Goal: Information Seeking & Learning: Check status

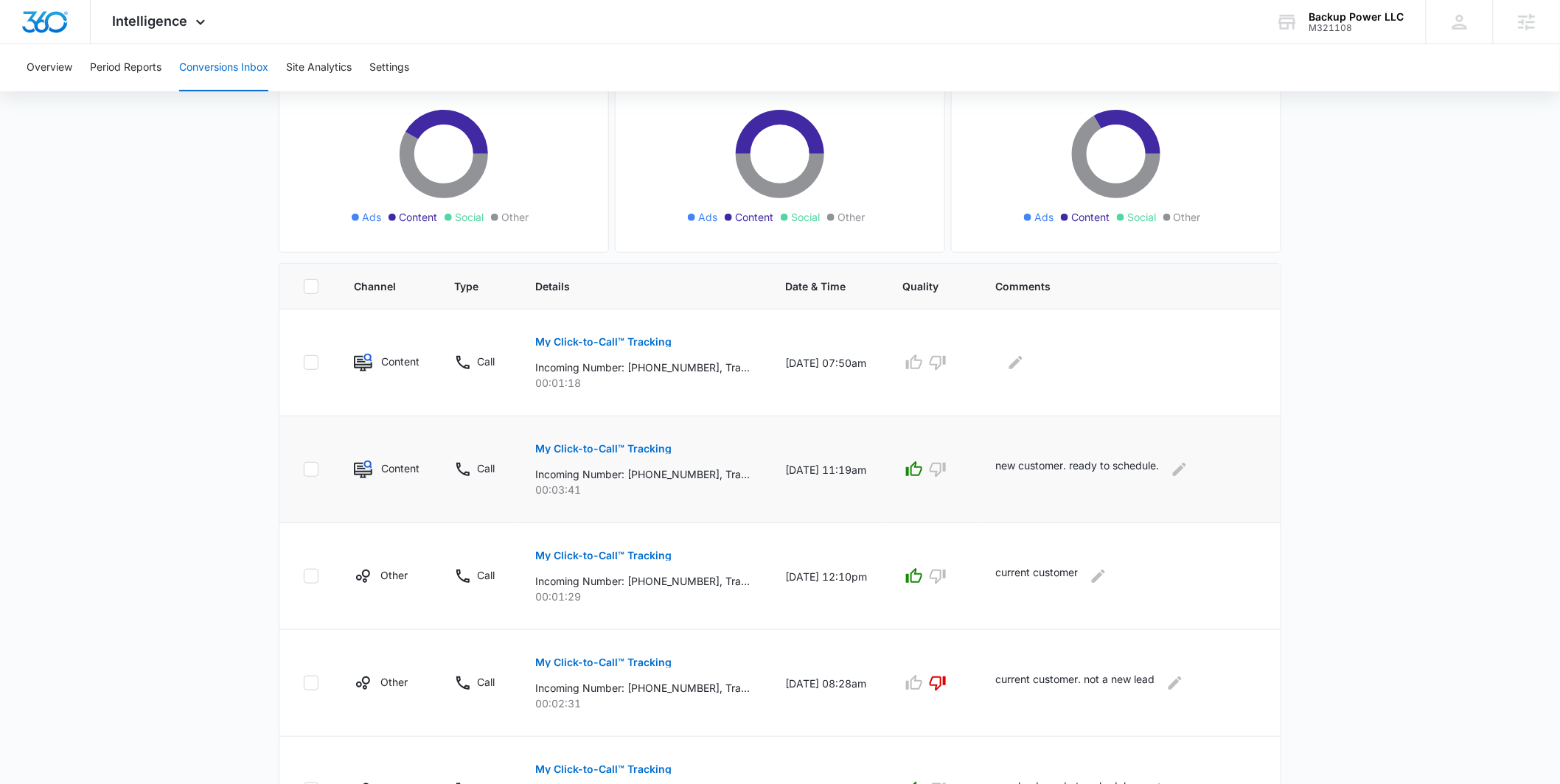
scroll to position [155, 0]
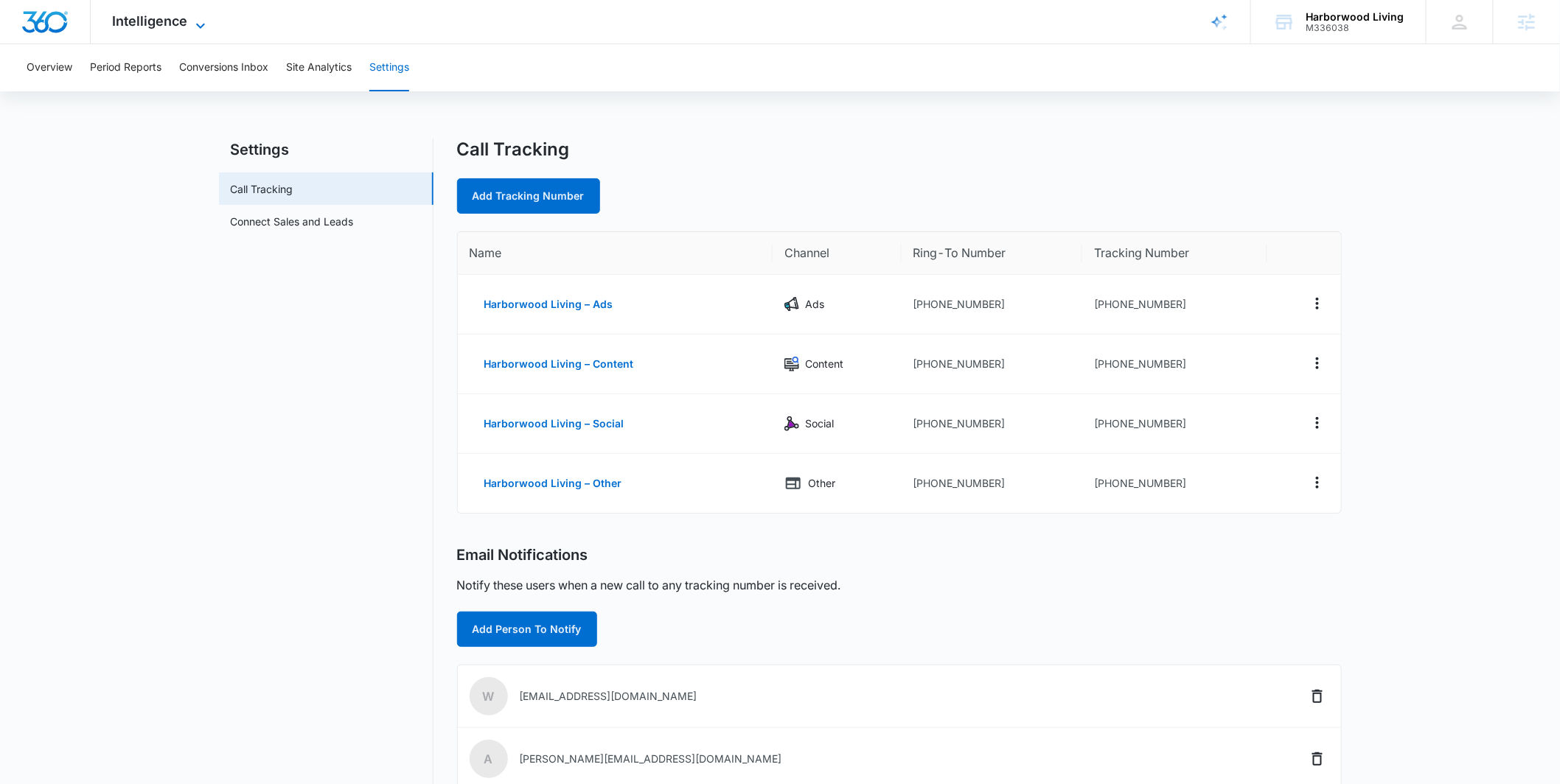
click at [181, 14] on span "Intelligence" at bounding box center [150, 21] width 75 height 16
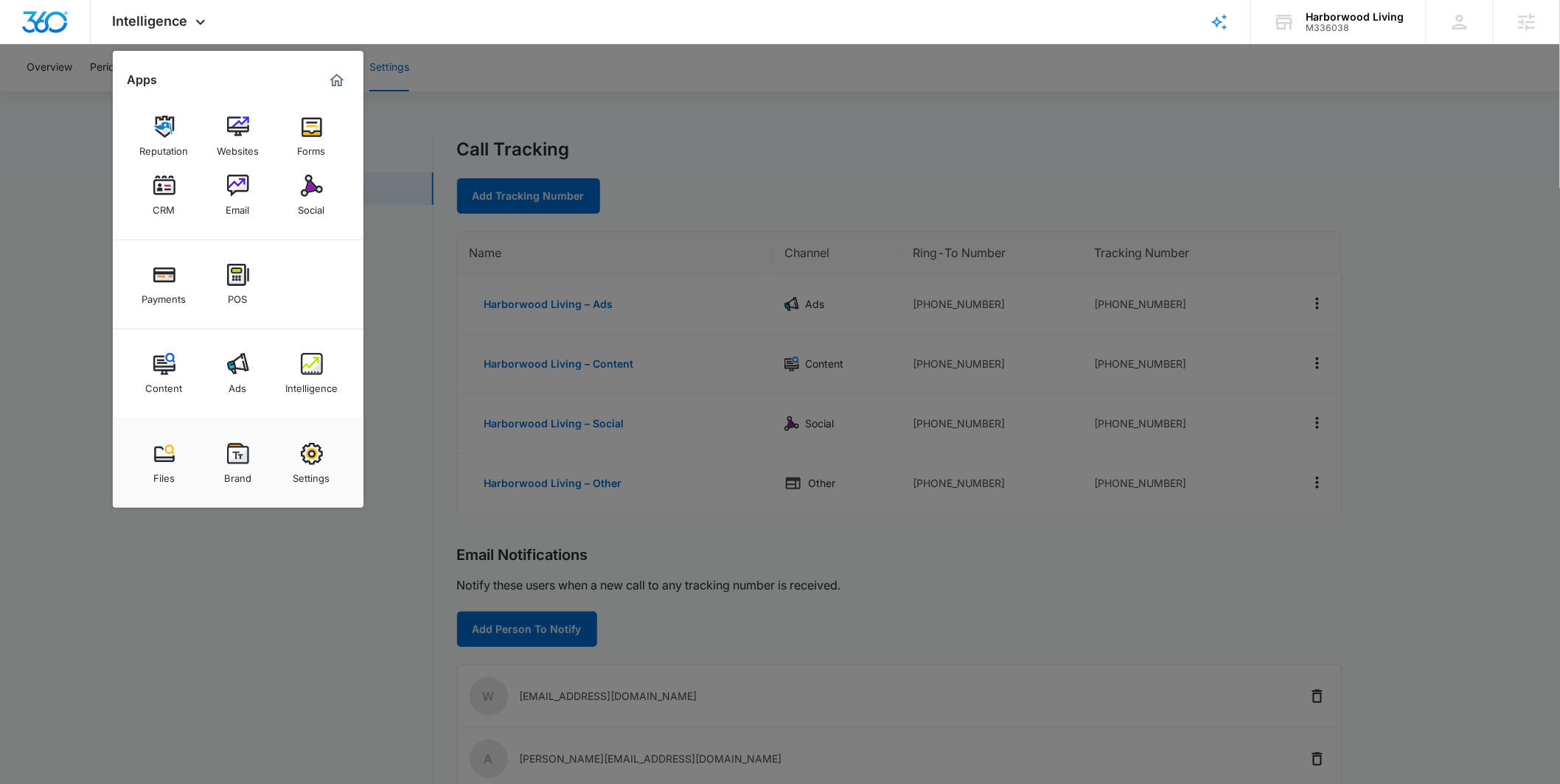
click at [239, 350] on link "Ads" at bounding box center [238, 373] width 56 height 56
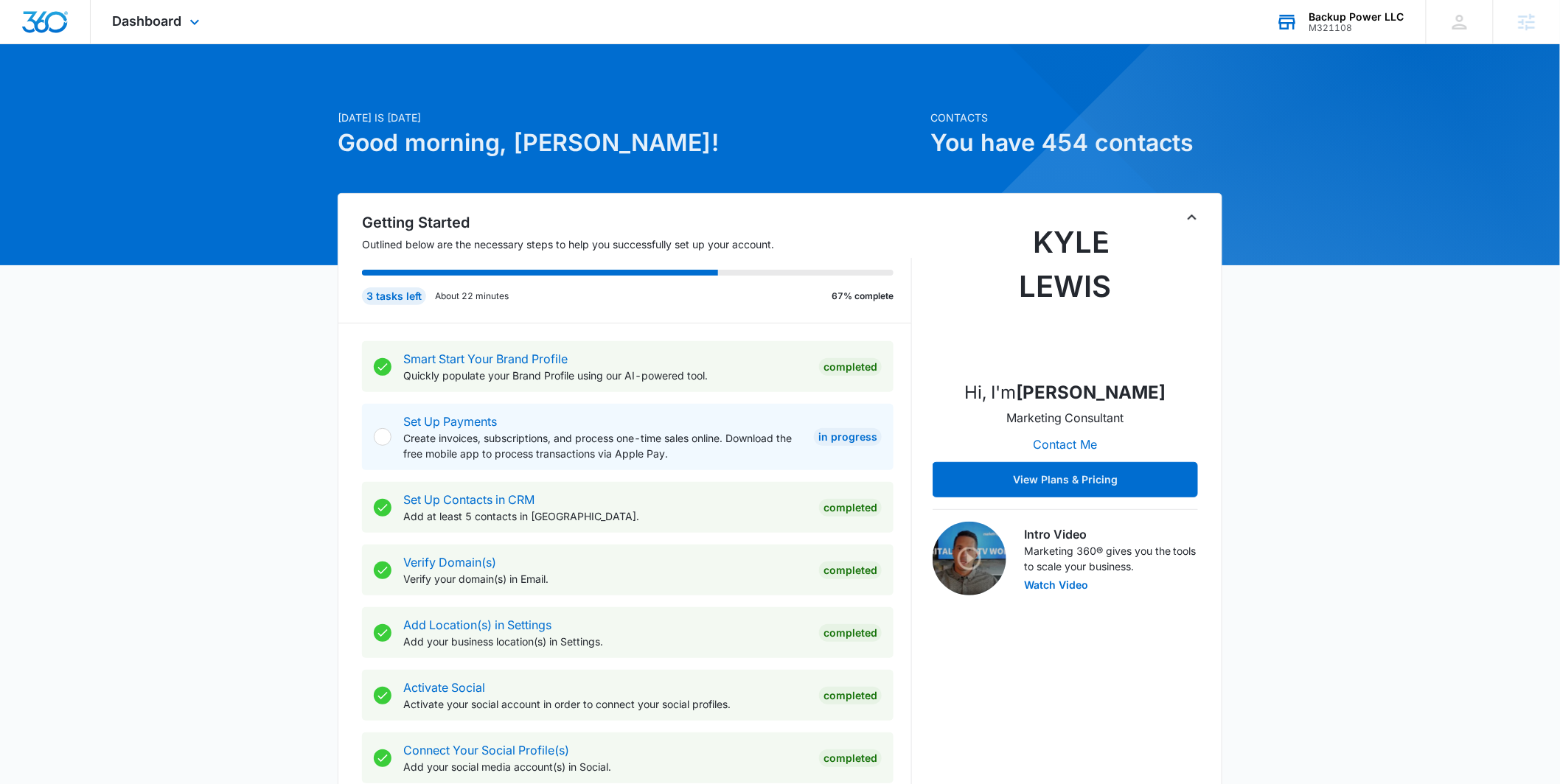
click at [1340, 21] on div "Backup Power LLC" at bounding box center [1357, 16] width 95 height 12
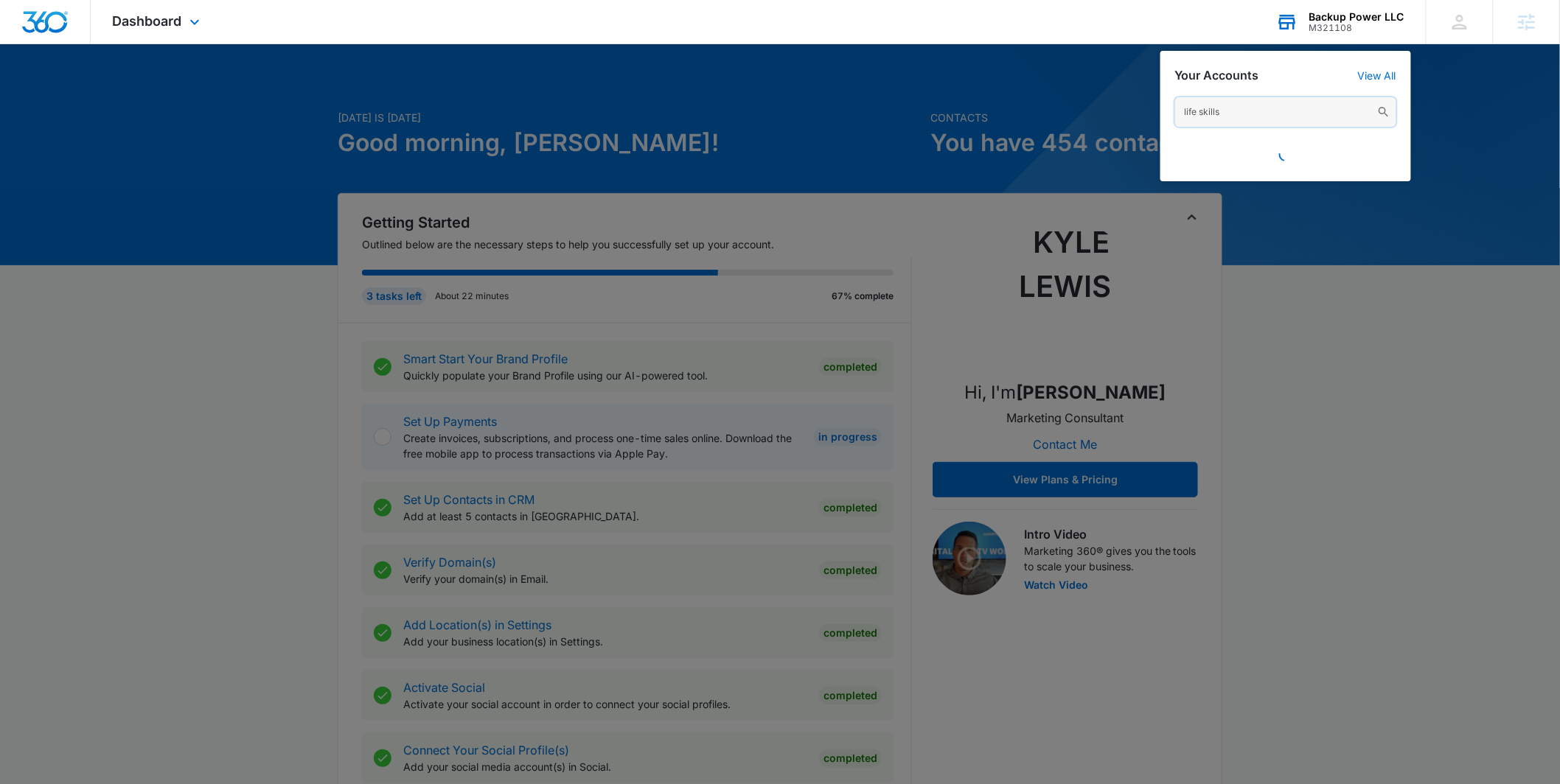
click at [1280, 116] on input "life skills" at bounding box center [1286, 111] width 221 height 29
type input "life skills for"
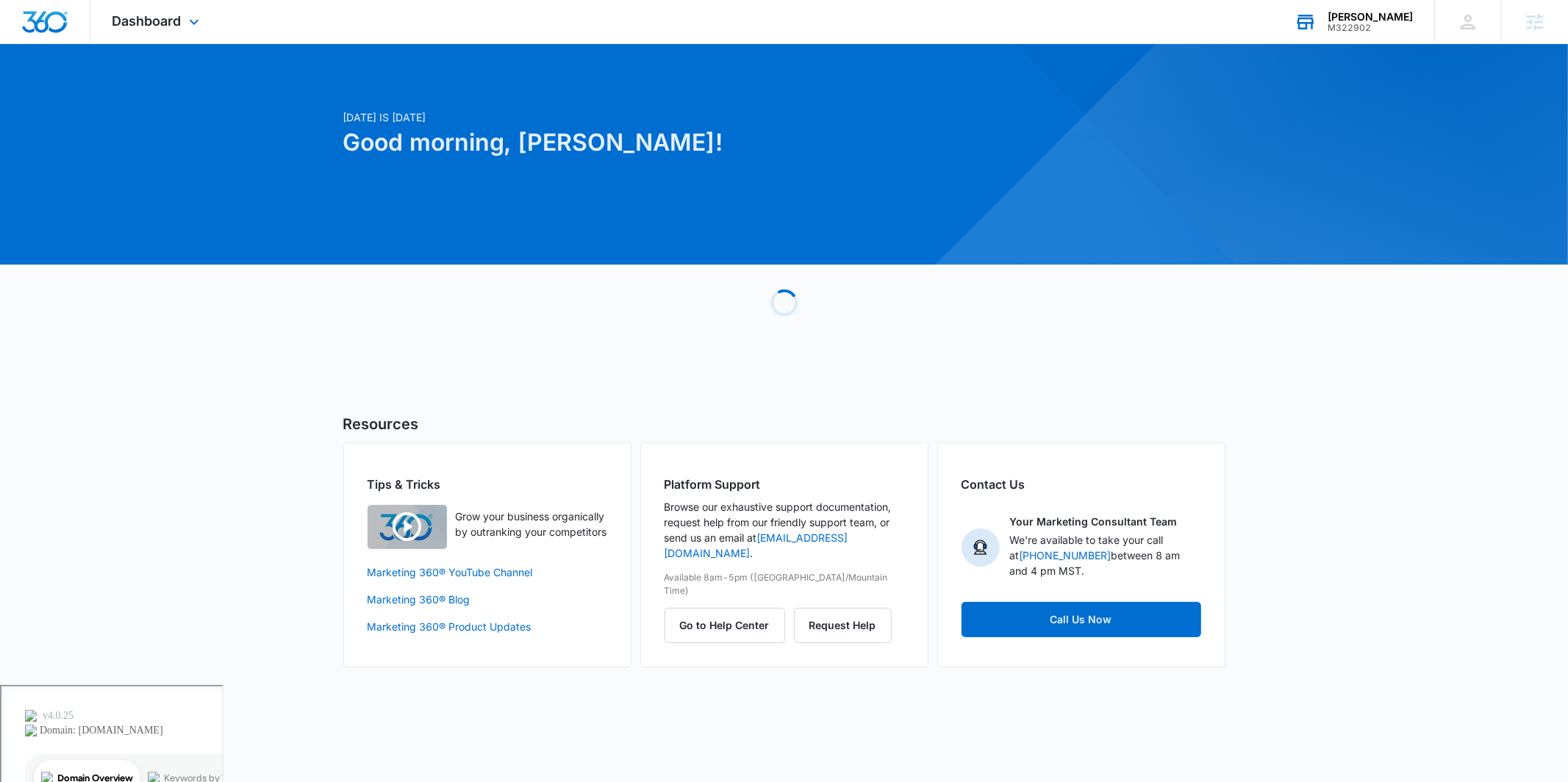
click at [1352, 39] on div "Alexis Austere M322902 Your Accounts View All" at bounding box center [1352, 22] width 161 height 44
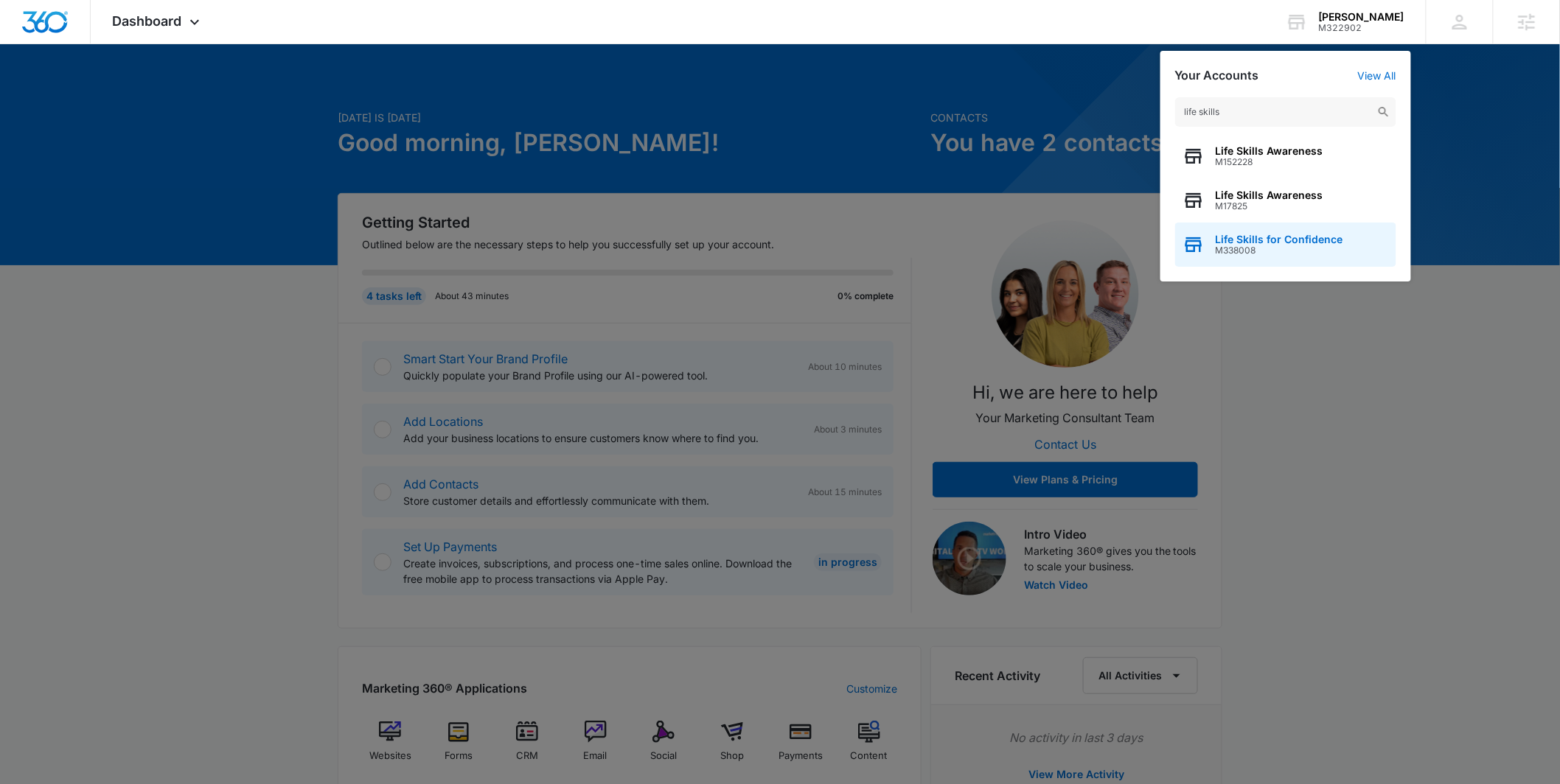
type input "life skills"
click at [1236, 237] on span "Life Skills for Confidence" at bounding box center [1279, 239] width 128 height 12
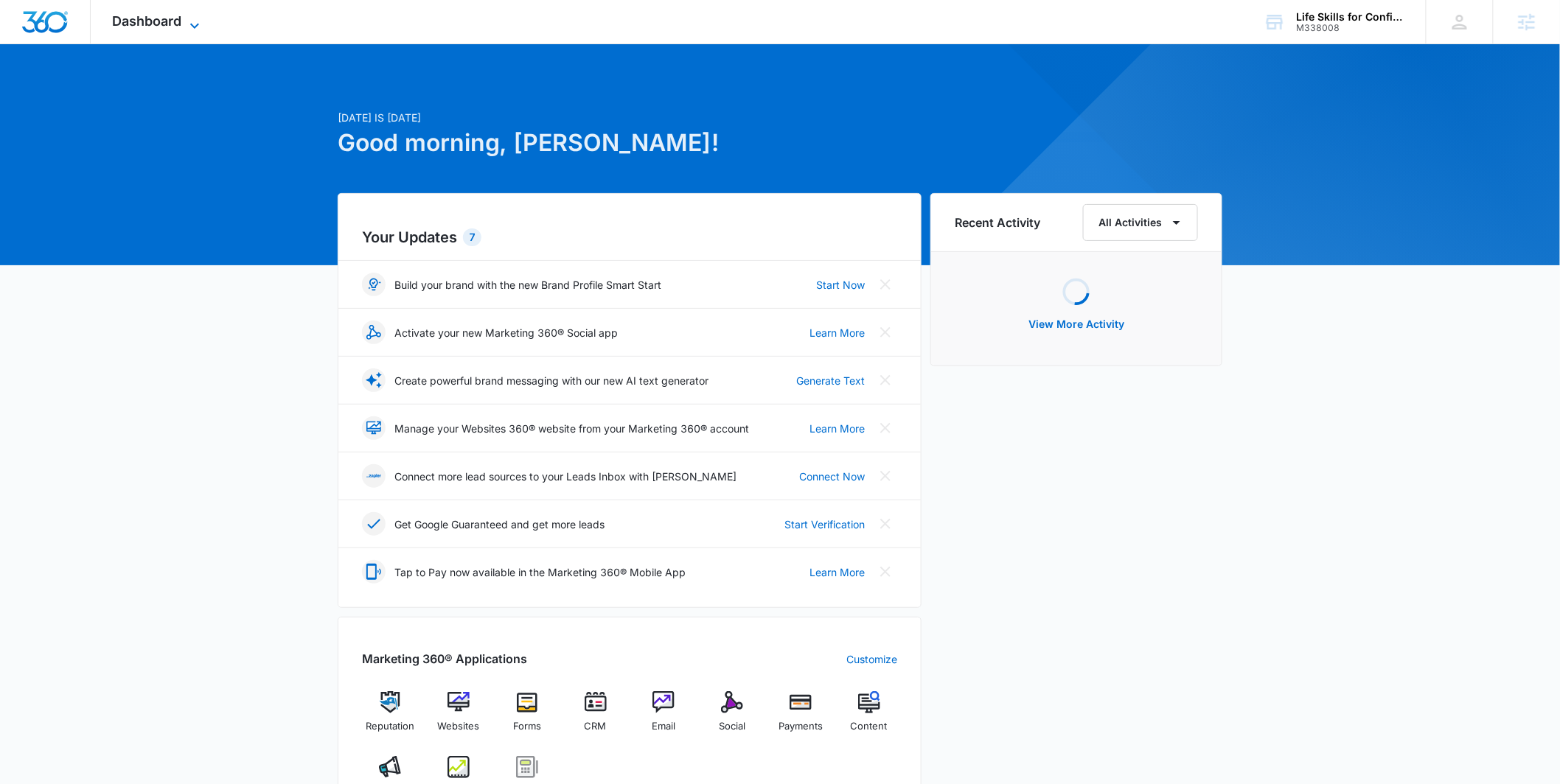
click at [135, 21] on span "Dashboard" at bounding box center [147, 21] width 69 height 16
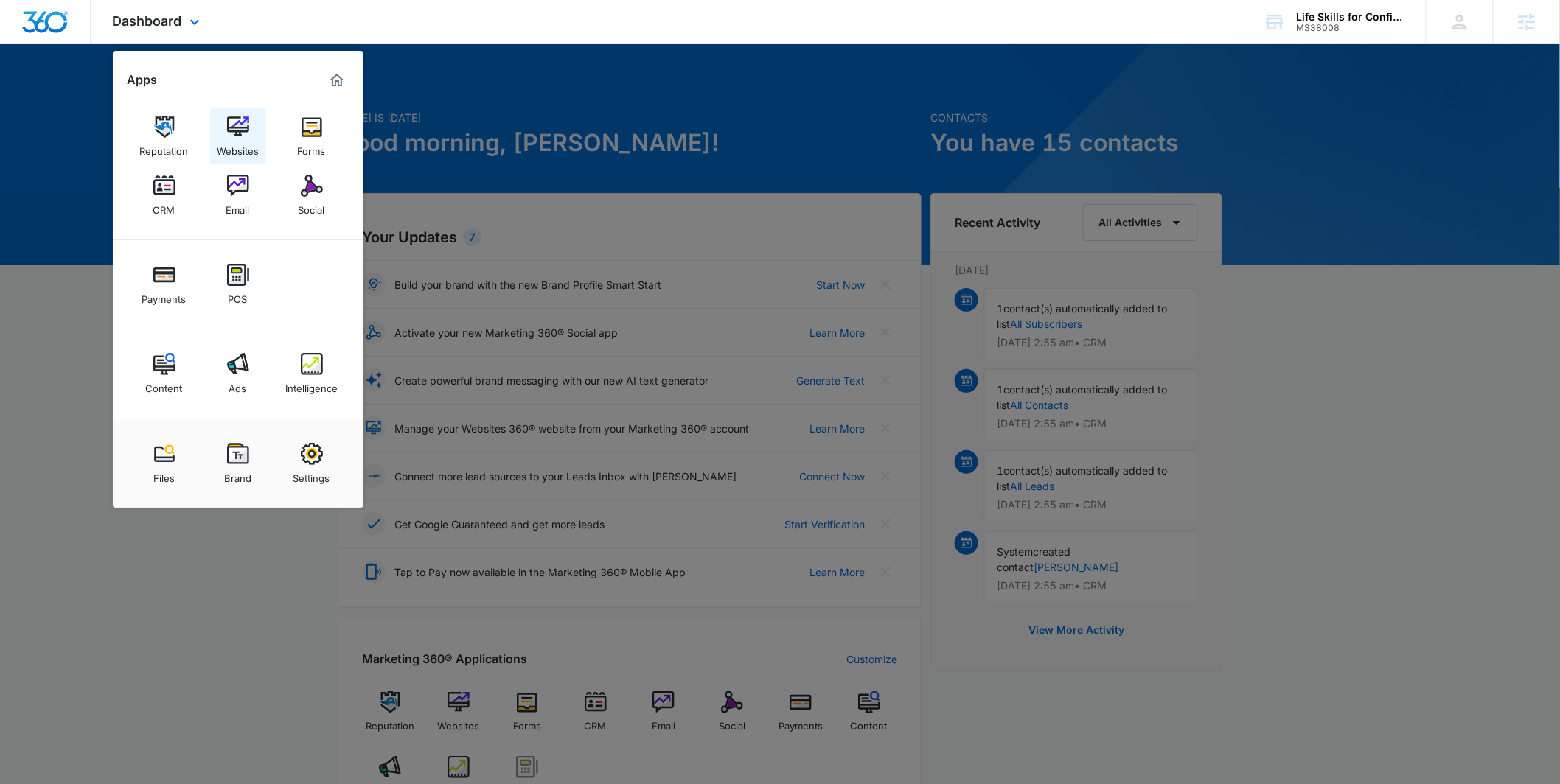
click at [244, 135] on img at bounding box center [238, 127] width 22 height 22
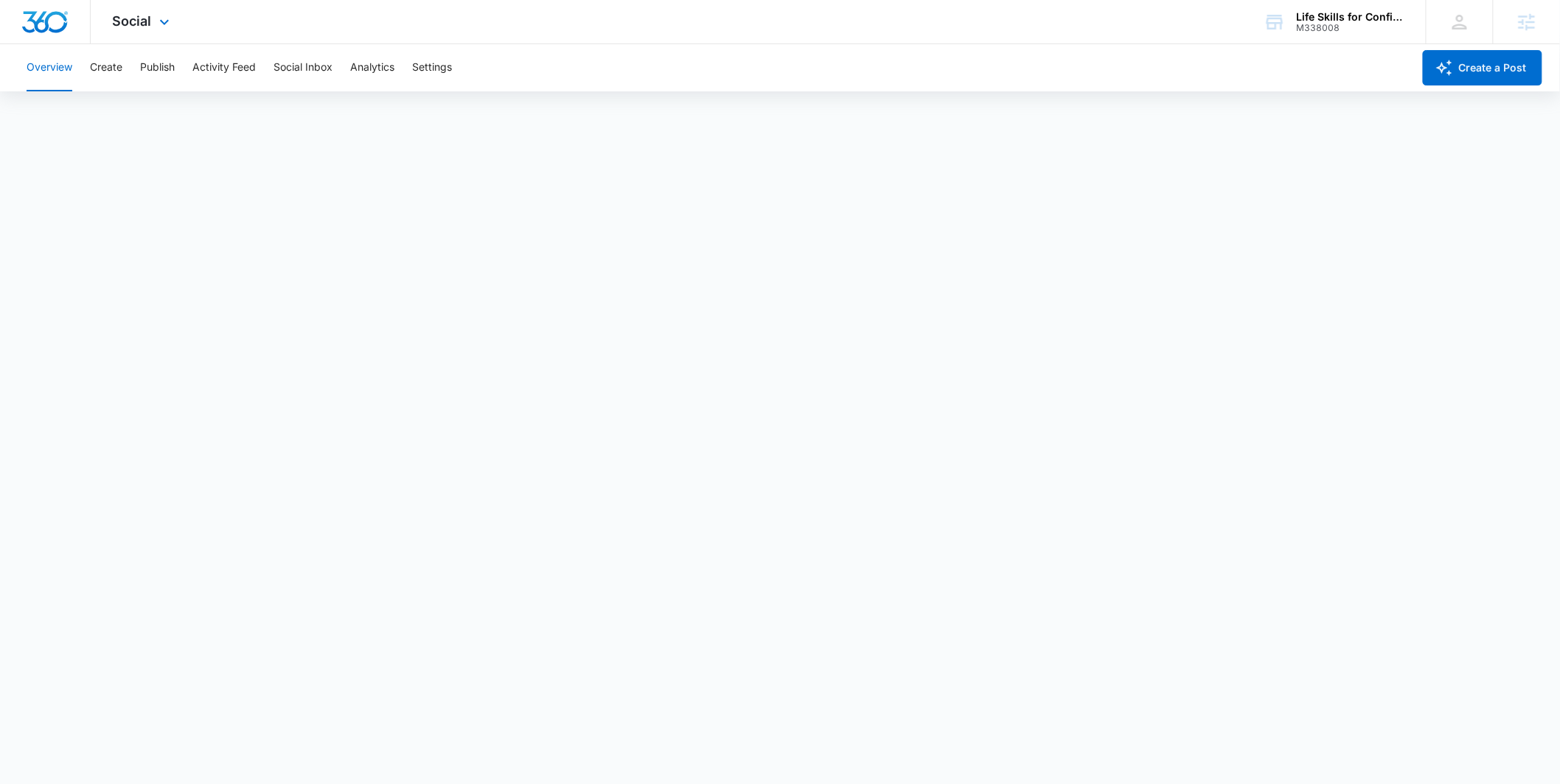
click at [152, 20] on div "Social Apps Reputation Websites Forms CRM Email Social Payments POS Content Ads…" at bounding box center [143, 22] width 105 height 44
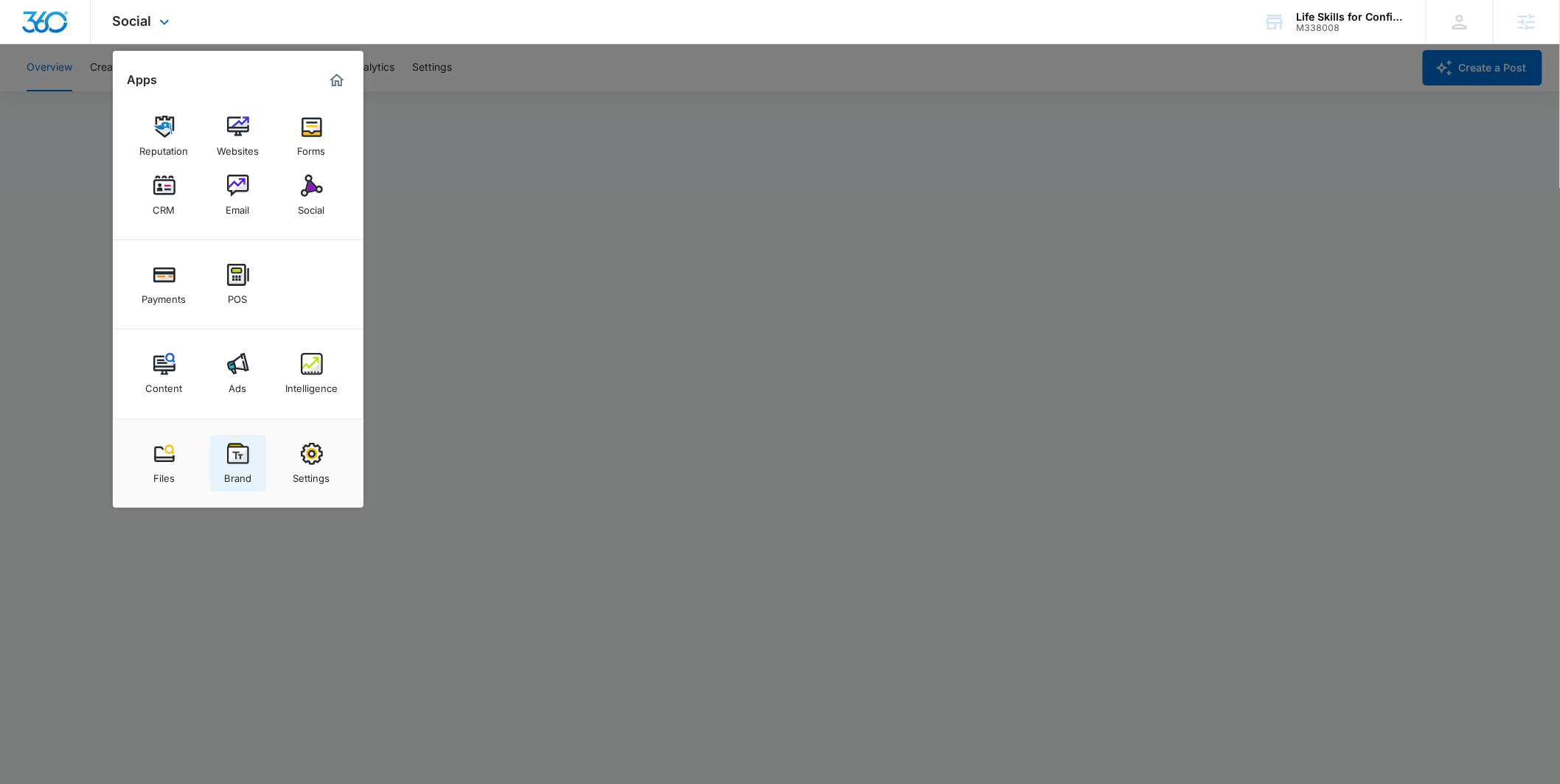
click at [230, 468] on div "Brand" at bounding box center [238, 474] width 27 height 19
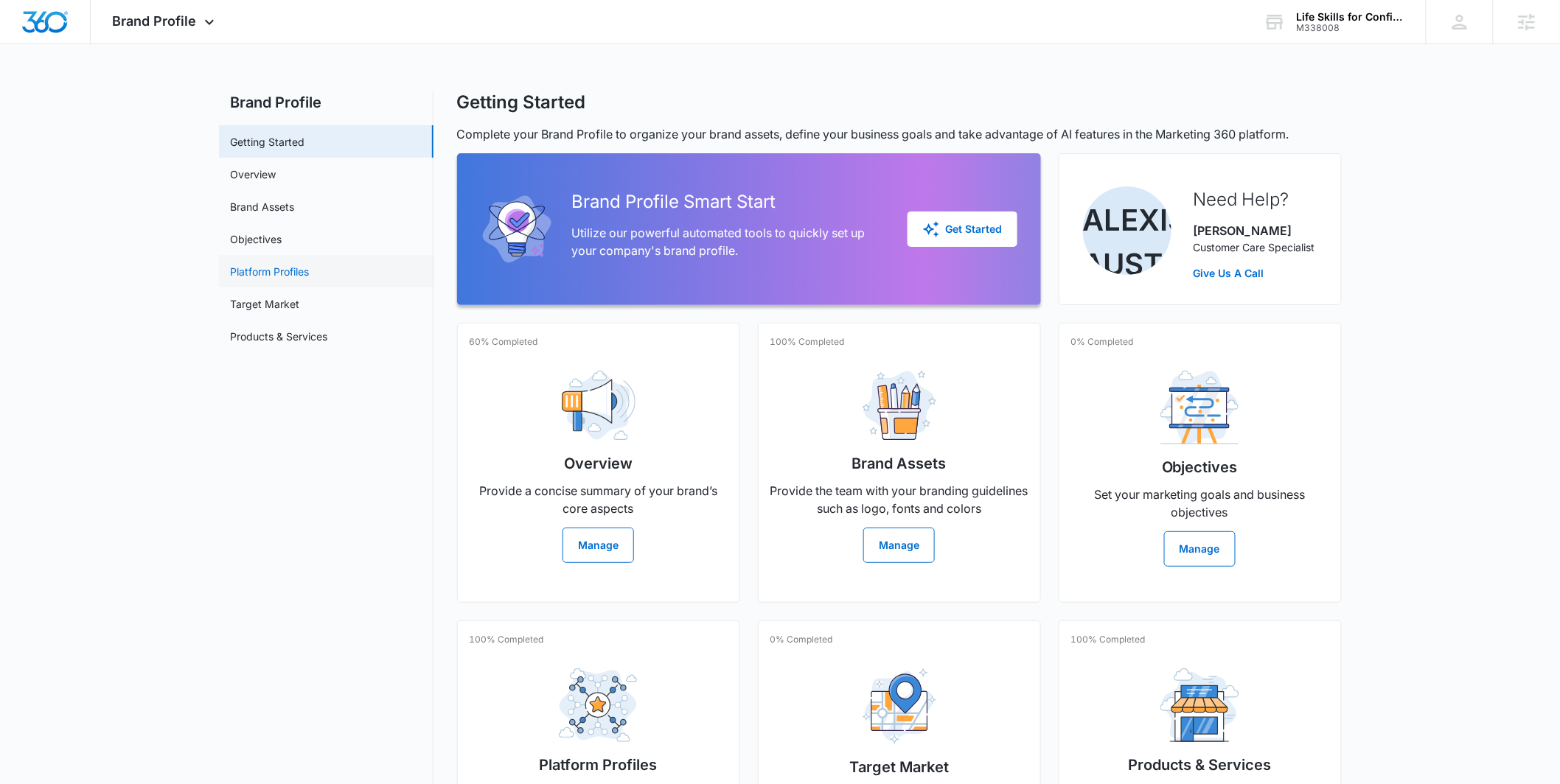
click at [301, 276] on link "Platform Profiles" at bounding box center [270, 271] width 79 height 16
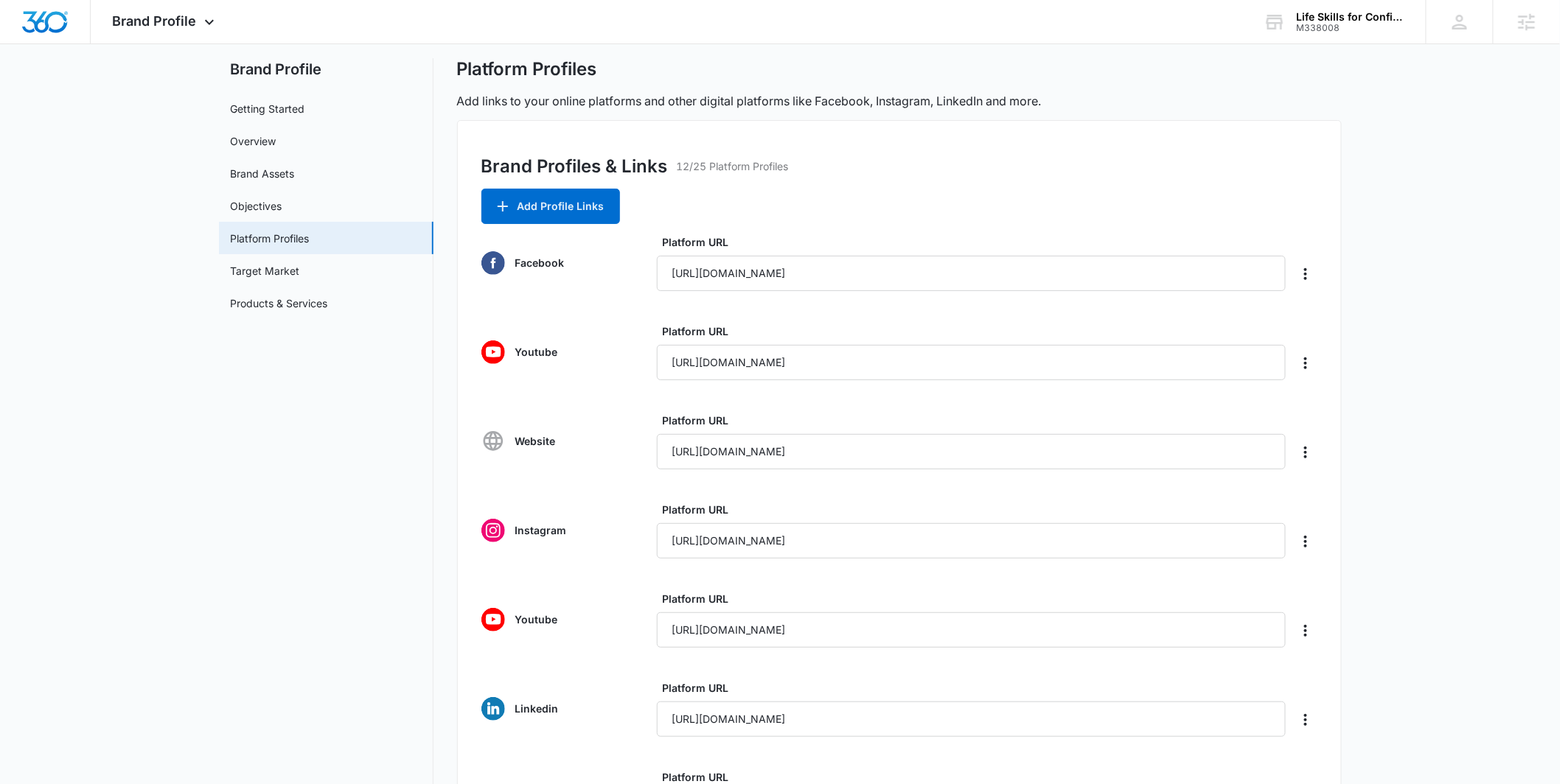
scroll to position [3, 0]
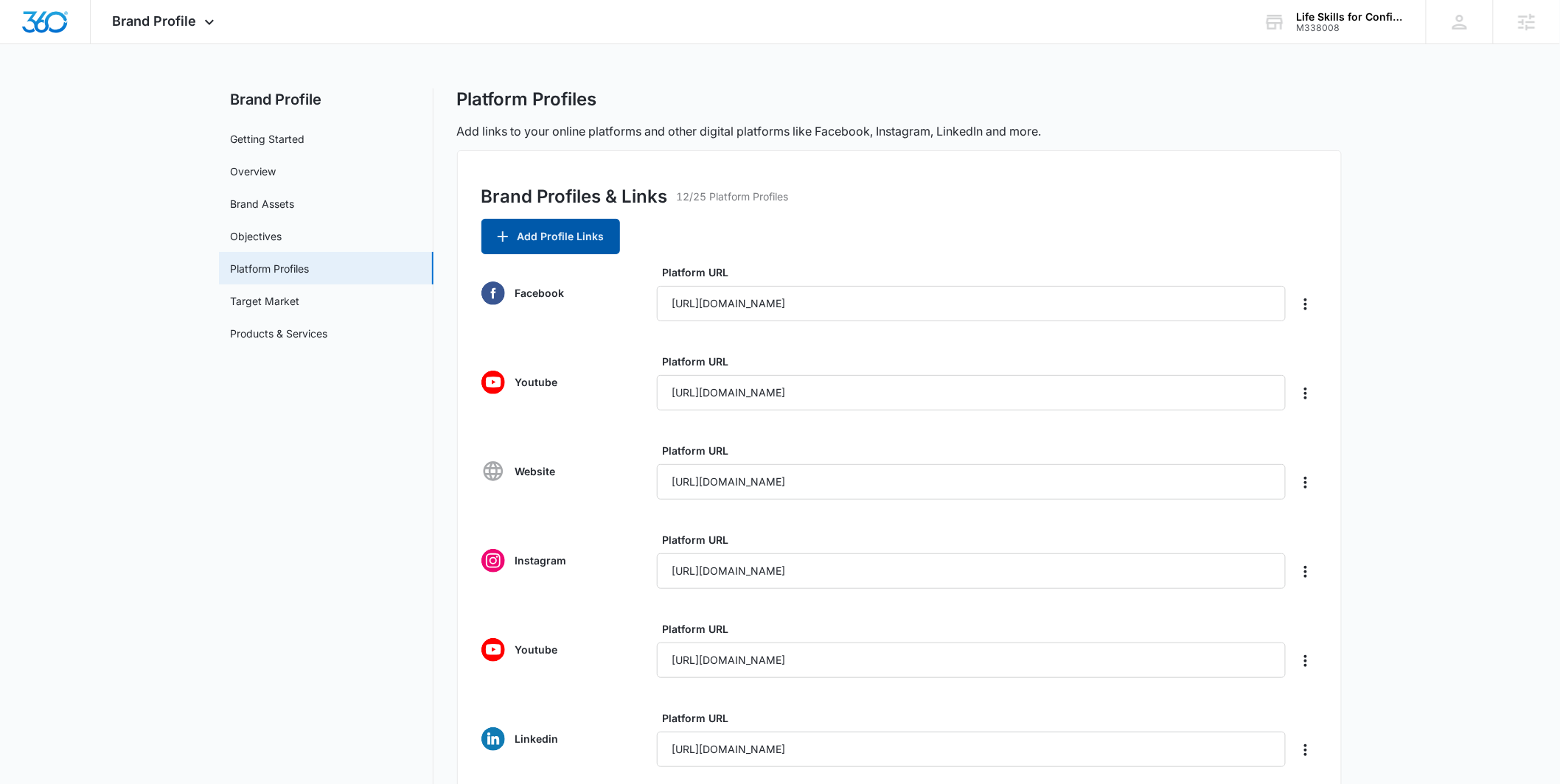
click at [572, 235] on button "Add Profile Links" at bounding box center [551, 237] width 139 height 36
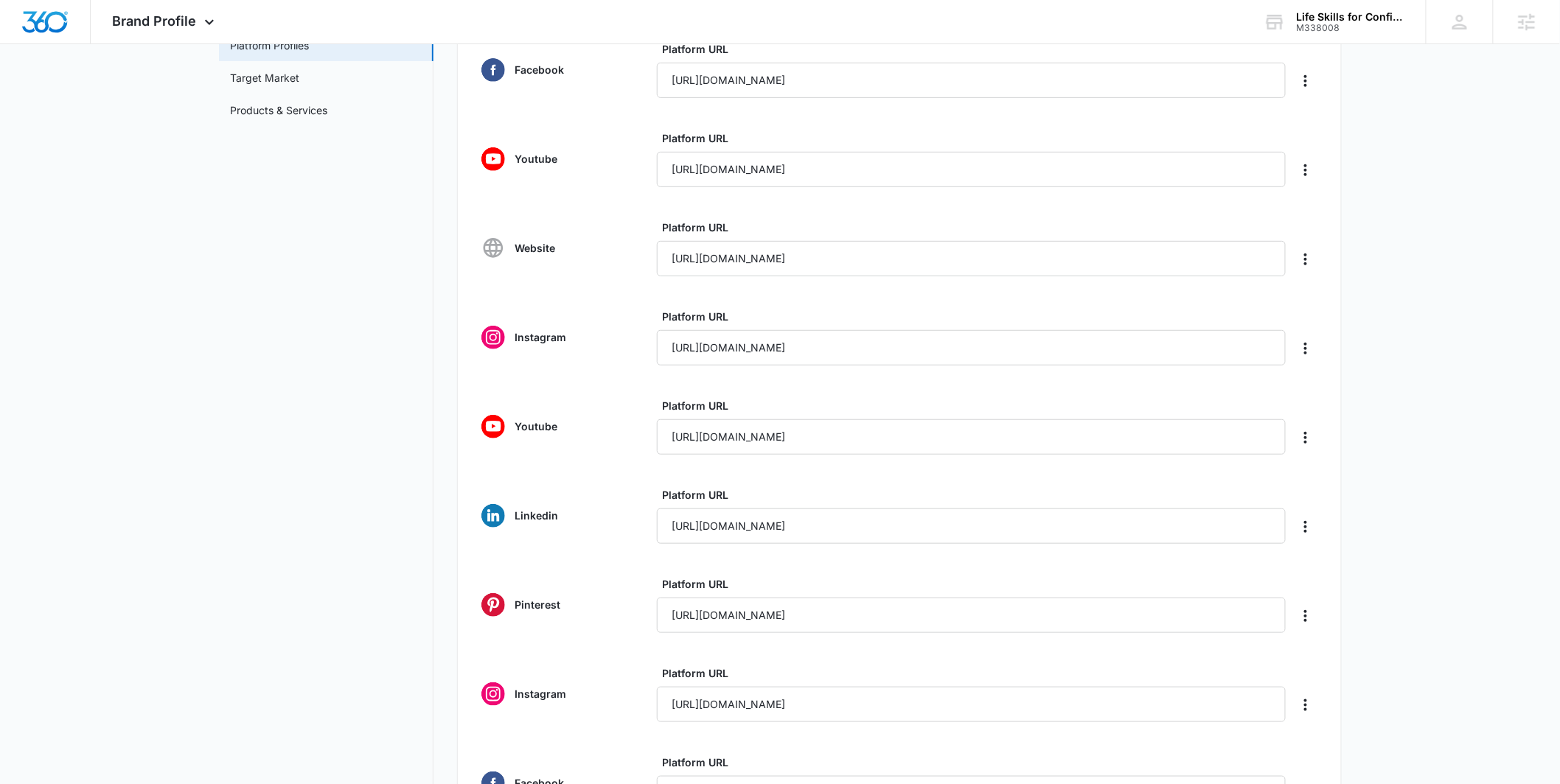
scroll to position [0, 0]
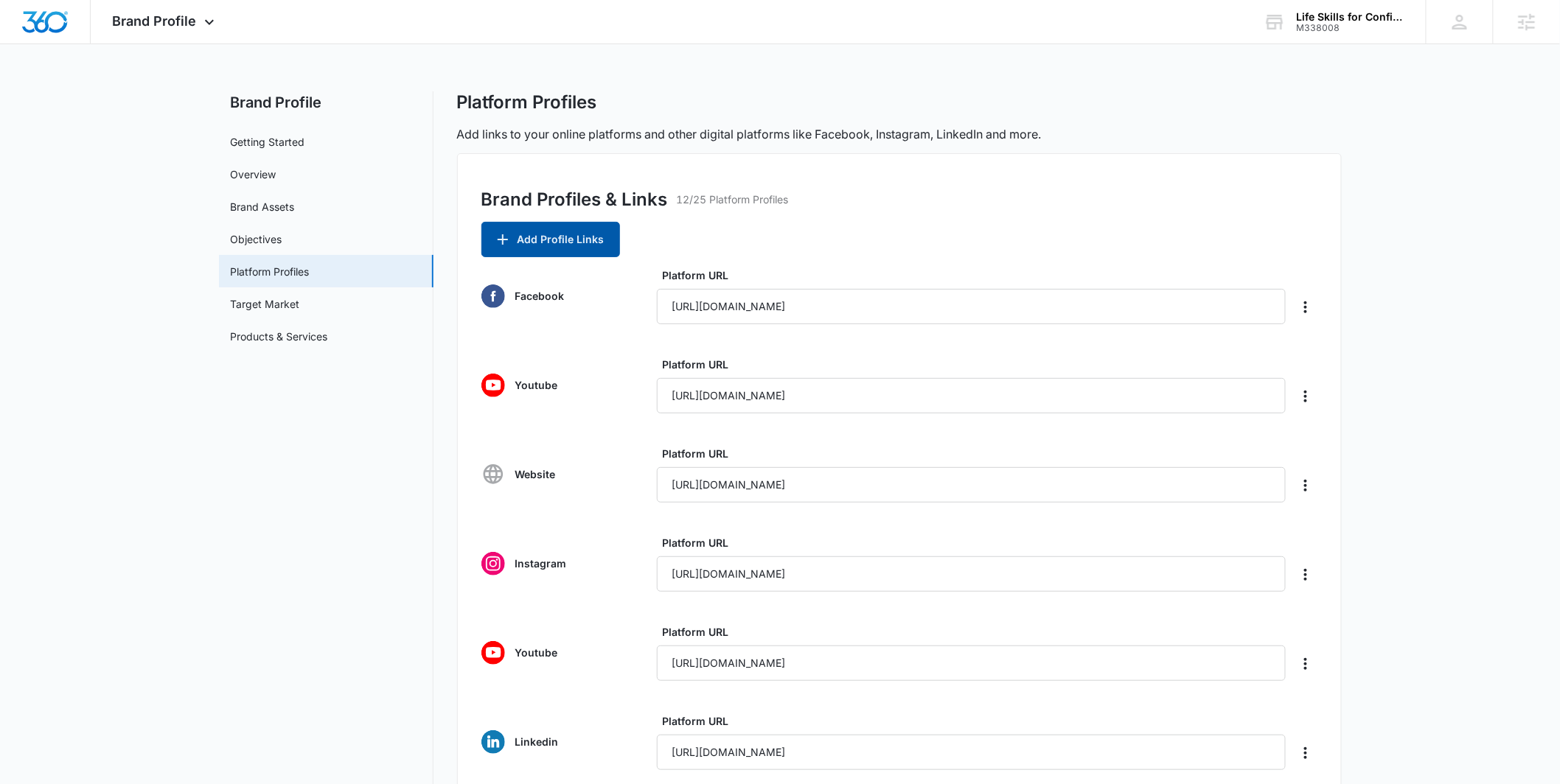
click at [515, 237] on button "Add Profile Links" at bounding box center [551, 239] width 139 height 36
drag, startPoint x: 386, startPoint y: 547, endPoint x: 417, endPoint y: 540, distance: 31.8
click at [193, 36] on div "Brand Profile Apps Reputation Websites Forms CRM Email Social Payments POS Cont…" at bounding box center [165, 22] width 150 height 44
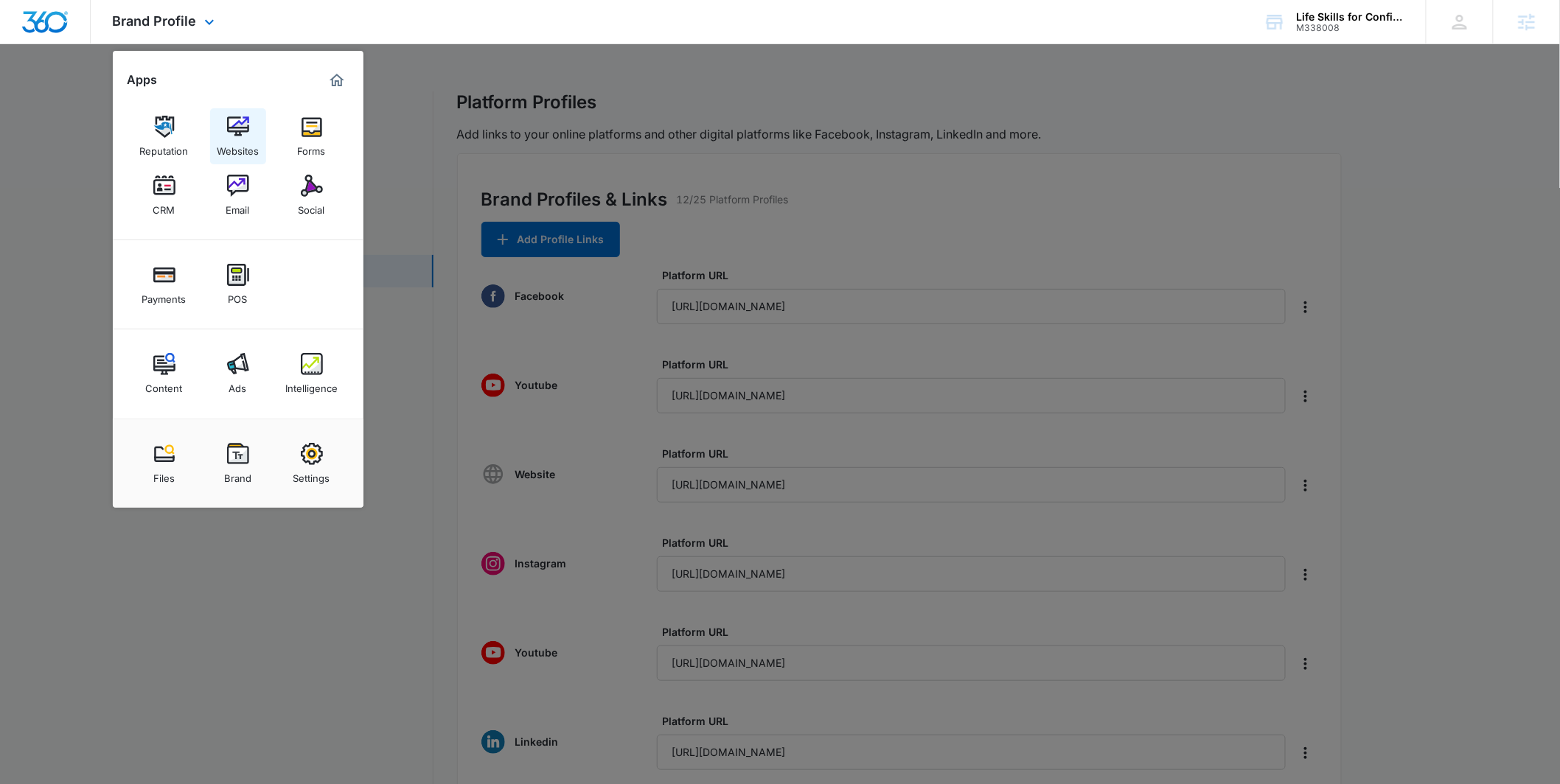
click at [229, 132] on img at bounding box center [238, 127] width 22 height 22
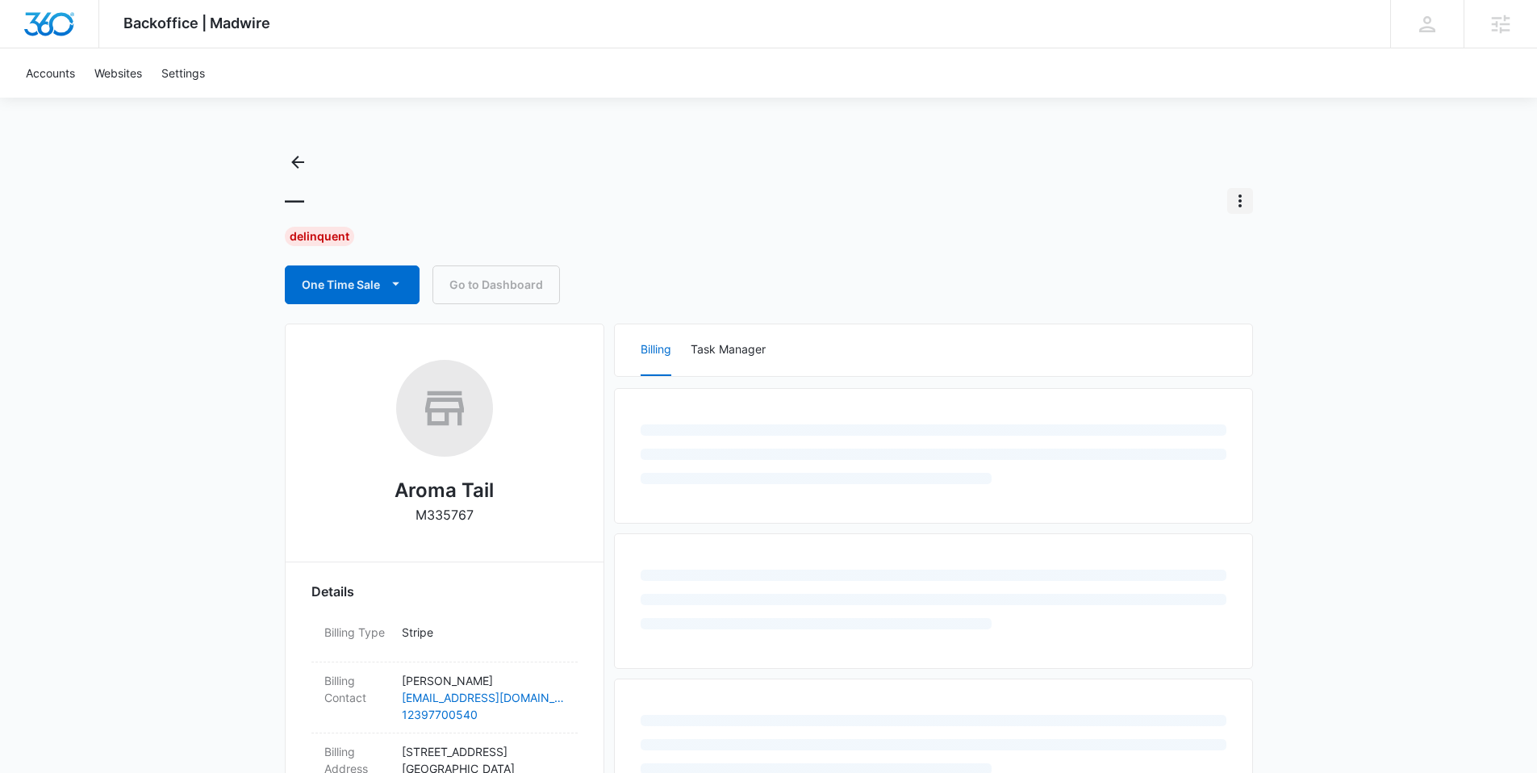
click at [1239, 198] on icon "Actions" at bounding box center [1239, 200] width 19 height 19
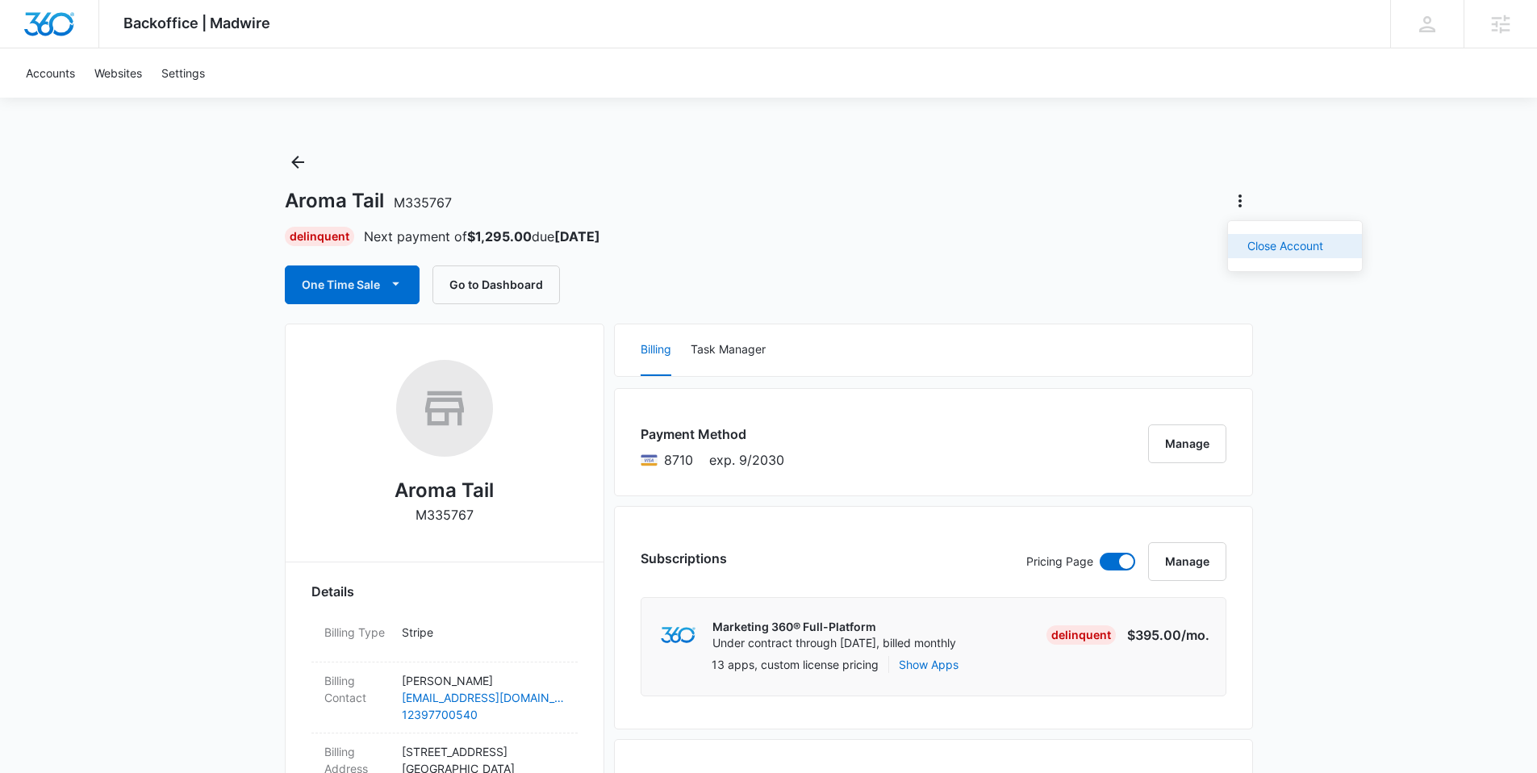
click at [1253, 247] on div "Close Account" at bounding box center [1285, 245] width 76 height 11
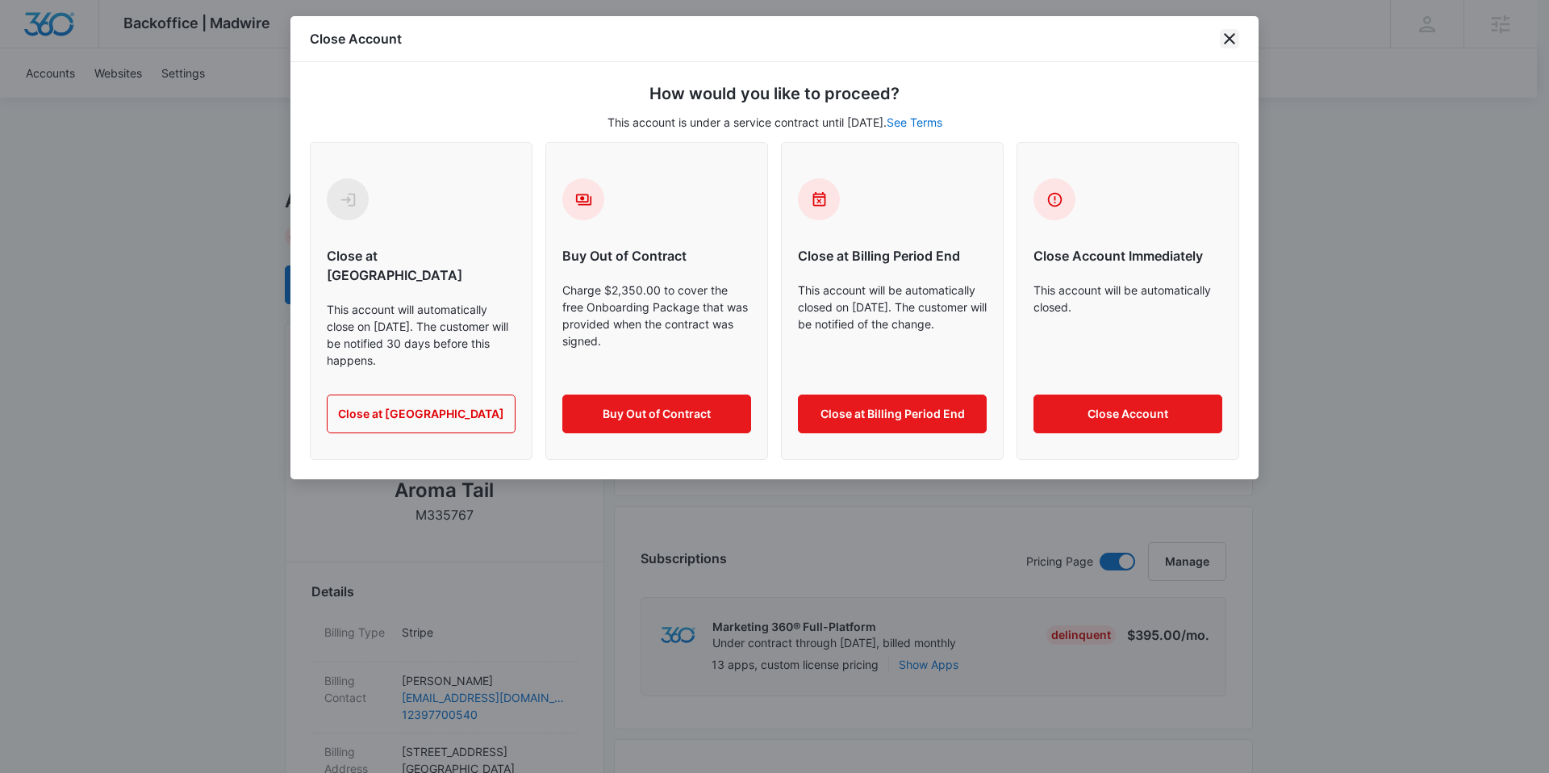
click at [1224, 36] on icon "close" at bounding box center [1229, 38] width 19 height 19
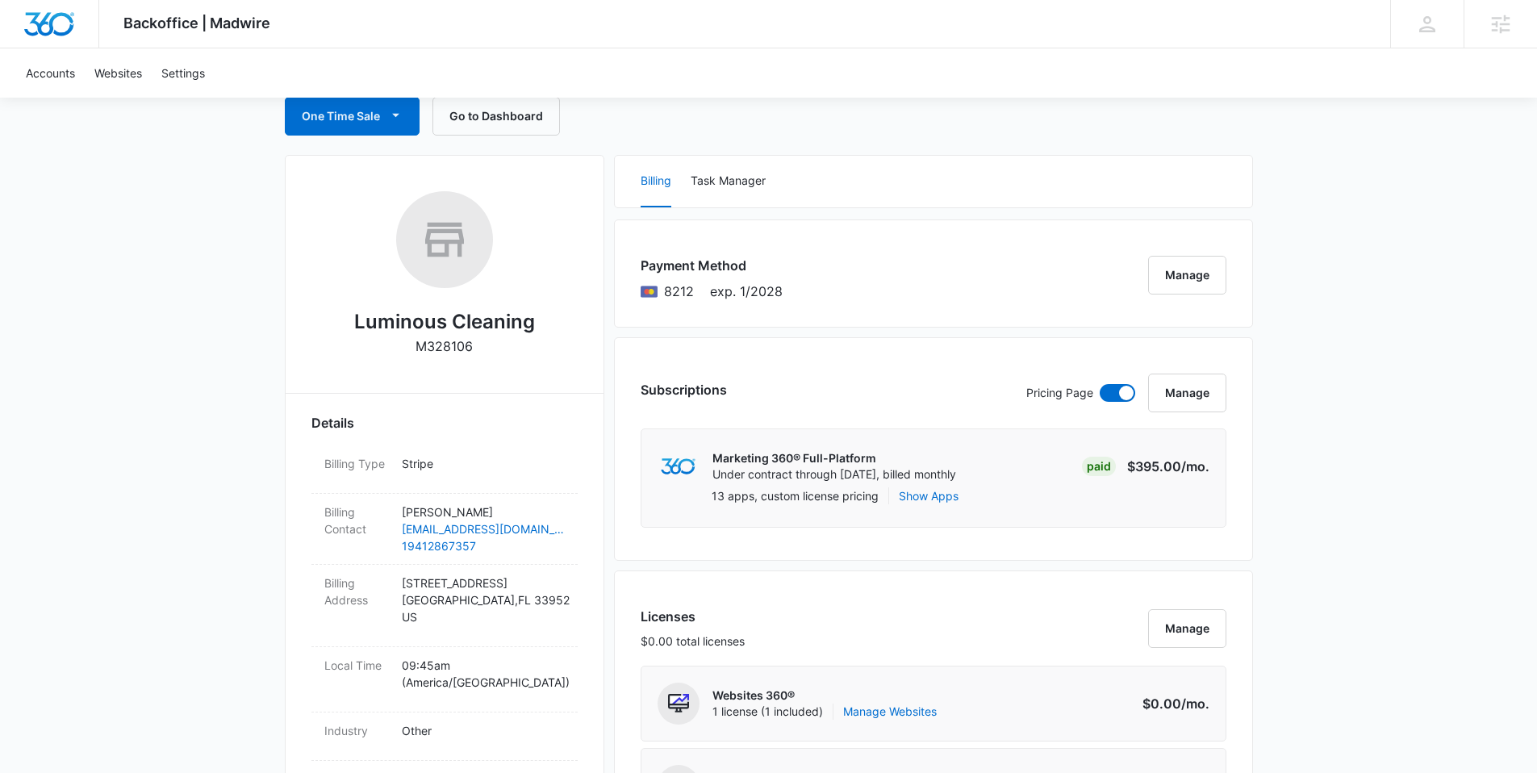
scroll to position [90, 0]
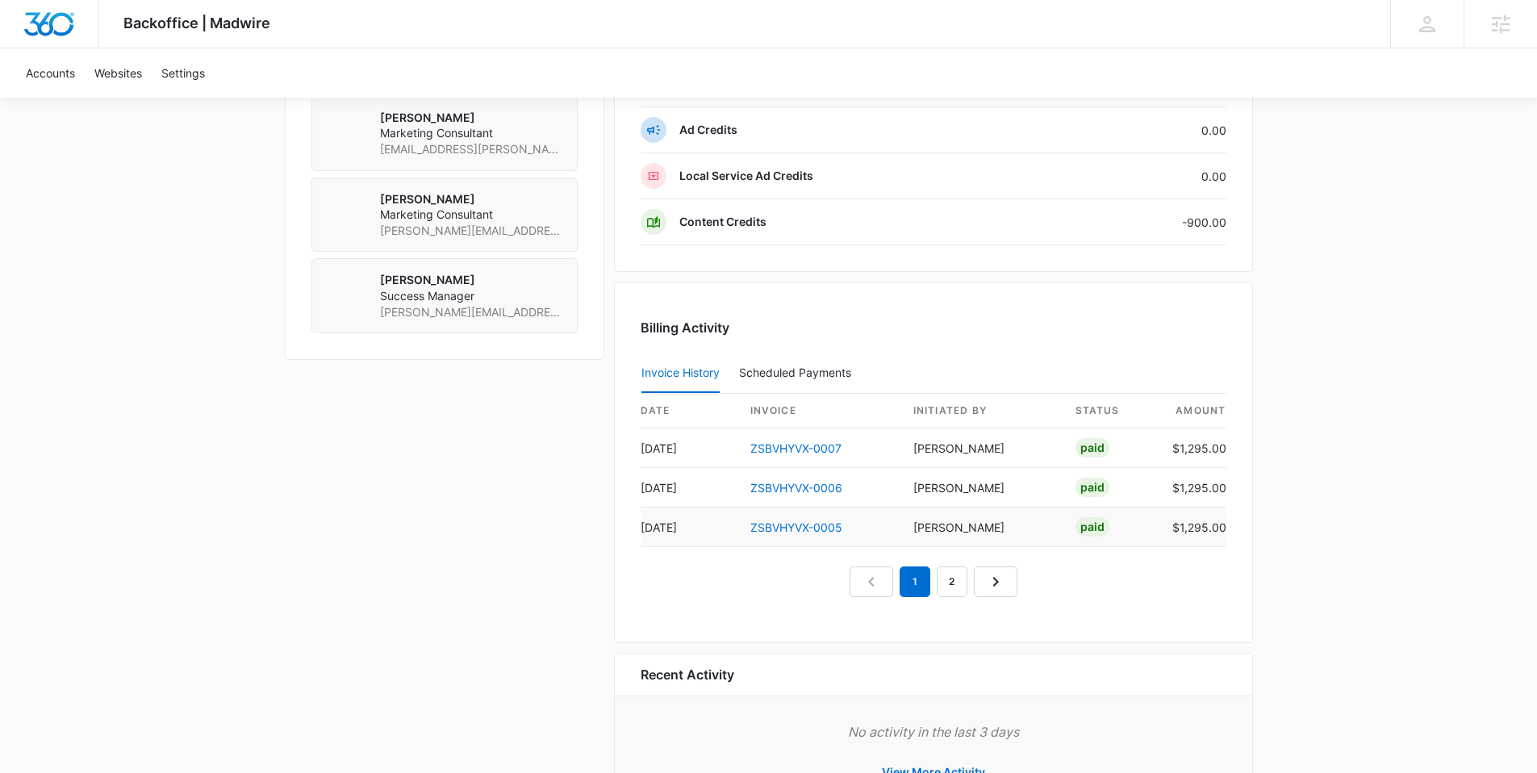
scroll to position [1372, 0]
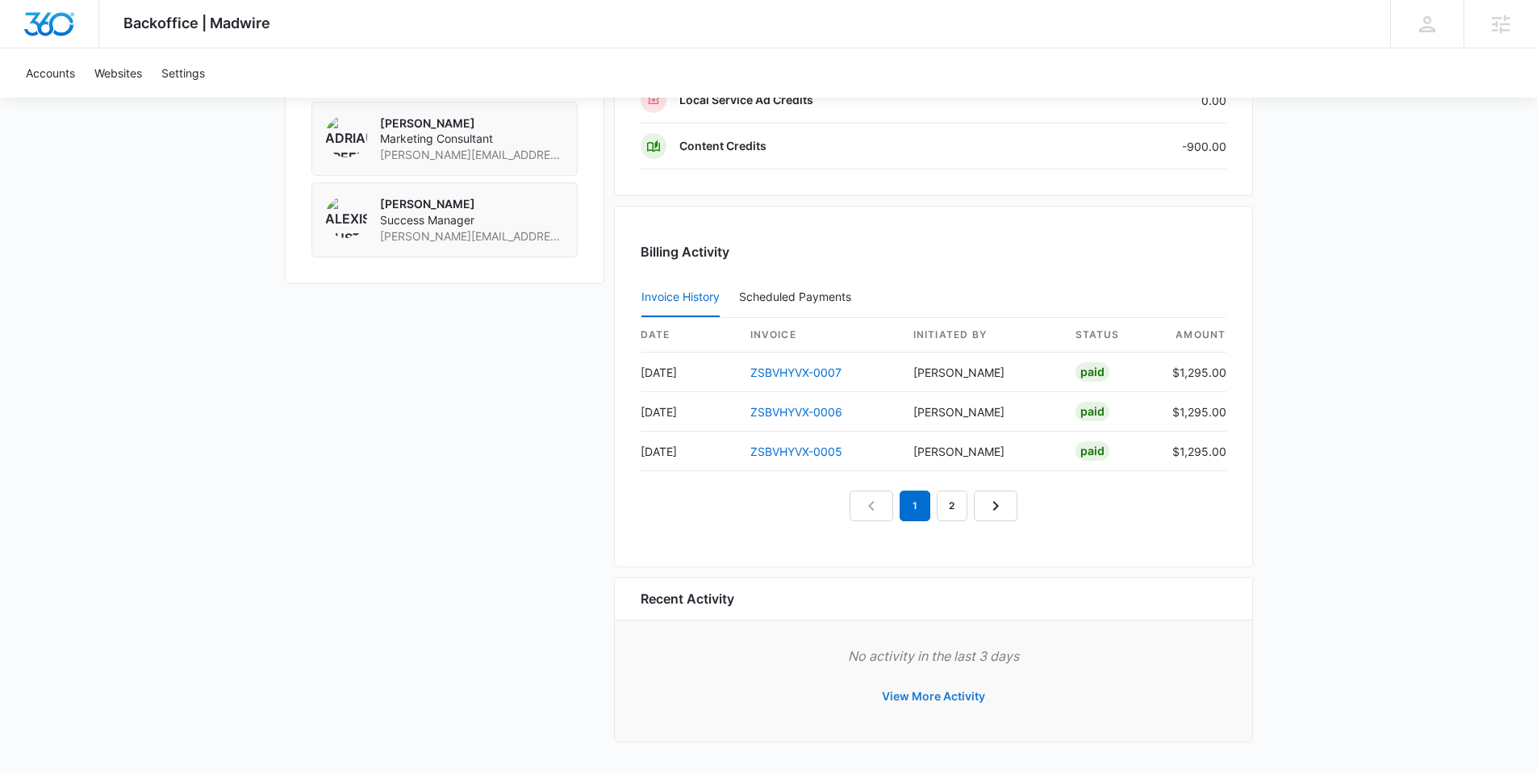
click at [916, 702] on button "View More Activity" at bounding box center [934, 696] width 136 height 39
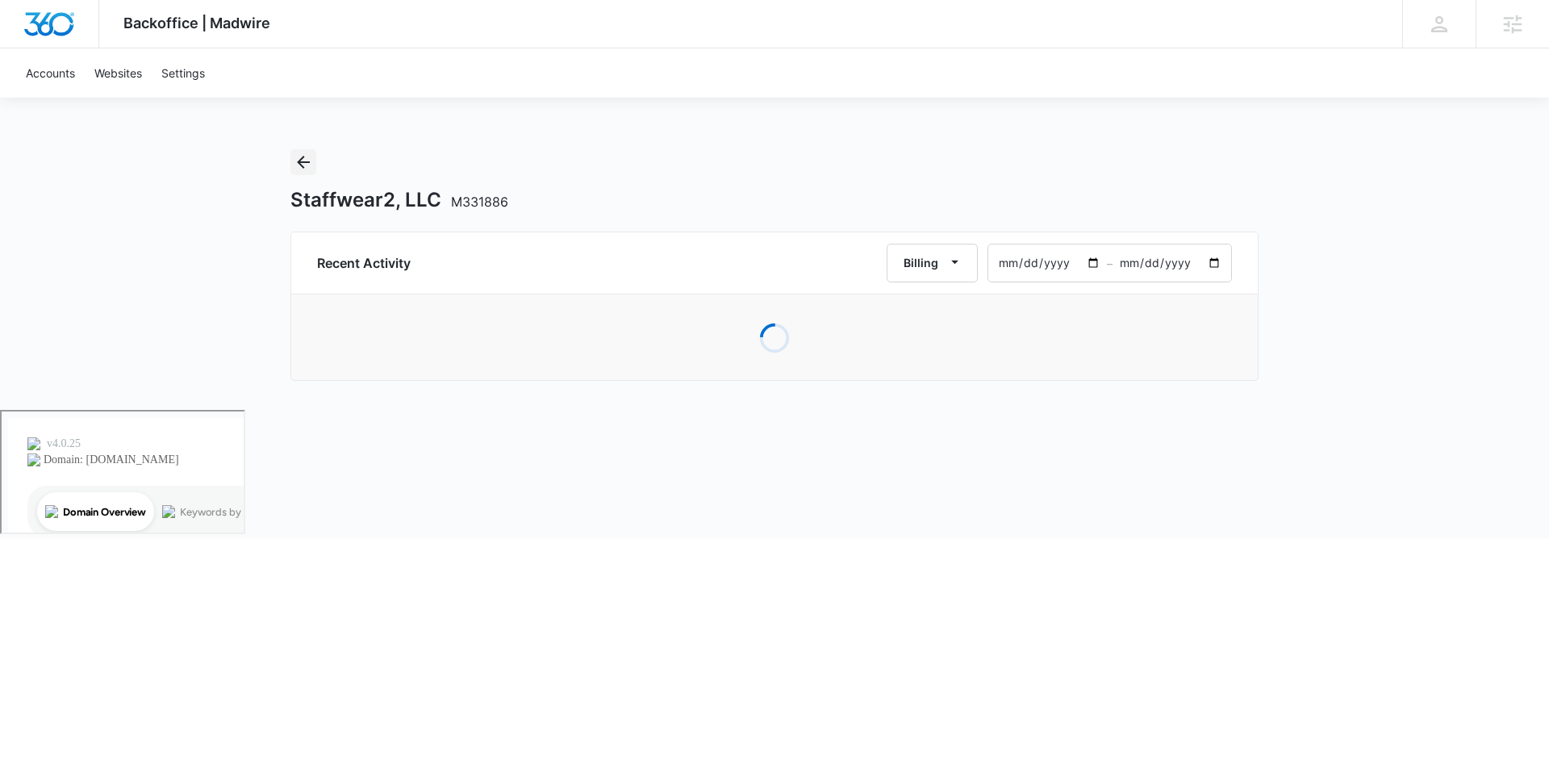
click at [301, 163] on icon "Back" at bounding box center [303, 161] width 19 height 19
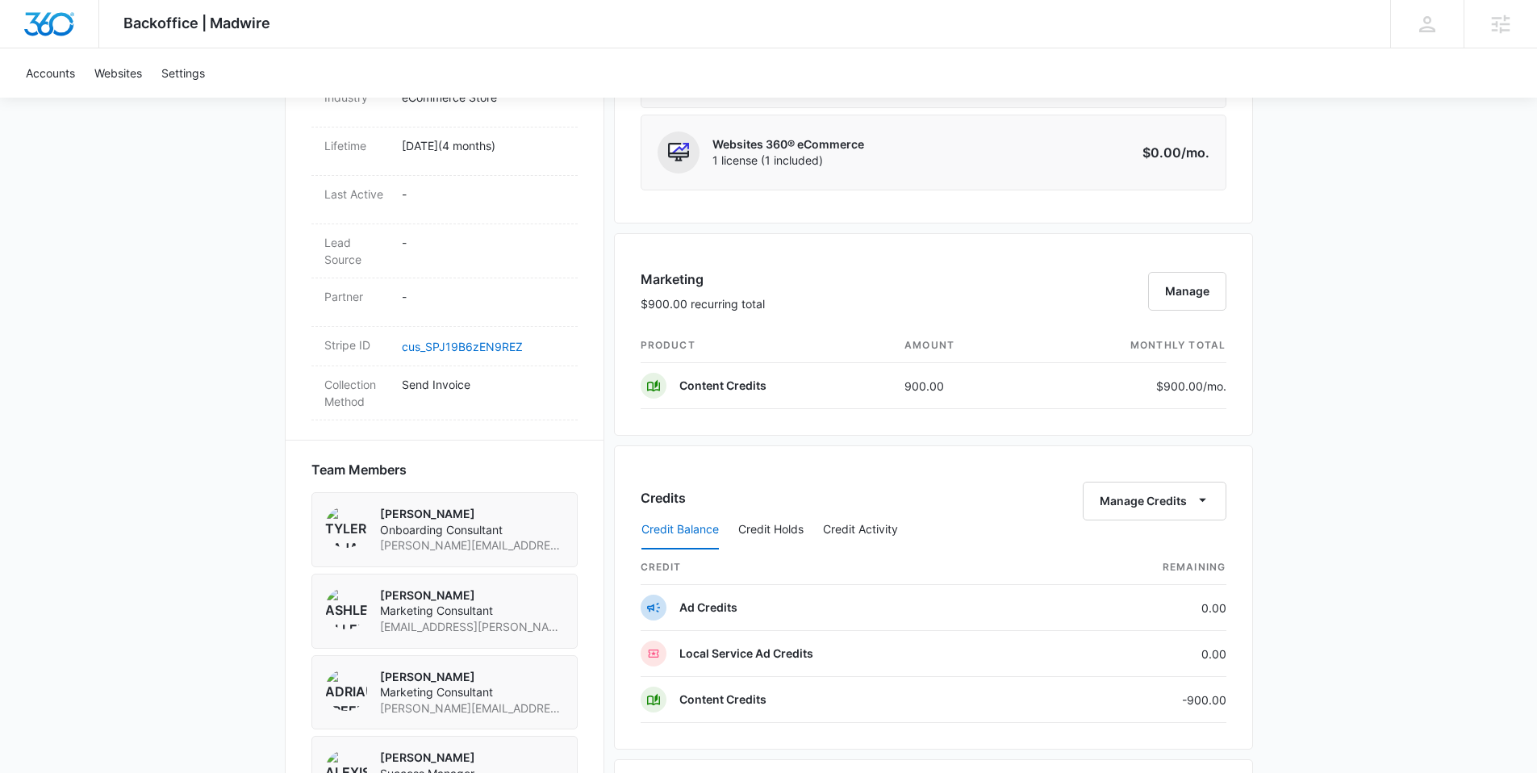
scroll to position [1337, 0]
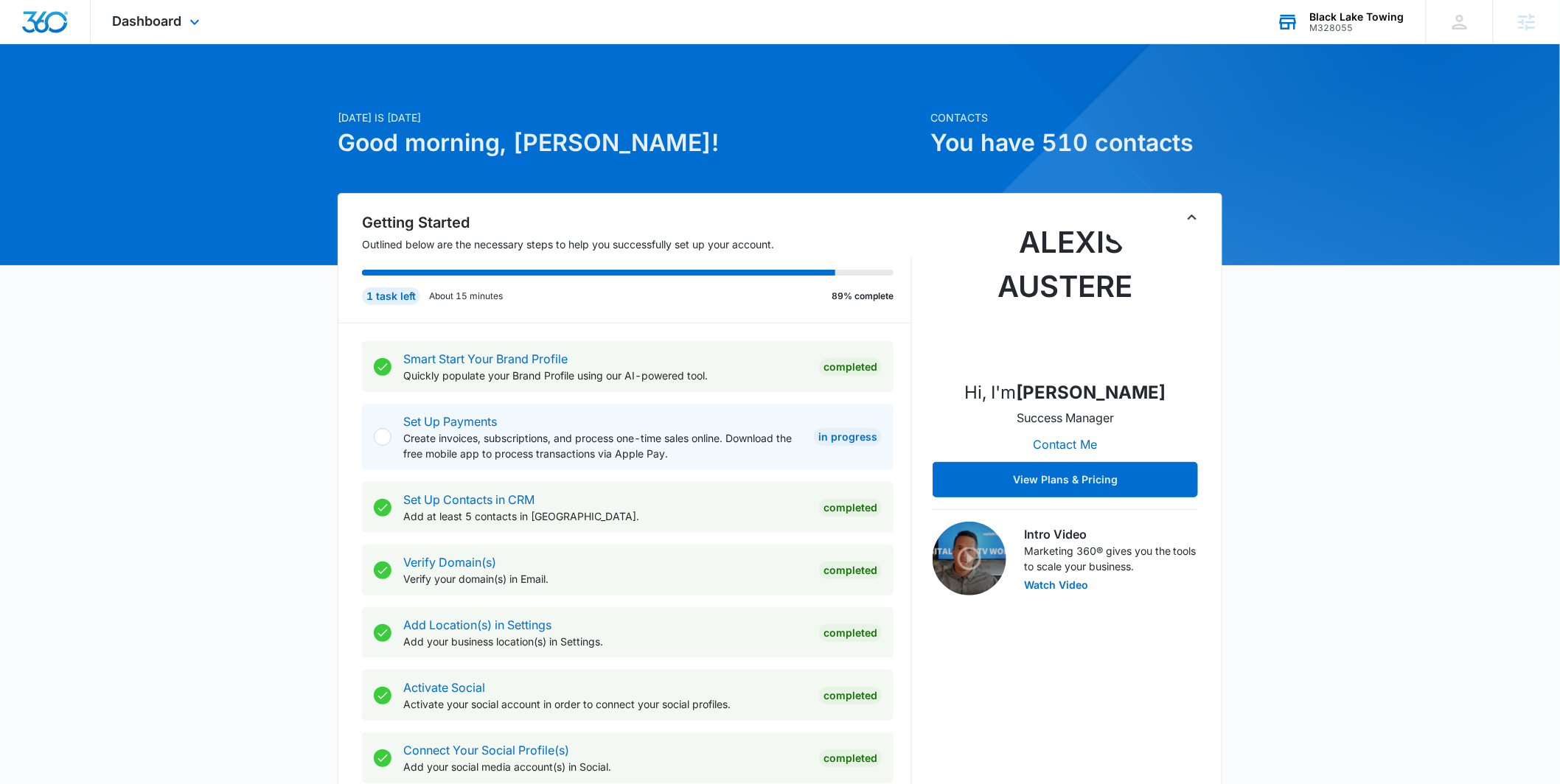
click at [1348, 34] on div "Black Lake Towing M328055 Your Accounts View All" at bounding box center [1340, 22] width 171 height 44
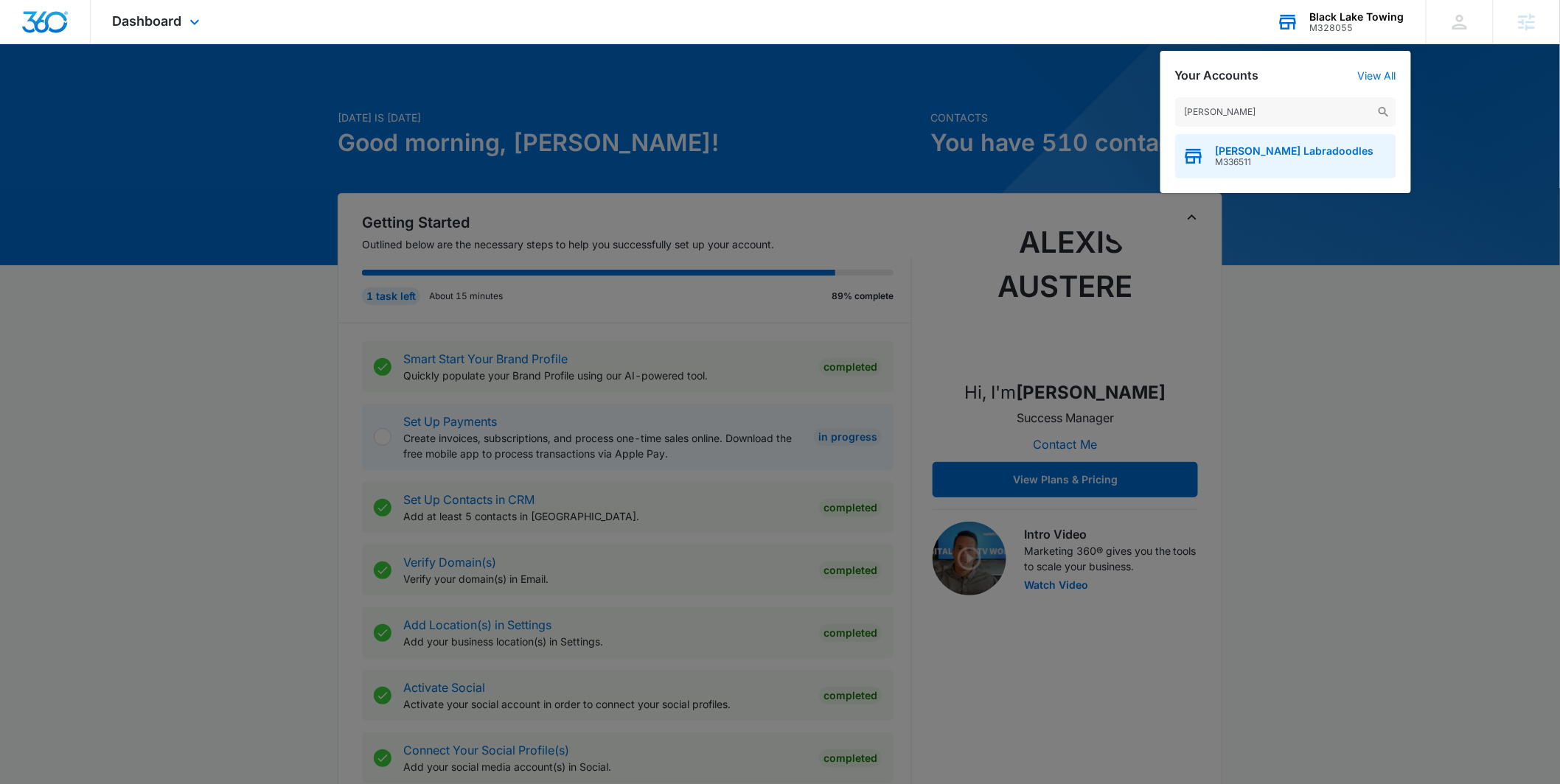
type input "weddington"
click at [1256, 148] on span "[PERSON_NAME] Labradoodles" at bounding box center [1294, 151] width 158 height 12
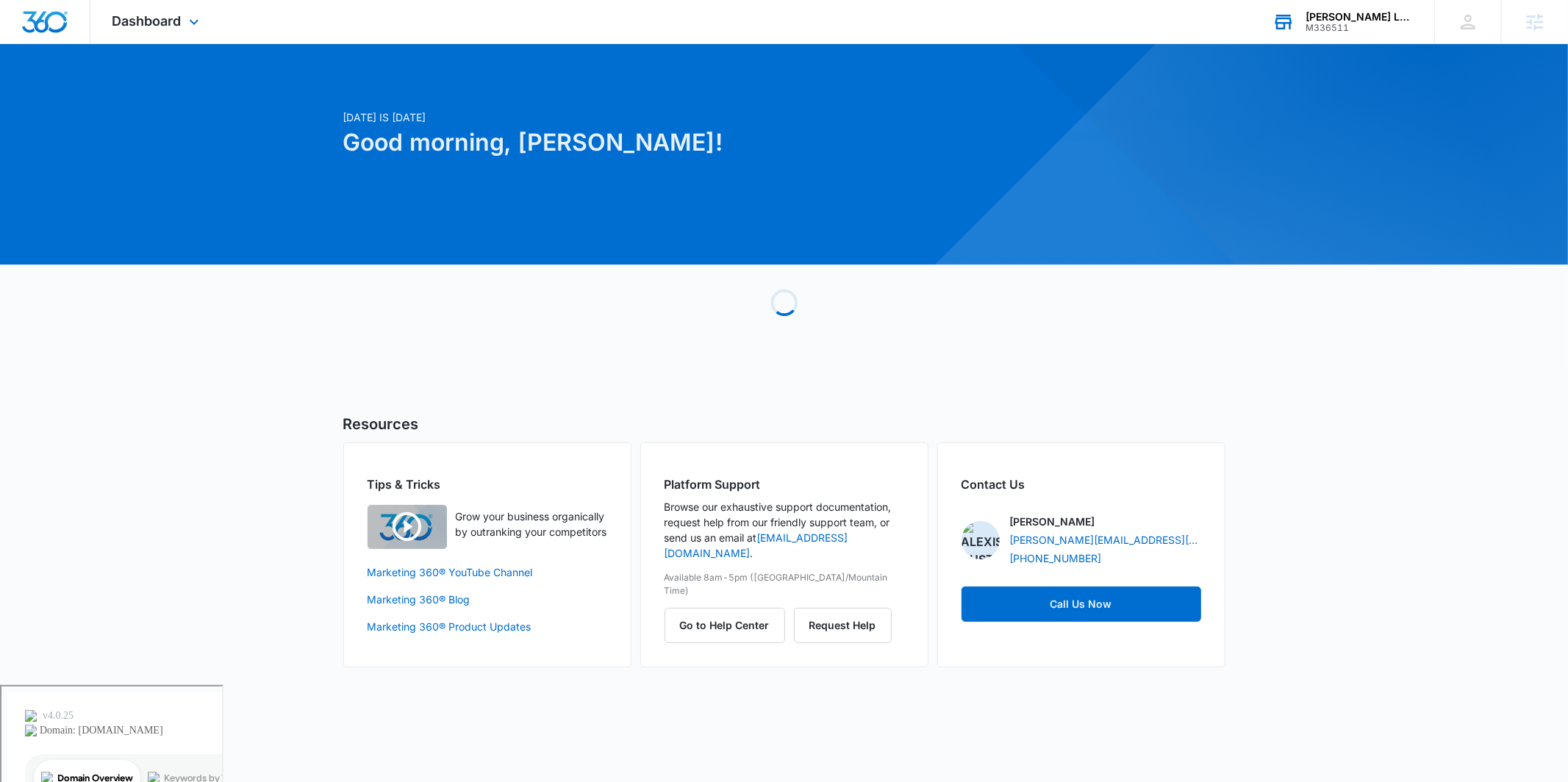
click at [180, 29] on div "Dashboard Apps Reputation Forms CRM Email Social POS Content Ads Intelligence F…" at bounding box center [158, 22] width 135 height 44
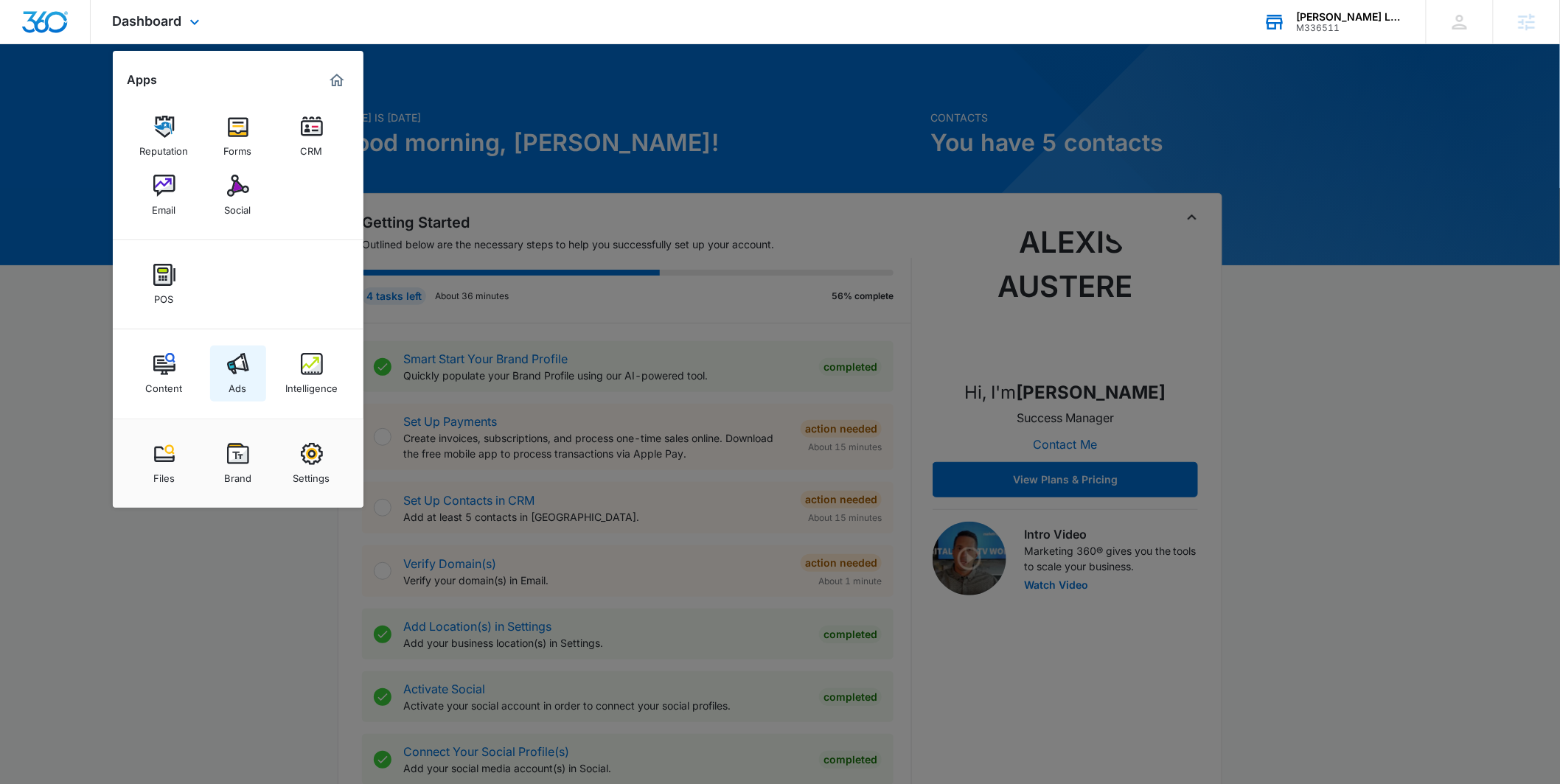
click at [244, 374] on img at bounding box center [238, 364] width 22 height 22
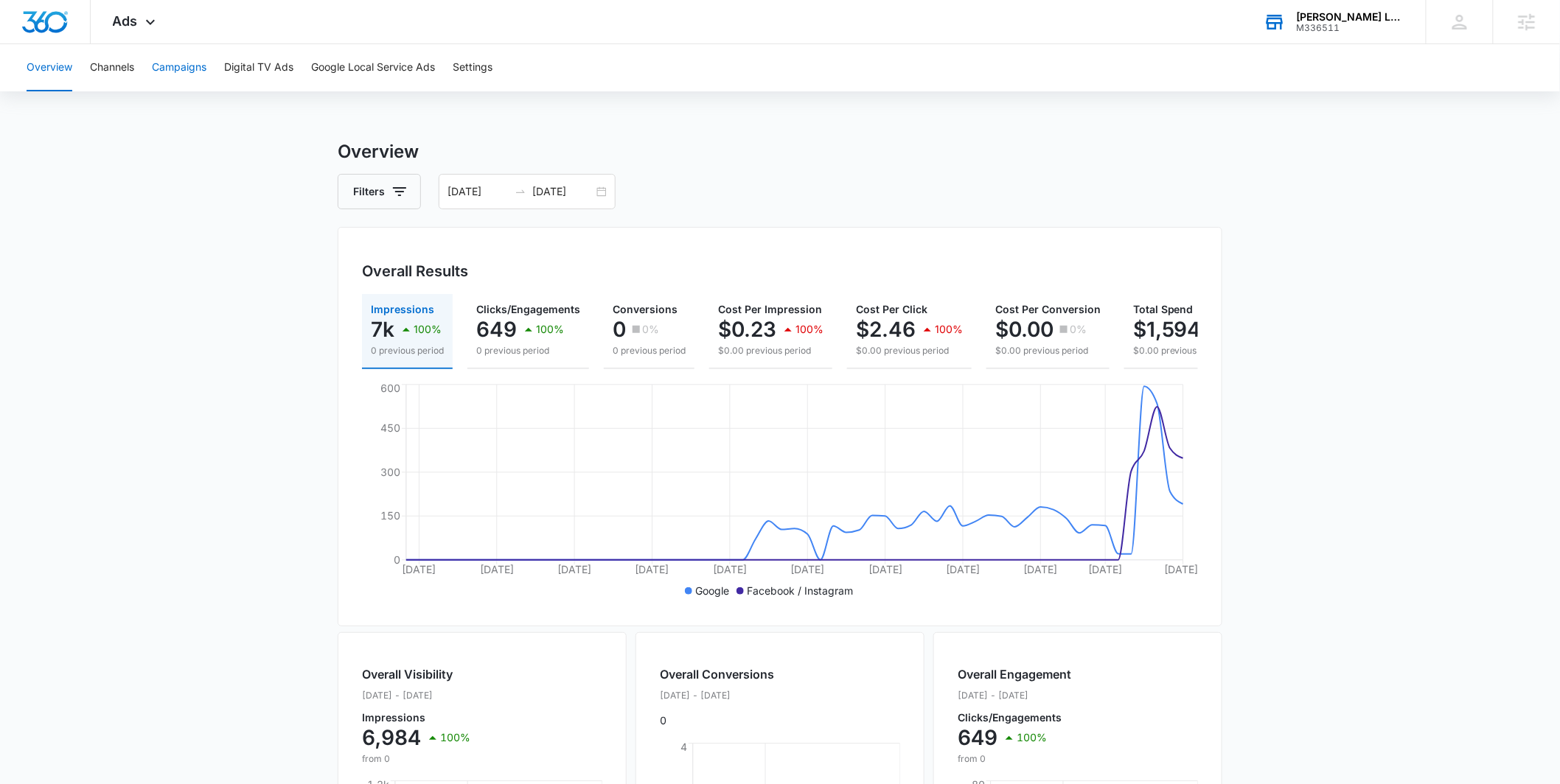
click at [154, 66] on button "Campaigns" at bounding box center [179, 68] width 55 height 48
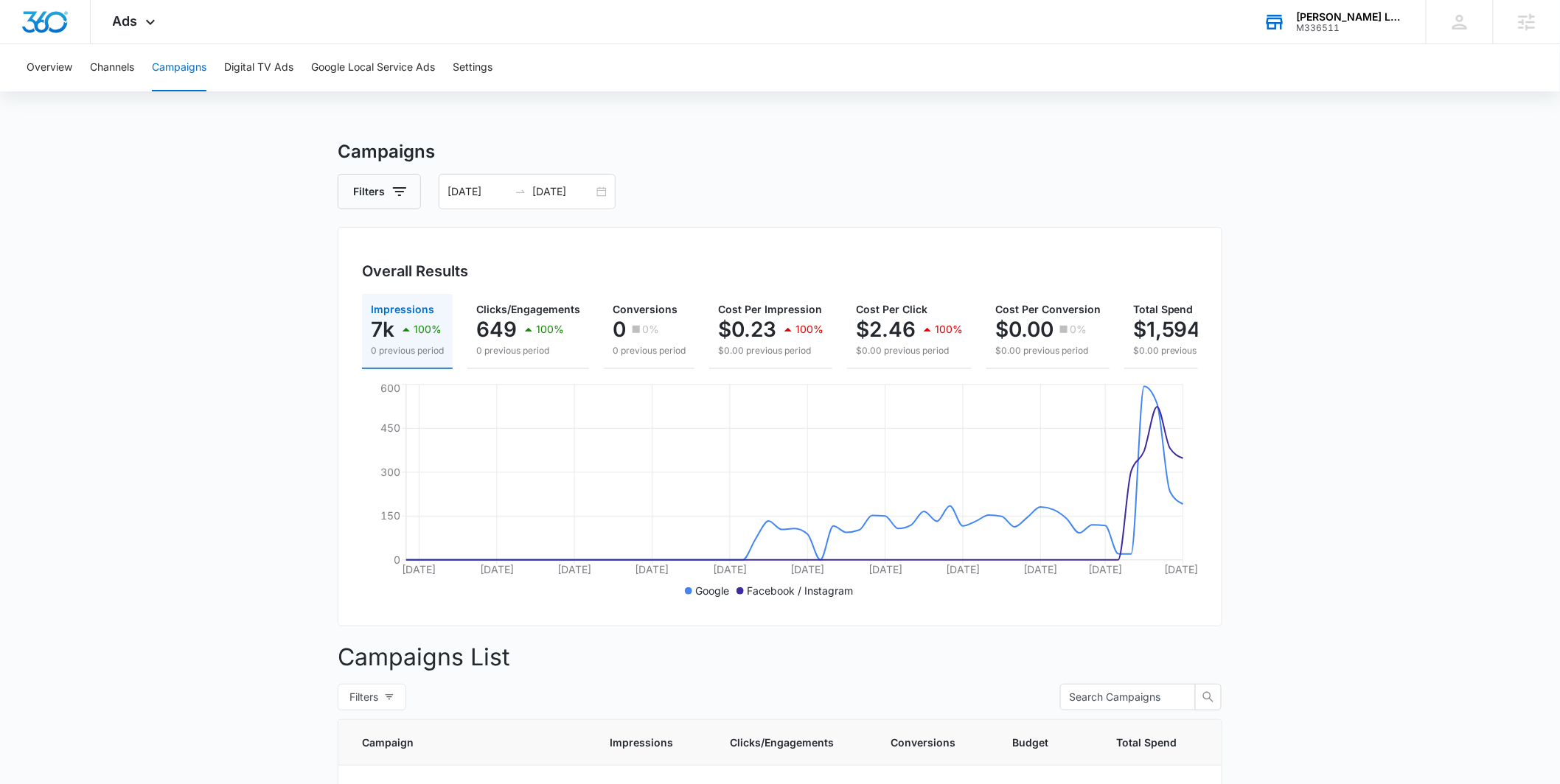
scroll to position [0, 96]
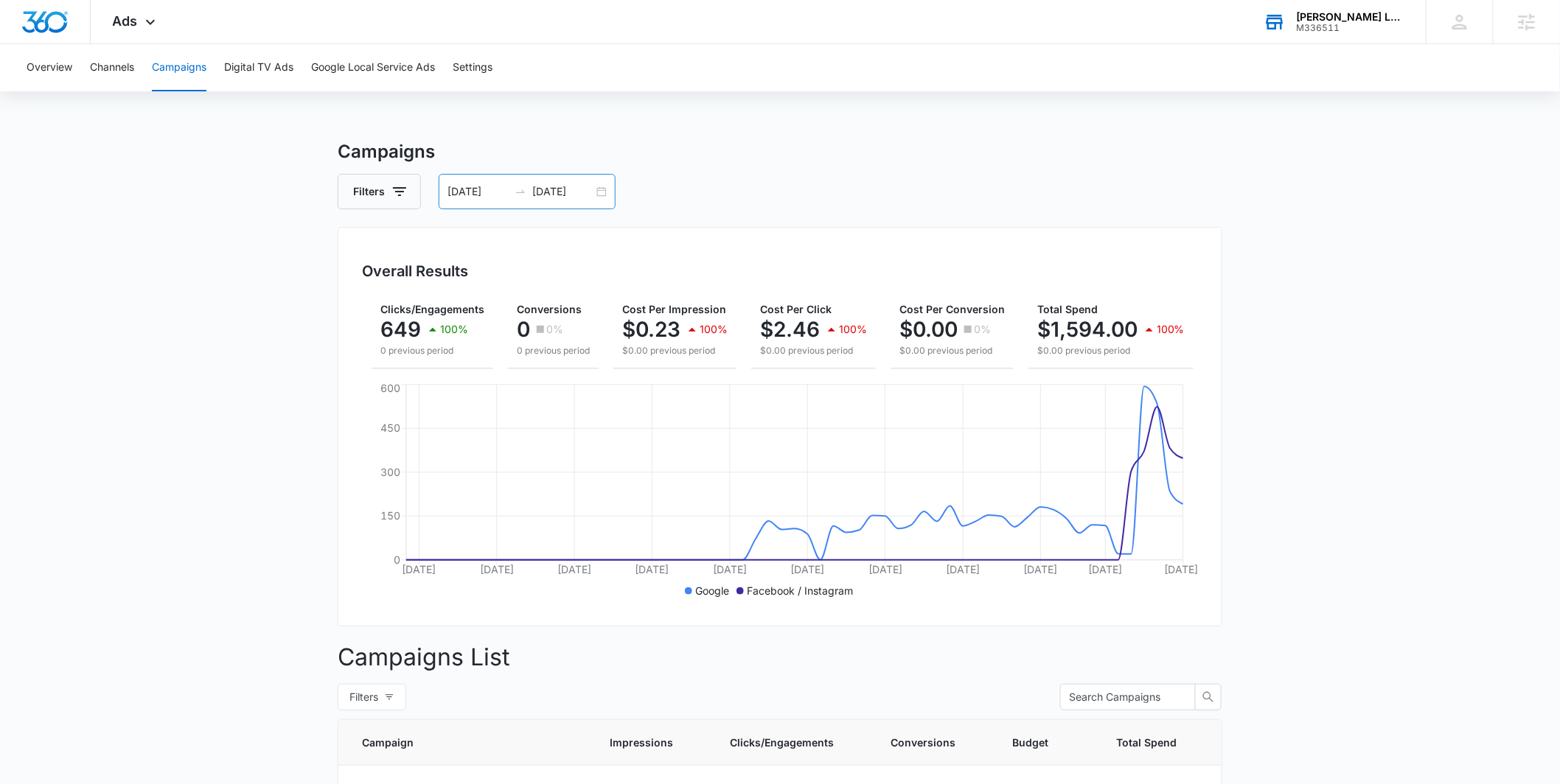
click at [610, 196] on div "08/15/2025 10/14/2025" at bounding box center [527, 191] width 177 height 36
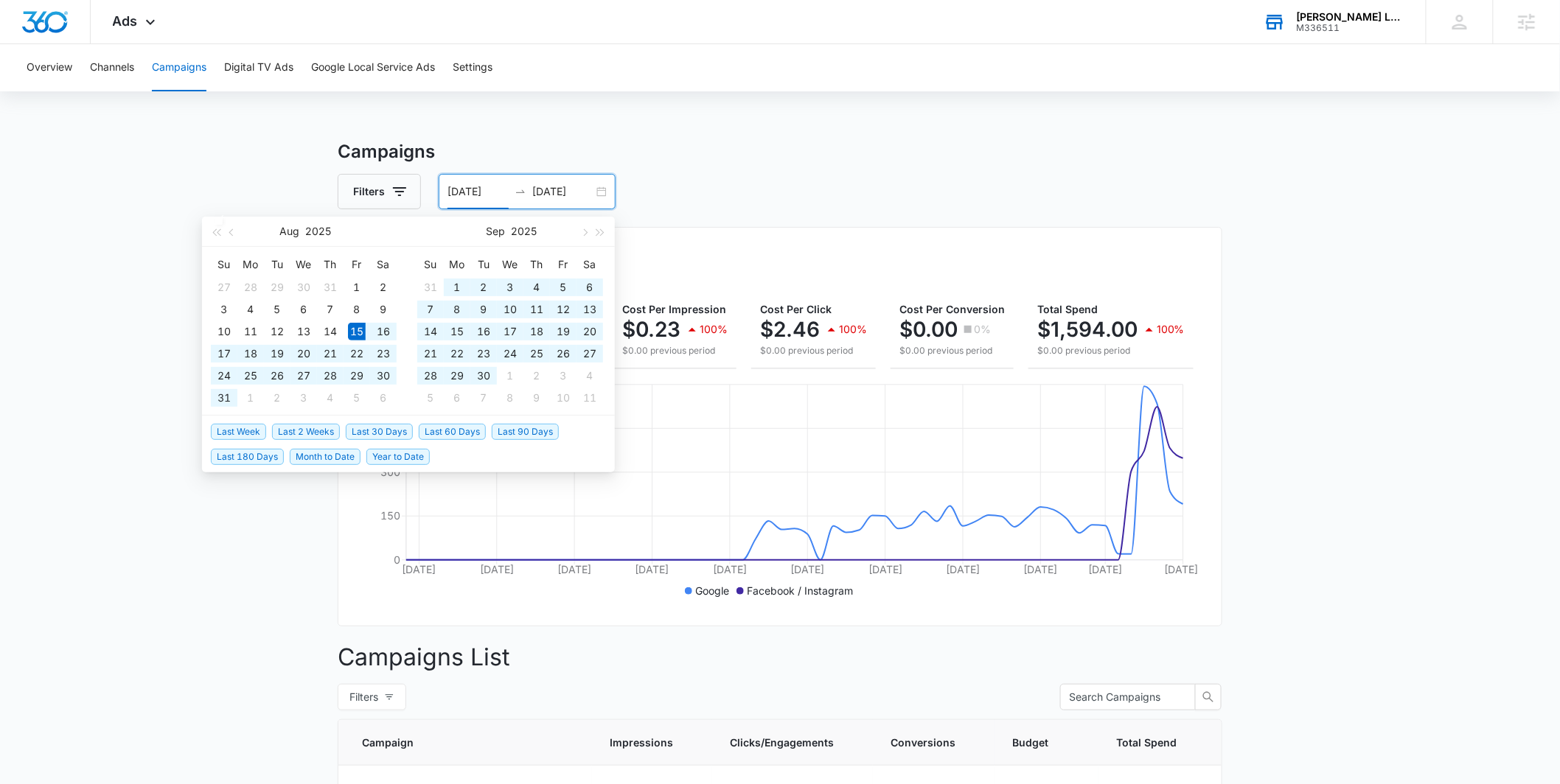
click at [396, 421] on li "Last 30 Days" at bounding box center [382, 430] width 73 height 25
click at [389, 432] on span "Last 30 Days" at bounding box center [378, 432] width 67 height 16
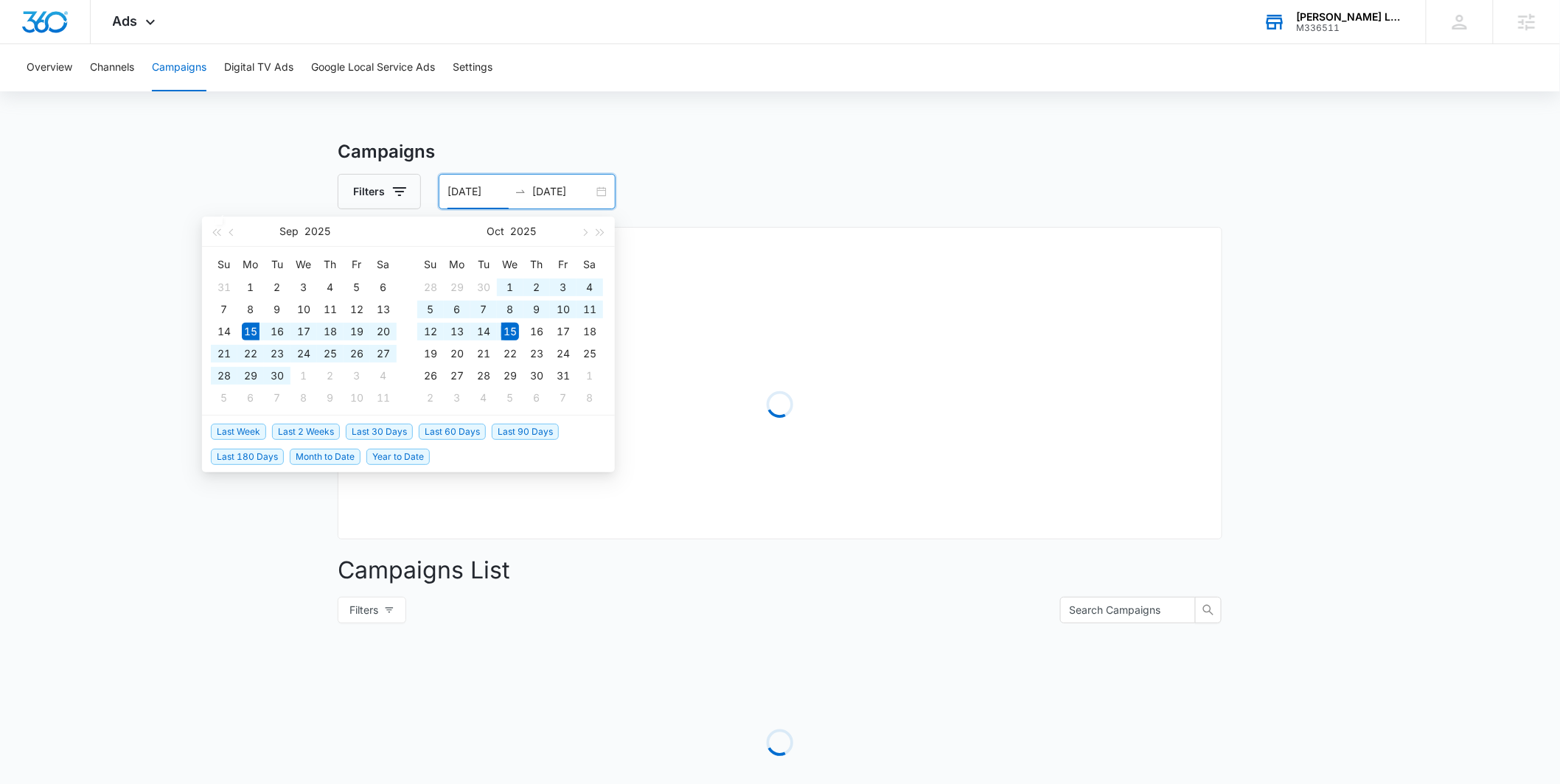
type input "[DATE]"
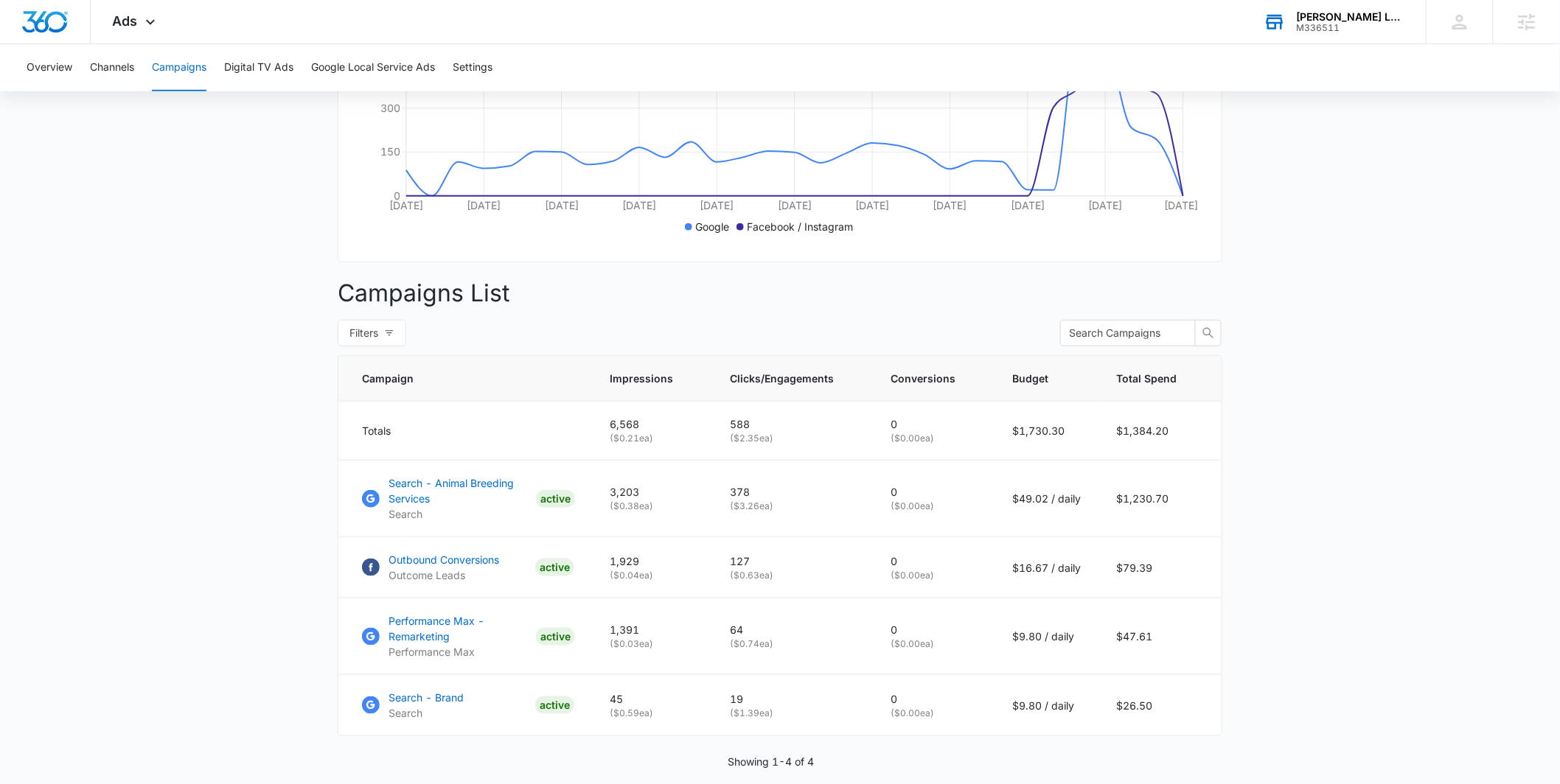
scroll to position [432, 0]
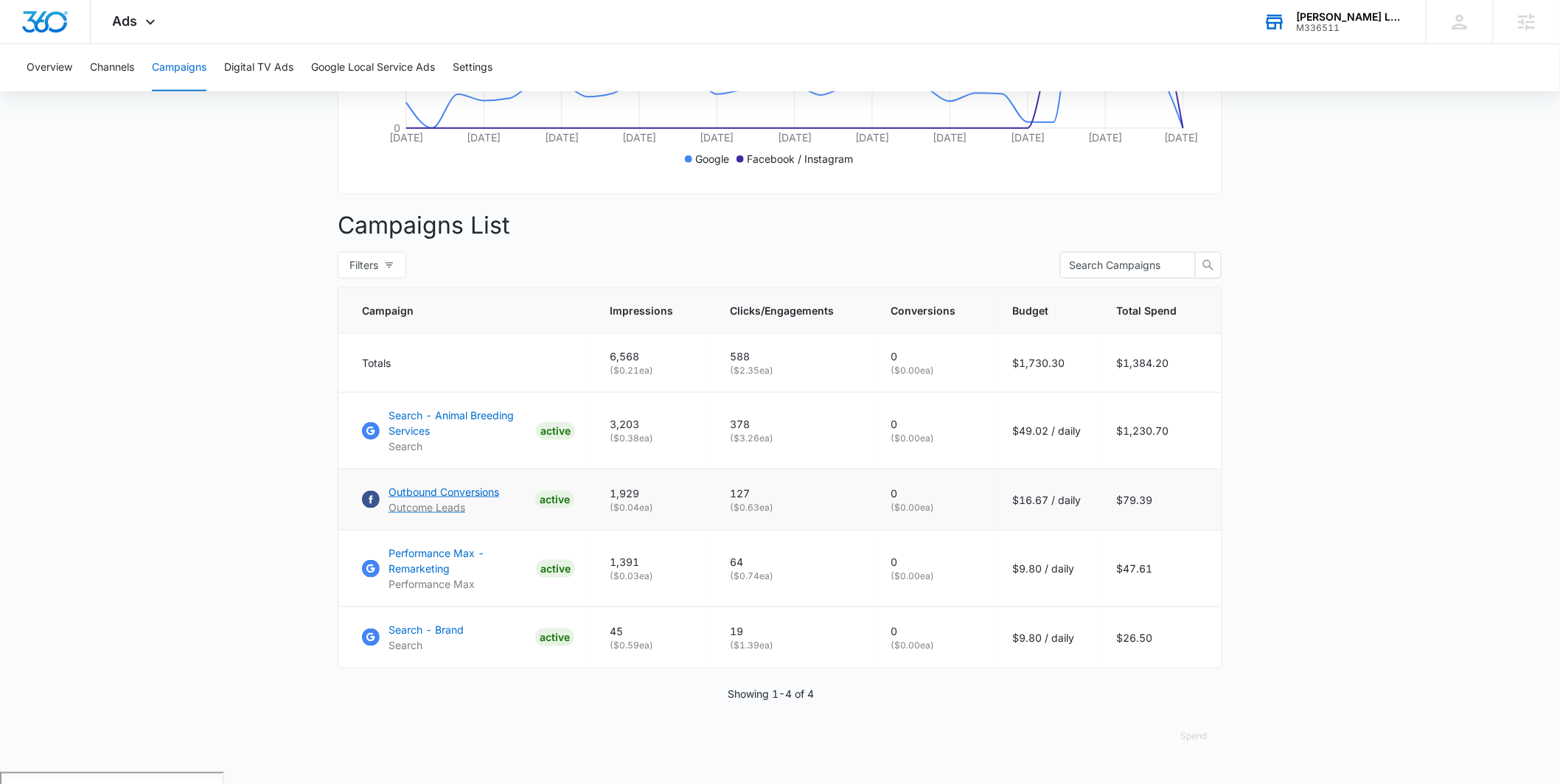
click at [442, 500] on p "Outbound Conversions" at bounding box center [443, 492] width 111 height 16
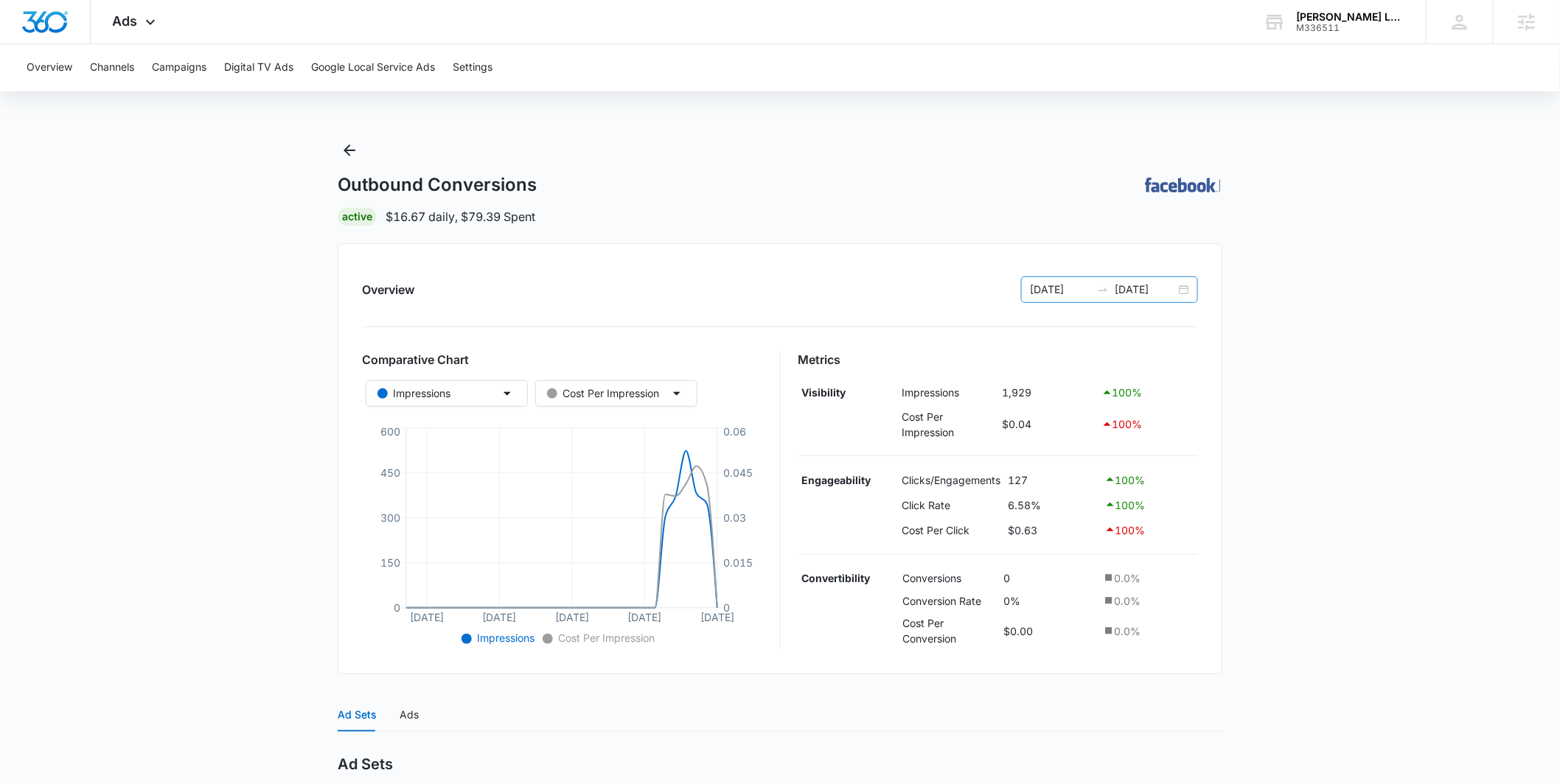
click at [1192, 290] on div "09/15/2025 10/15/2025" at bounding box center [1109, 289] width 177 height 26
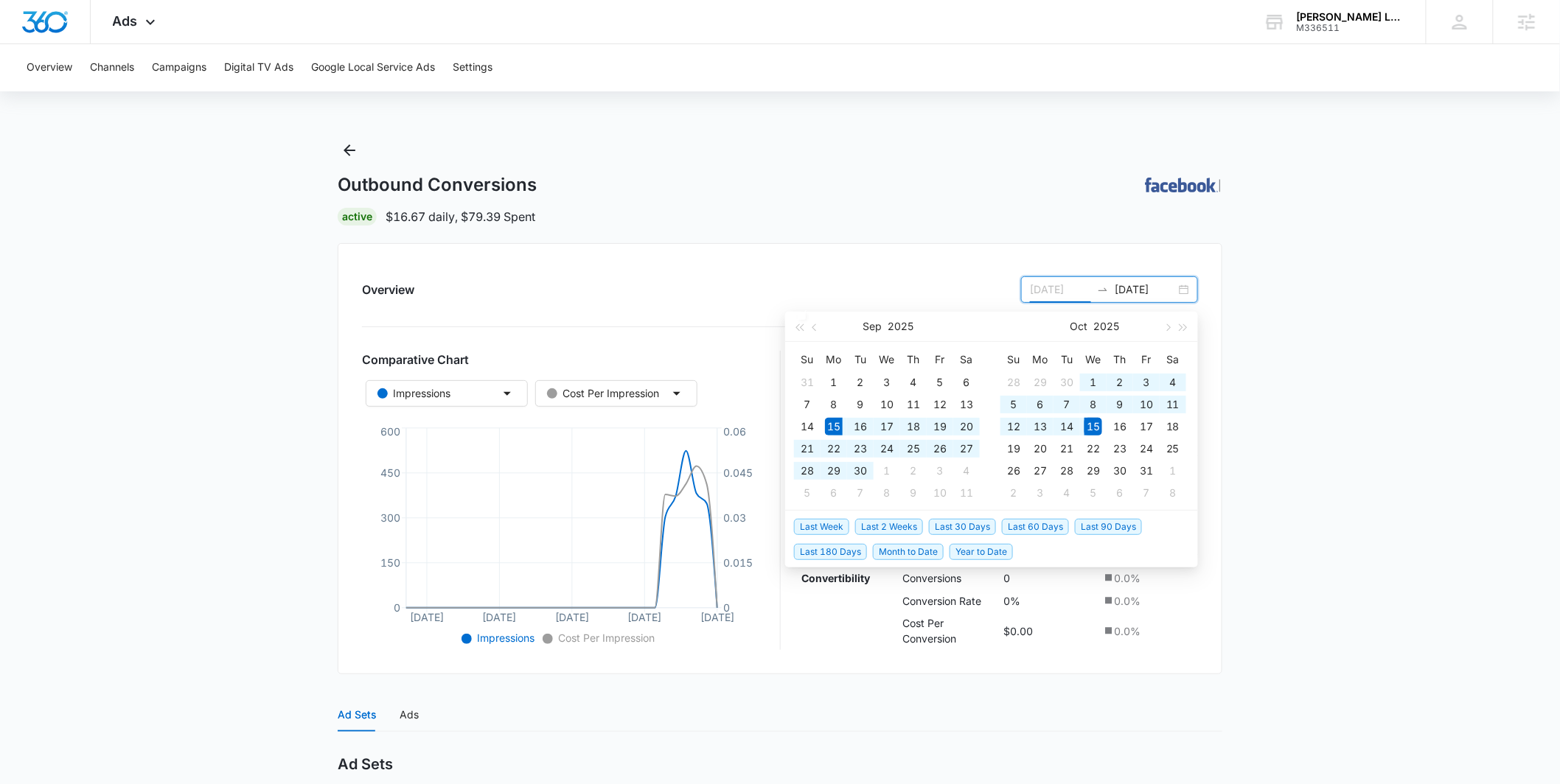
type input "09/15/2025"
click at [1240, 467] on main "Outbound Conversions | Active $16.67 daily , $79.39 Spent Overview 09/15/2025 1…" at bounding box center [780, 580] width 1560 height 883
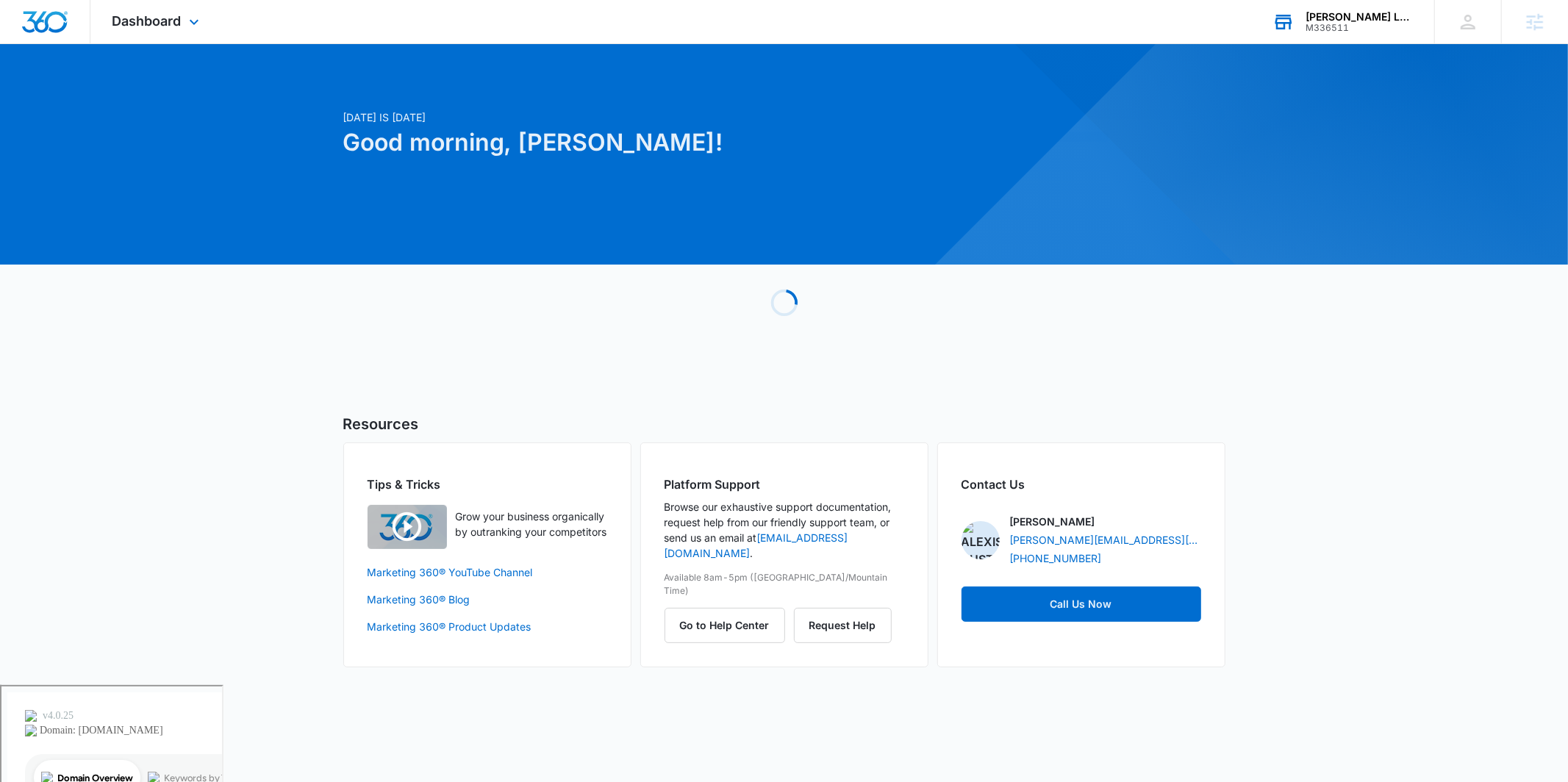
click at [1348, 32] on div "M336511" at bounding box center [1359, 27] width 108 height 10
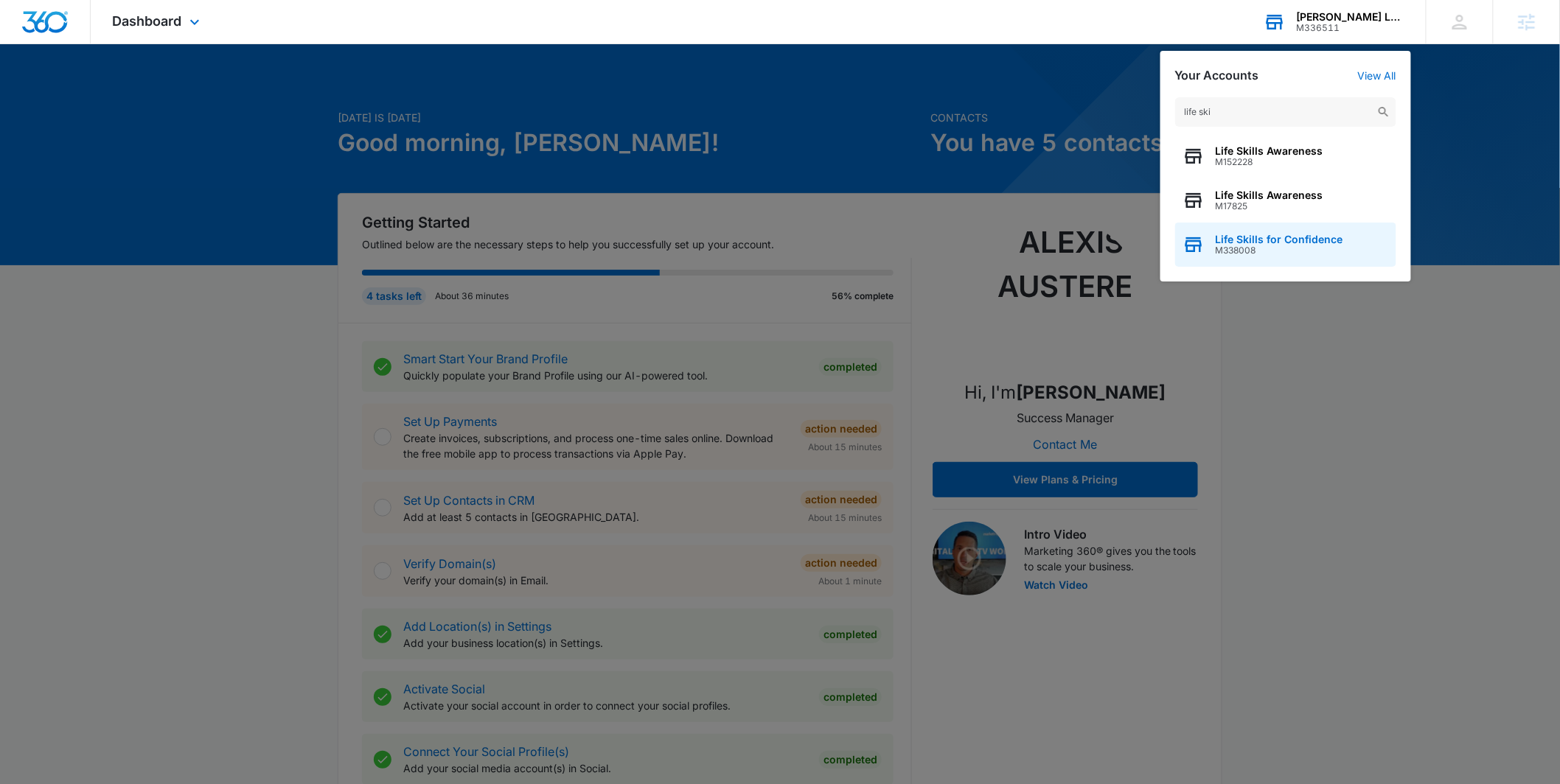
type input "life ski"
click at [1251, 246] on span "M338008" at bounding box center [1279, 250] width 128 height 10
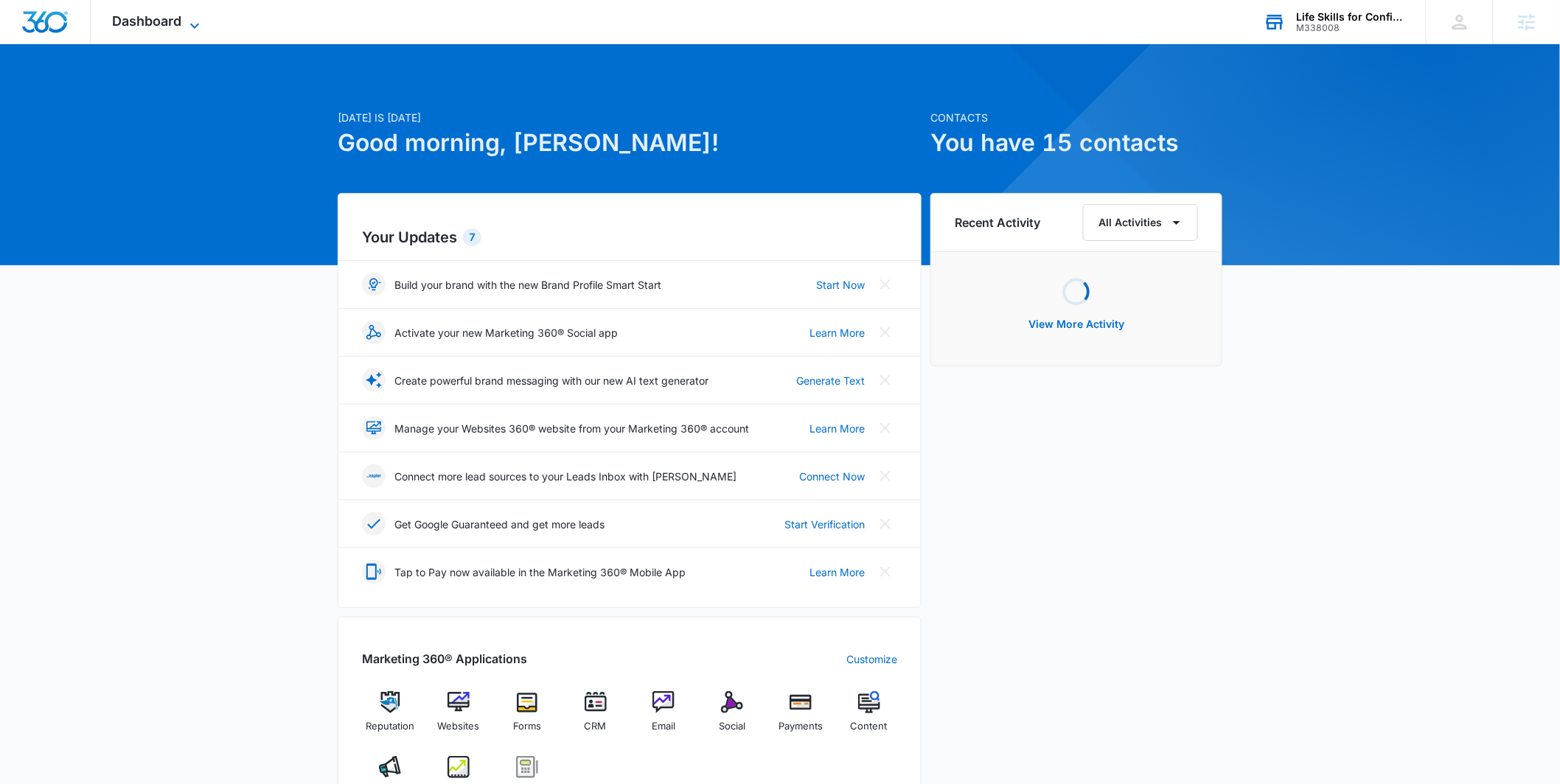
click at [132, 25] on span "Dashboard" at bounding box center [147, 21] width 69 height 16
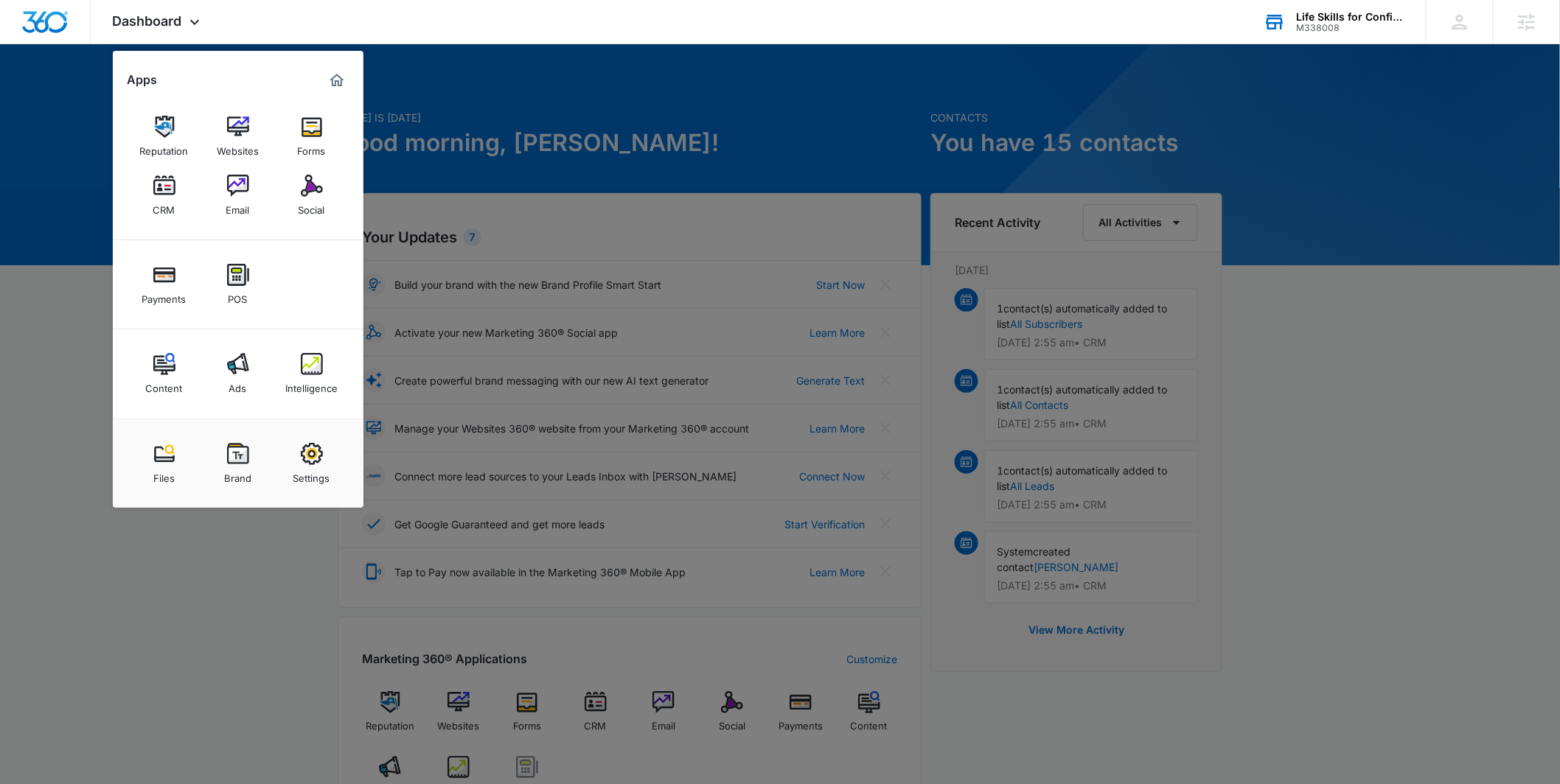
click at [221, 379] on link "Ads" at bounding box center [238, 373] width 56 height 56
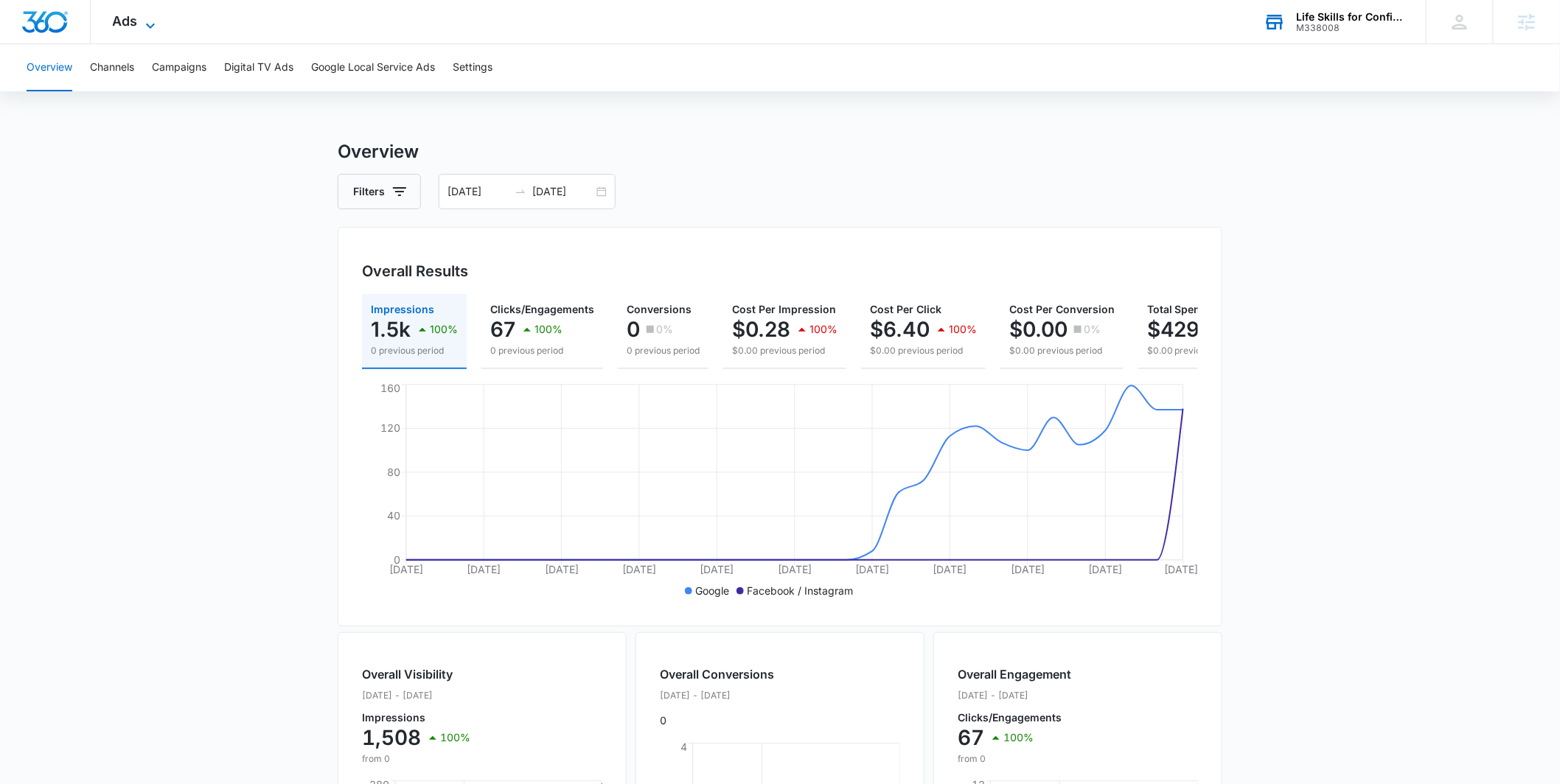
click at [156, 21] on icon at bounding box center [150, 26] width 17 height 17
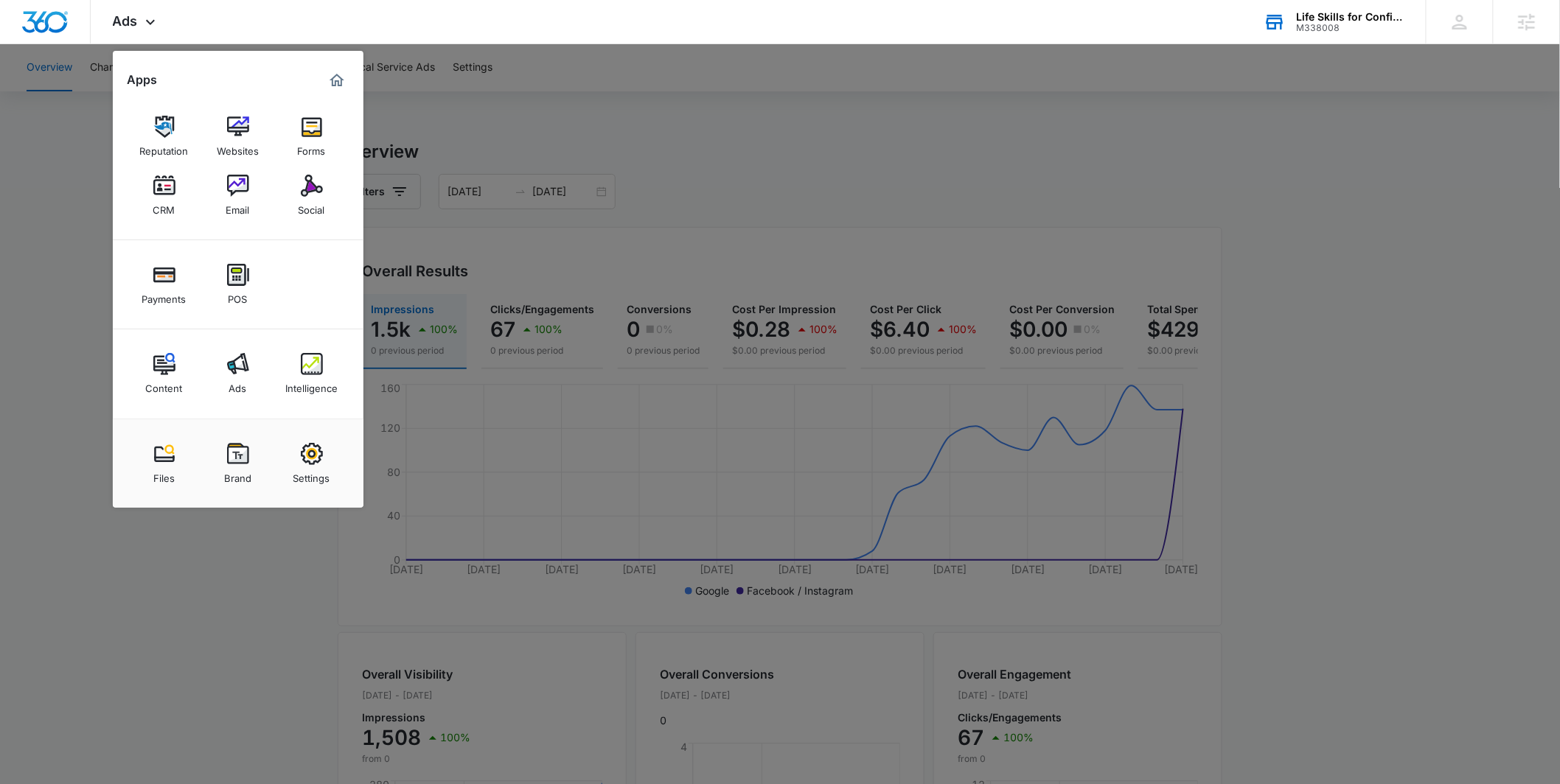
click at [493, 131] on div at bounding box center [780, 392] width 1560 height 784
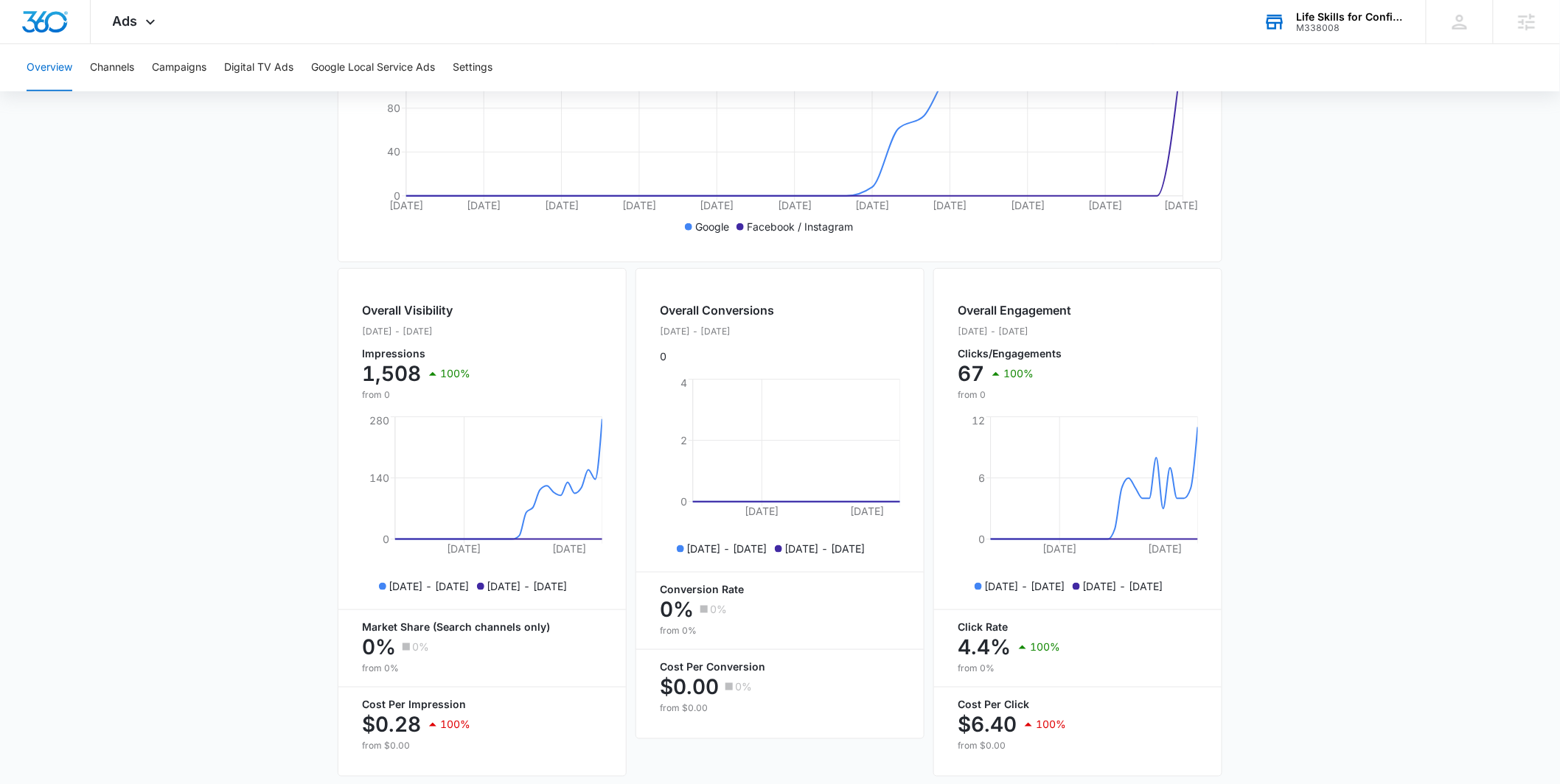
scroll to position [424, 0]
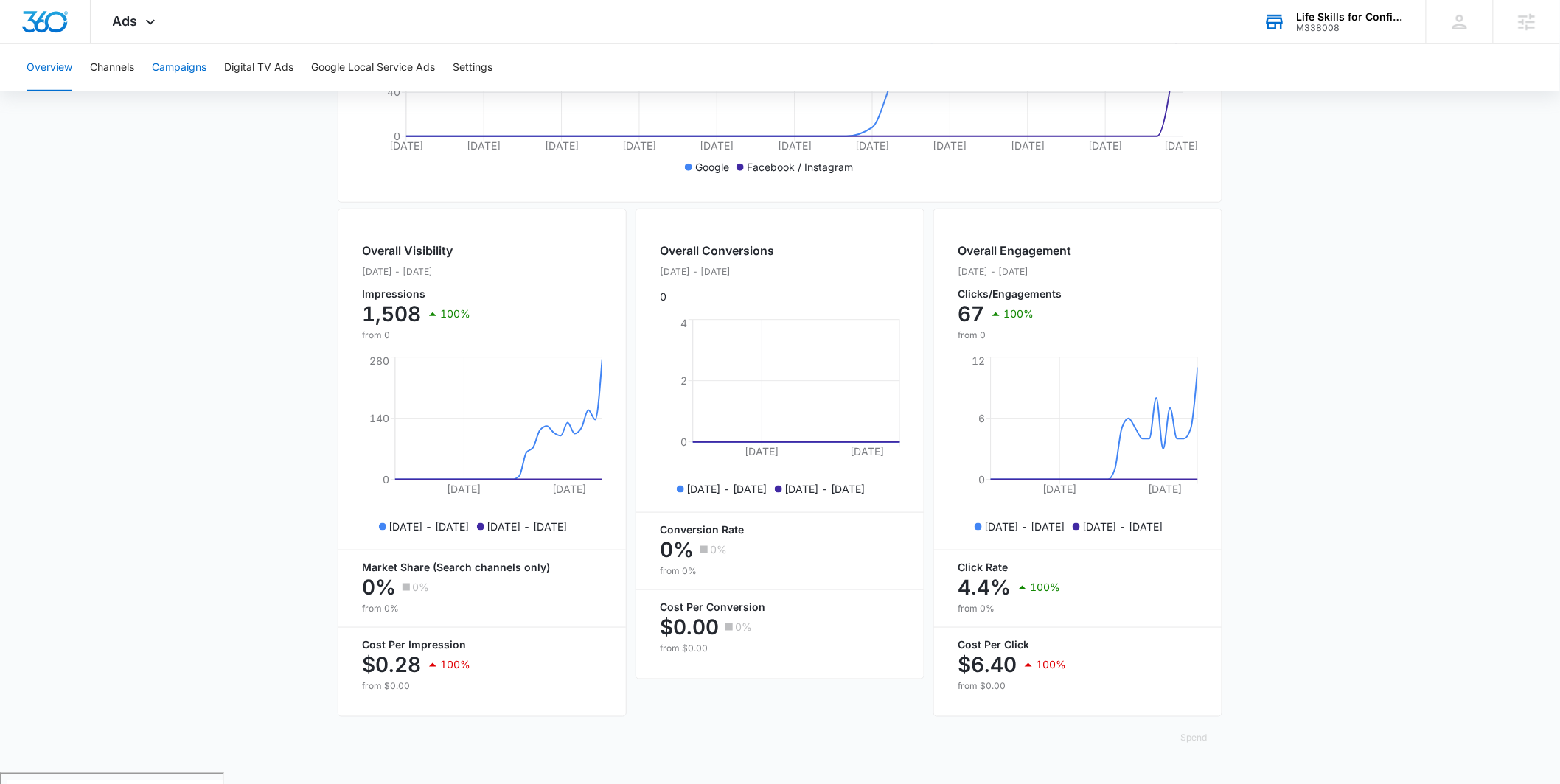
click at [171, 63] on button "Campaigns" at bounding box center [179, 68] width 55 height 48
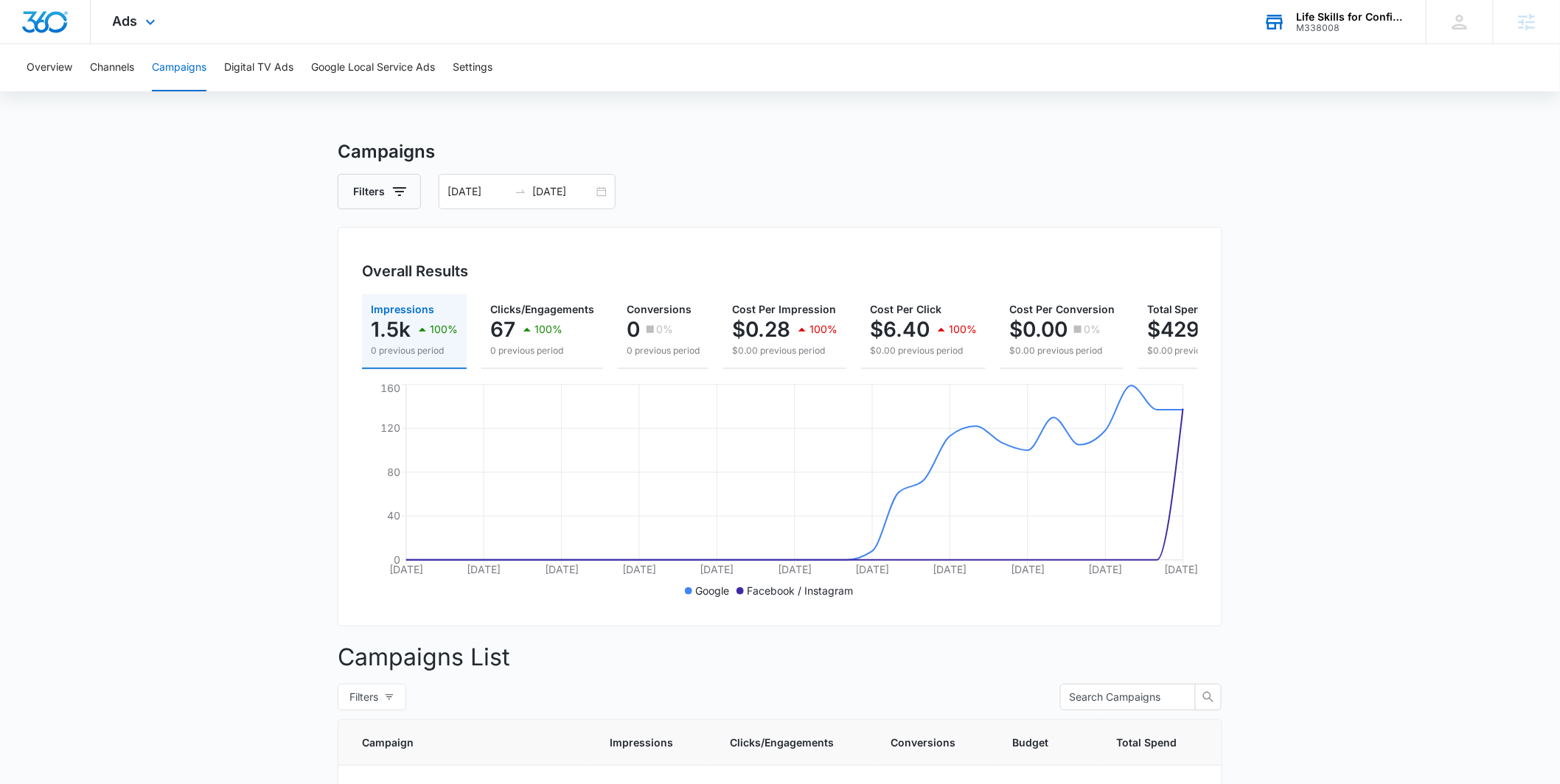
click at [139, 17] on div "Ads Apps Reputation Websites Forms CRM Email Social Payments POS Content Ads In…" at bounding box center [135, 22] width 90 height 44
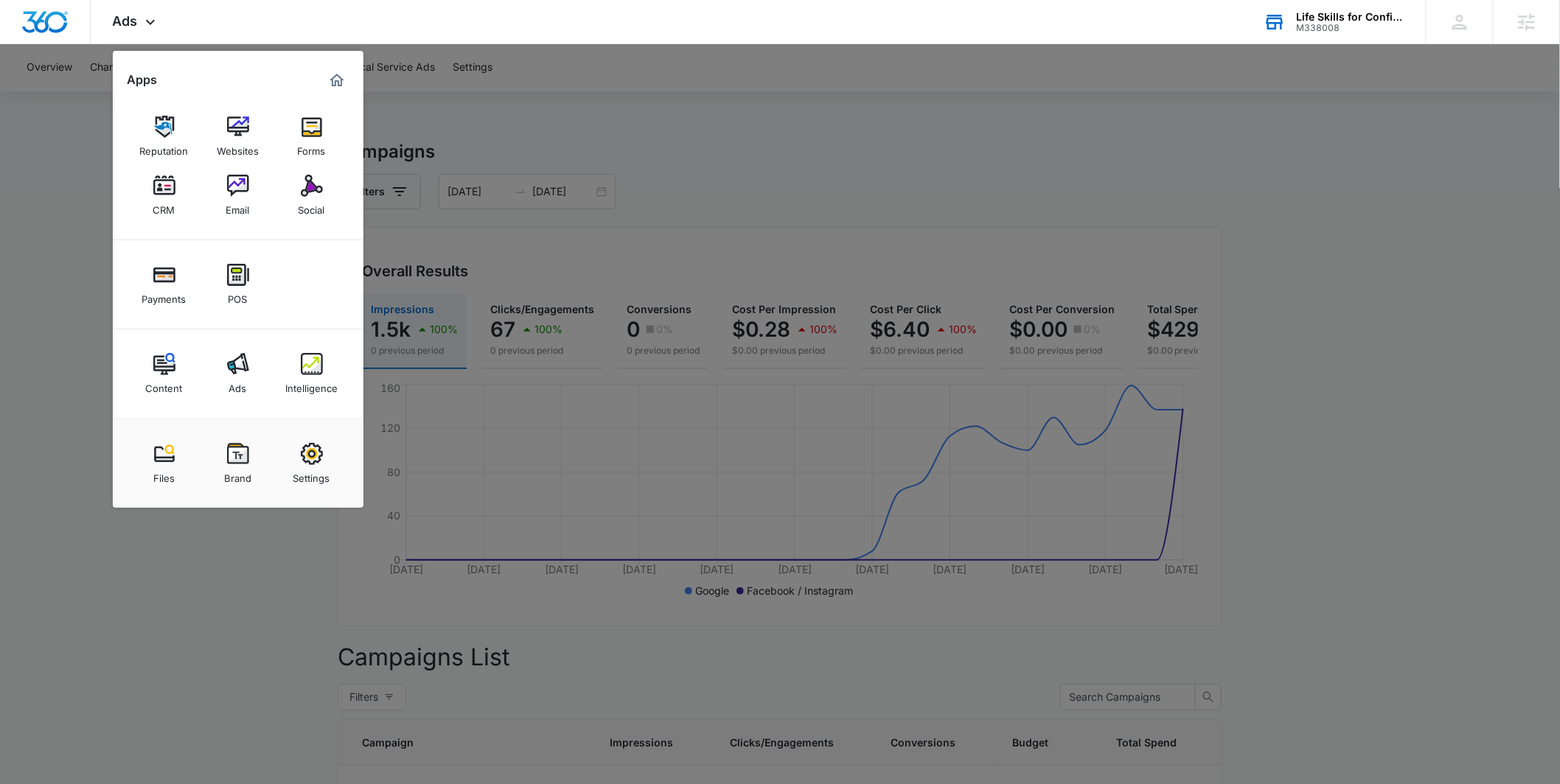
click at [326, 80] on div "Marketing 360® Dashboard" at bounding box center [337, 80] width 24 height 24
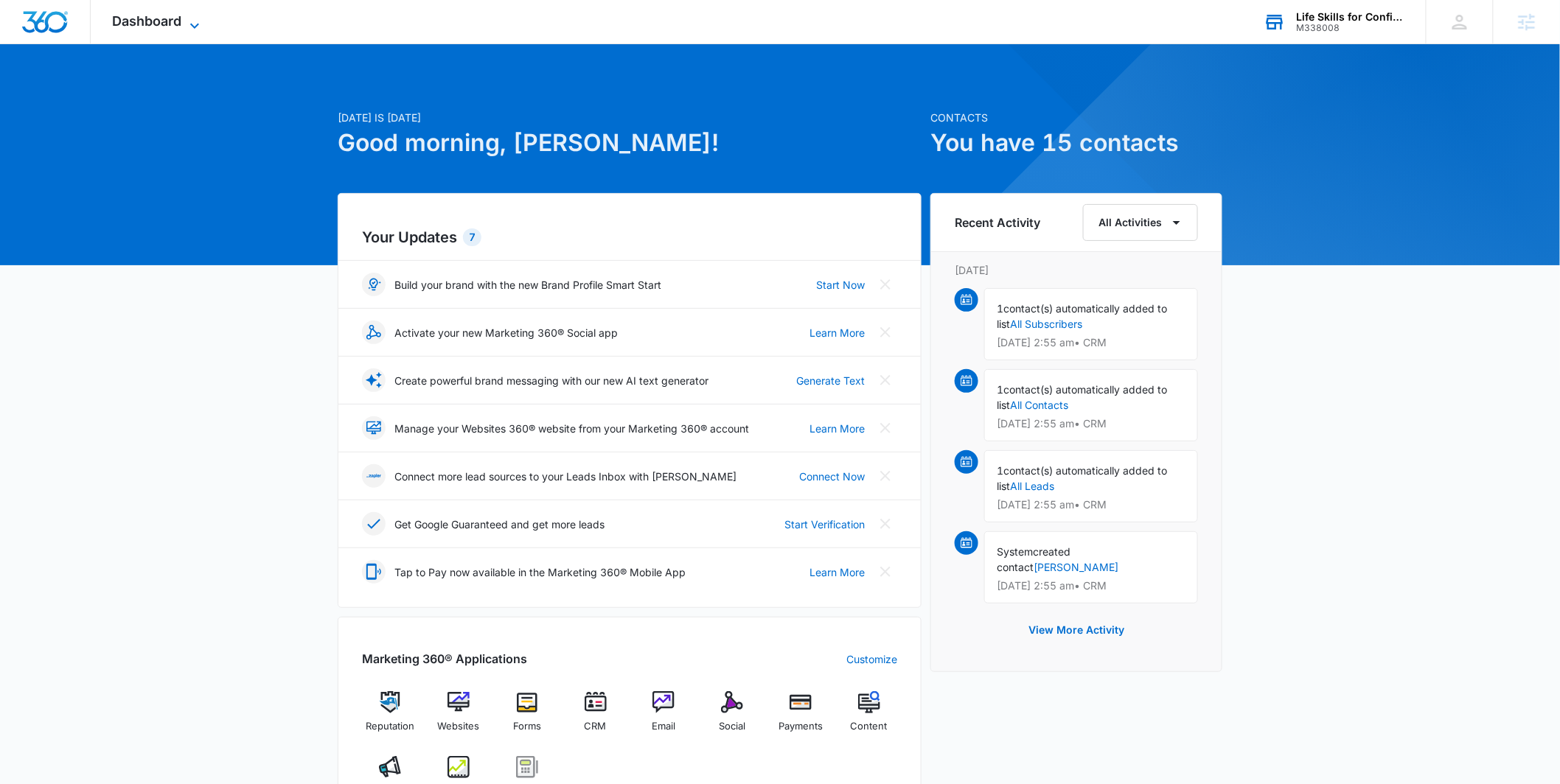
click at [189, 19] on icon at bounding box center [194, 26] width 17 height 17
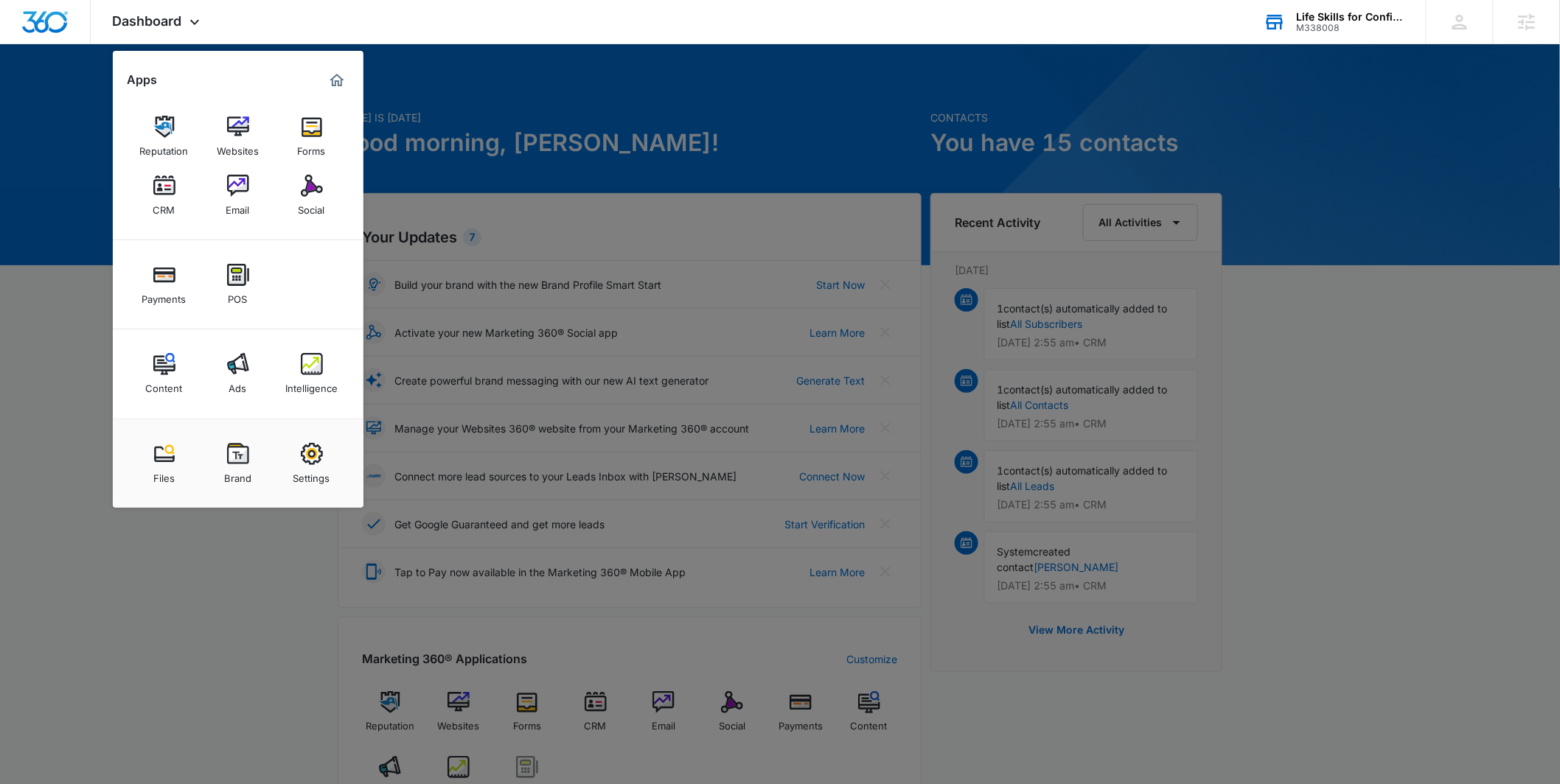
click at [246, 372] on img at bounding box center [238, 364] width 22 height 22
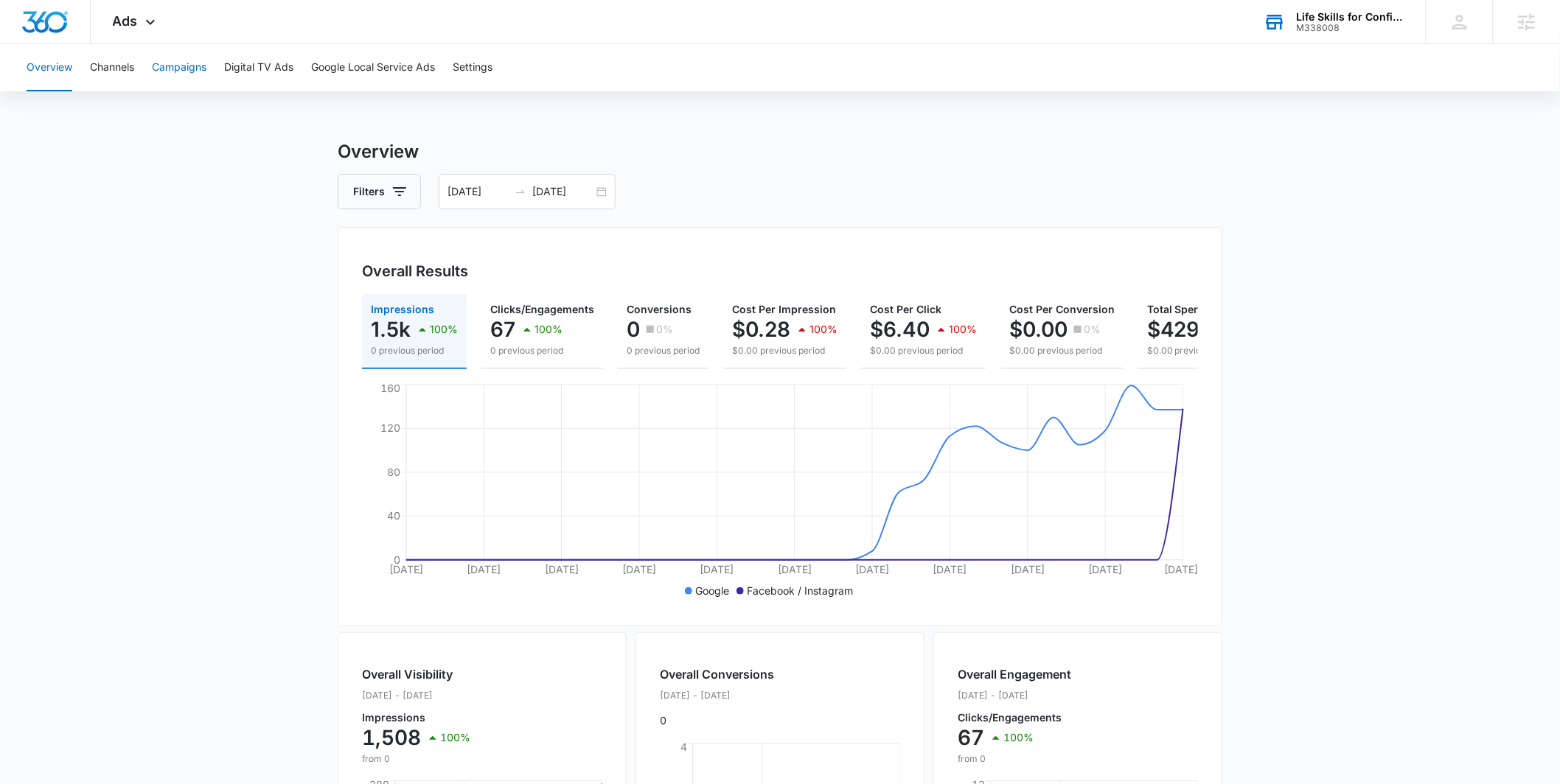
click at [185, 63] on button "Campaigns" at bounding box center [179, 68] width 55 height 48
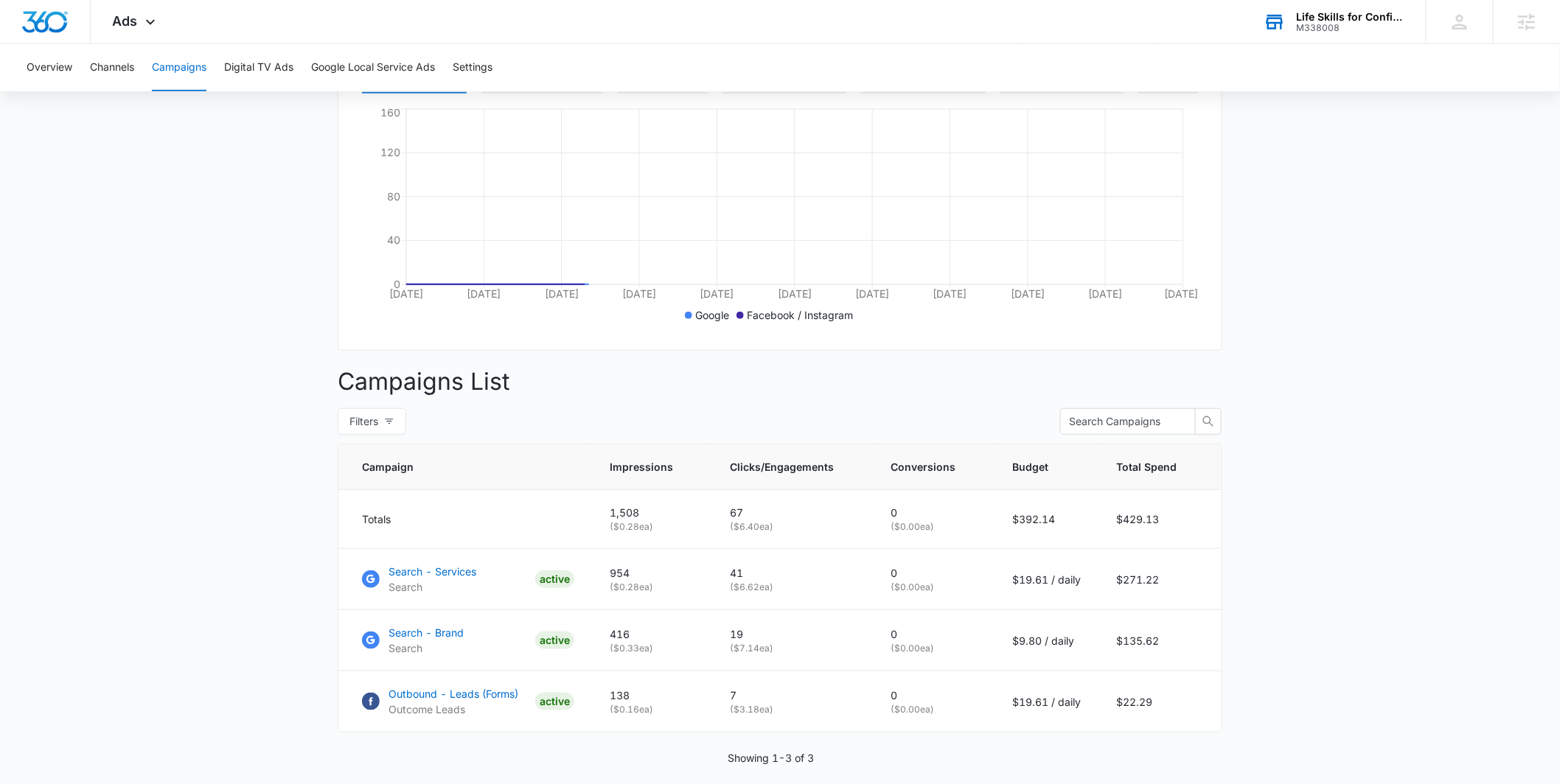
scroll to position [340, 0]
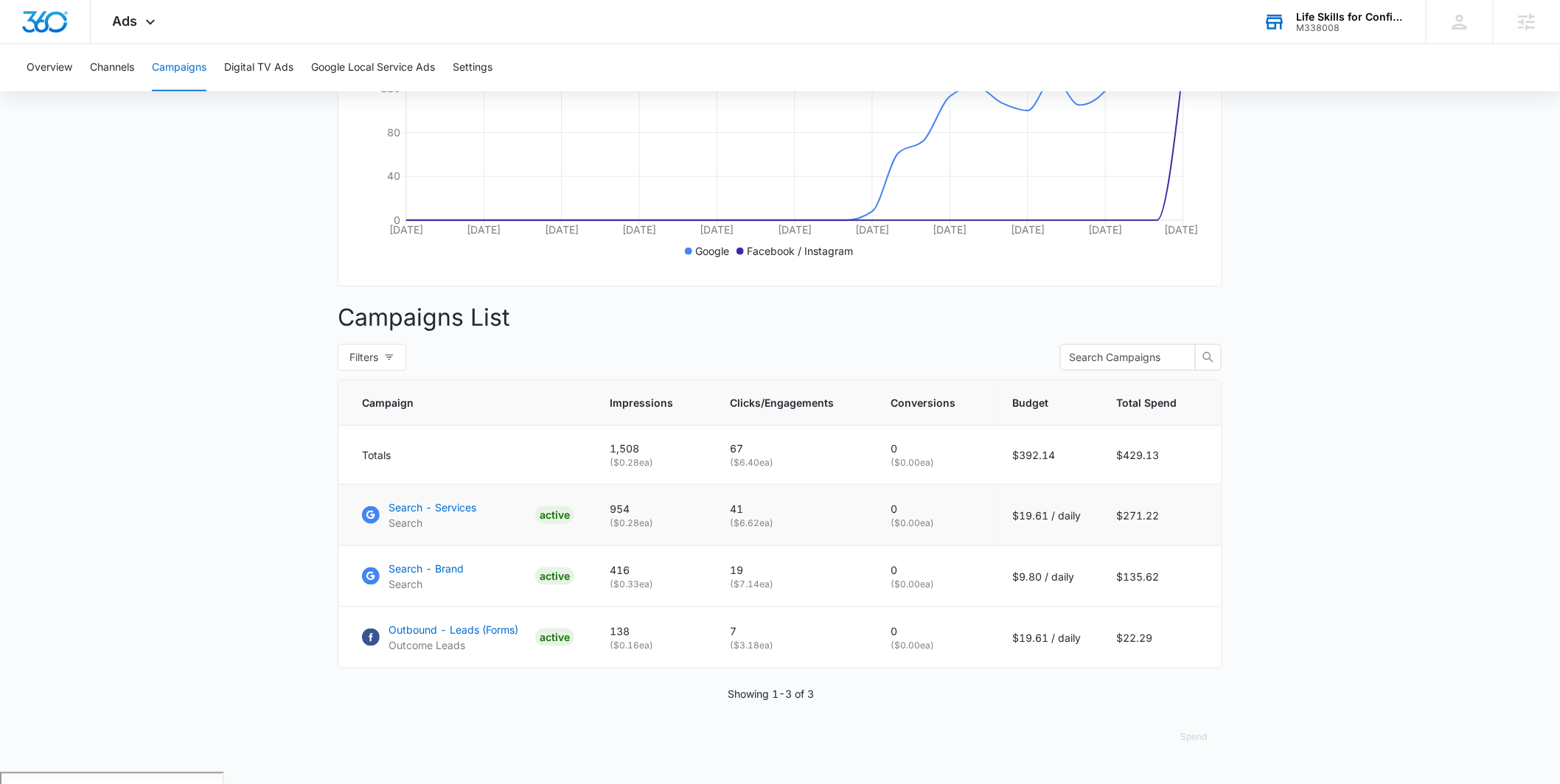
click at [272, 518] on main "Campaigns Filters 09/14/2025 10/14/2025 Overall Results Impressions 1.5k 100% 0…" at bounding box center [780, 286] width 1560 height 974
drag, startPoint x: 609, startPoint y: 460, endPoint x: 649, endPoint y: 460, distance: 40.0
click at [649, 460] on td "1,508 ( $0.28 ea)" at bounding box center [652, 455] width 120 height 59
click at [724, 460] on td "67 ( $6.40 ea)" at bounding box center [792, 455] width 161 height 59
click at [764, 458] on td "67 ( $6.40 ea)" at bounding box center [792, 455] width 161 height 59
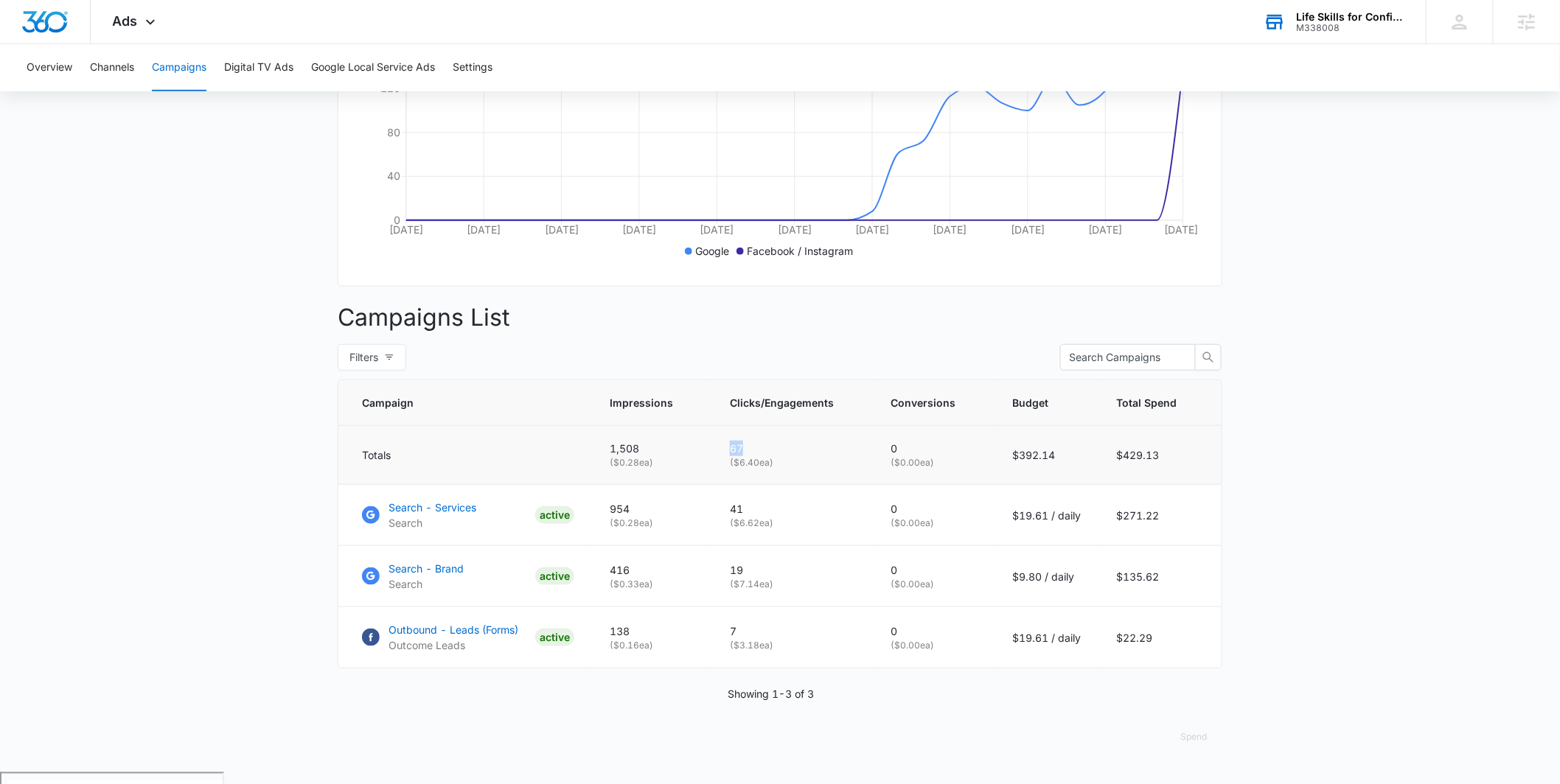
click at [869, 458] on td "67 ( $6.40 ea)" at bounding box center [792, 455] width 161 height 59
drag, startPoint x: 871, startPoint y: 458, endPoint x: 910, endPoint y: 487, distance: 48.6
click at [919, 467] on tr "Totals 1,508 ( $0.28 ea) 67 ( $6.40 ea) 0 ( $0.00 ea) $392.14 $429.13" at bounding box center [780, 455] width 883 height 59
click at [925, 365] on div "Filters" at bounding box center [780, 357] width 885 height 26
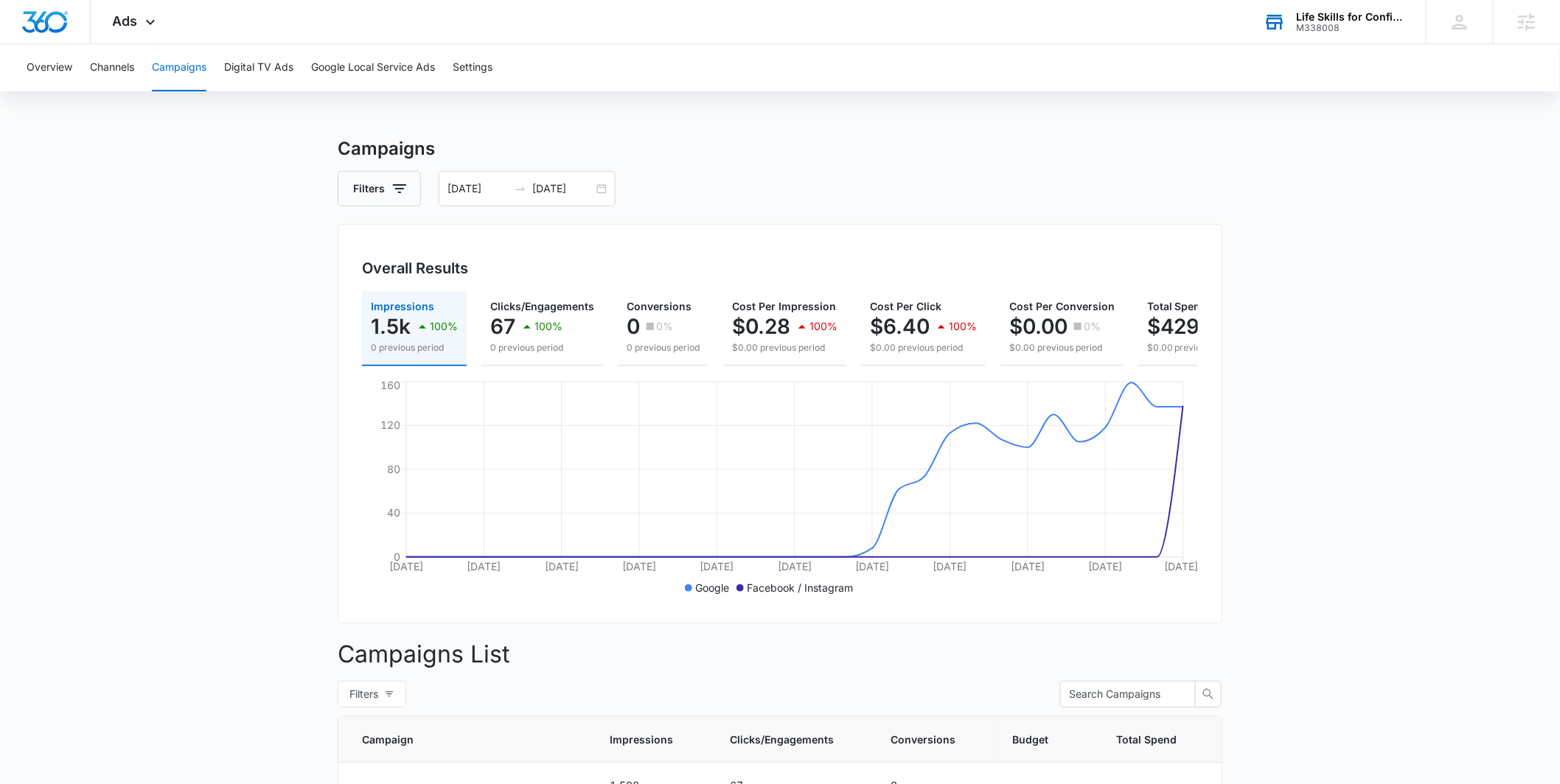
scroll to position [0, 0]
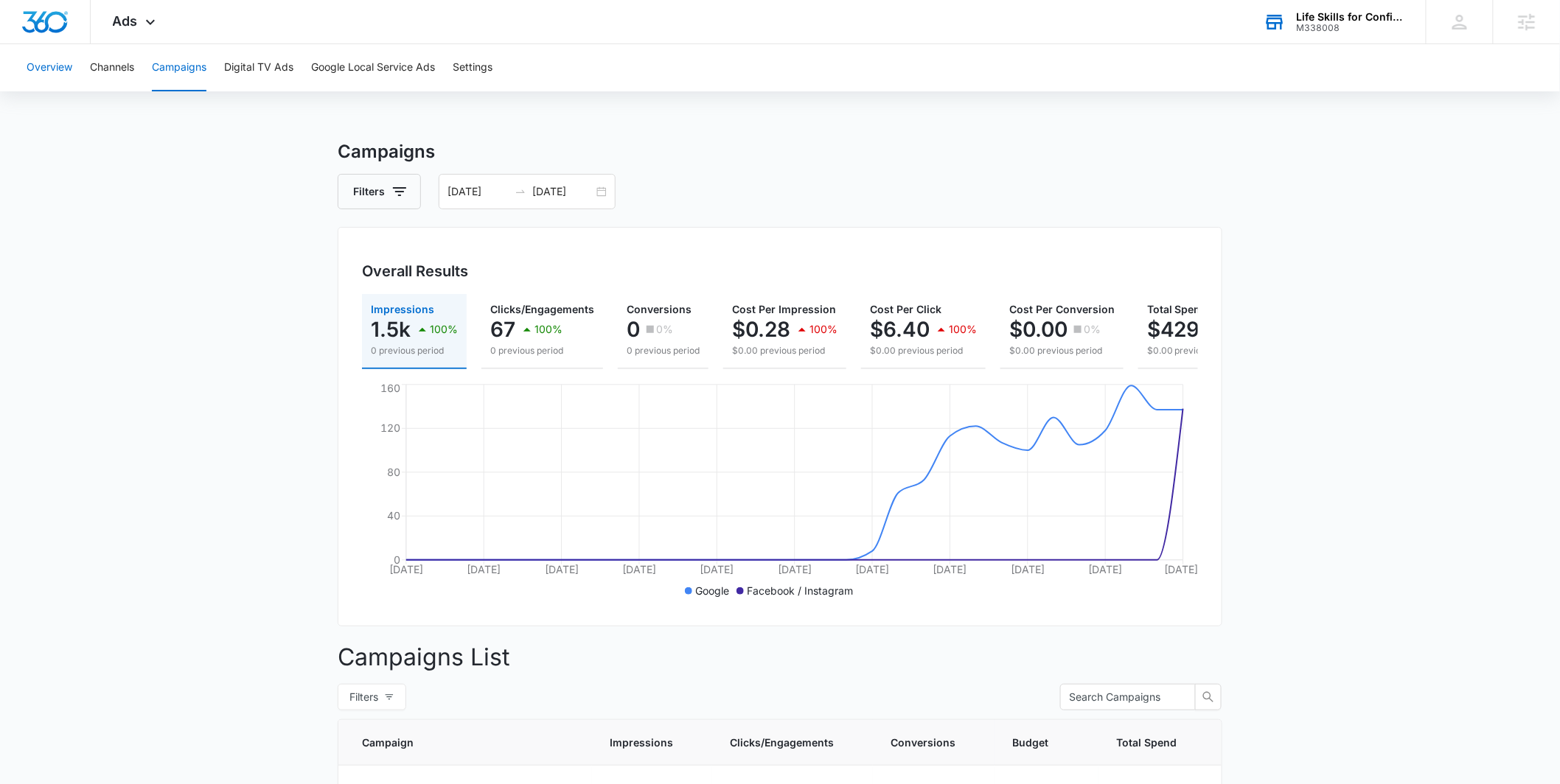
click at [48, 68] on button "Overview" at bounding box center [49, 68] width 46 height 48
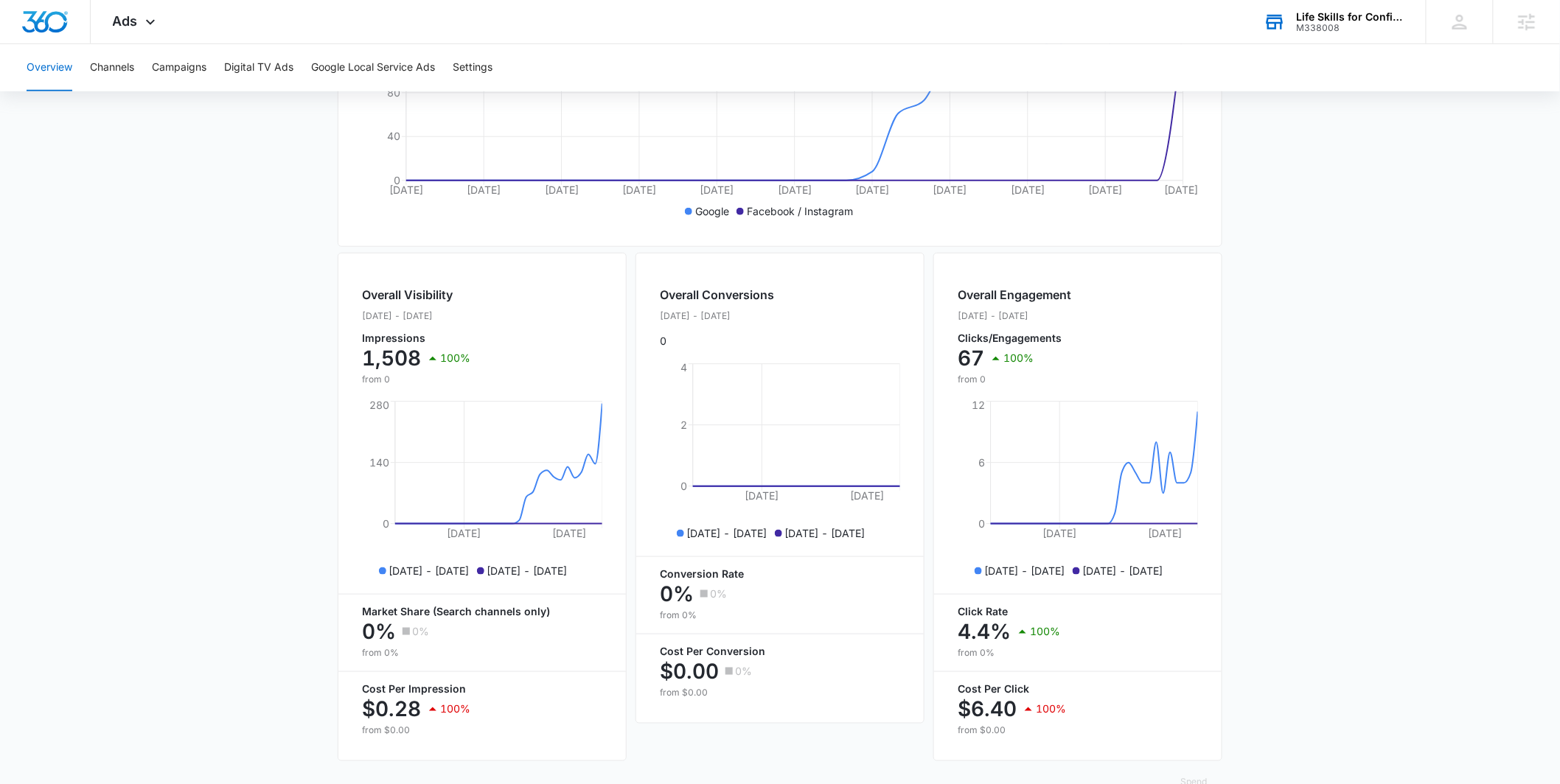
scroll to position [387, 0]
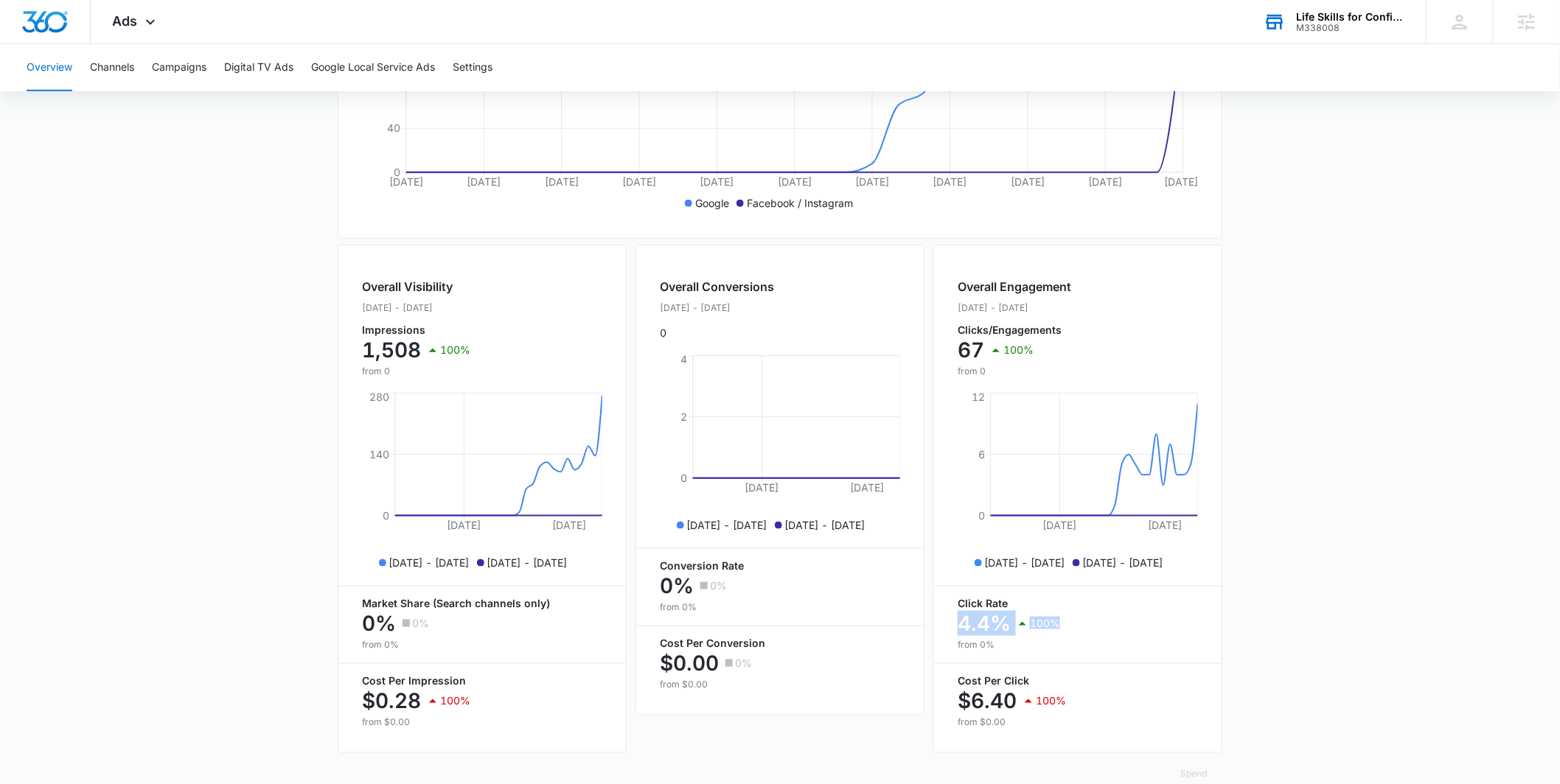
drag, startPoint x: 1082, startPoint y: 633, endPoint x: 937, endPoint y: 630, distance: 145.0
click at [937, 630] on div "Overall Engagement Sep. 14 - Oct. 14, 2025 Clicks/Engagements 67 100% from 0 Se…" at bounding box center [1077, 499] width 289 height 509
click at [253, 526] on main "Overview Filters 09/14/2025 10/14/2025 Overall Results Impressions 1.5k 100% 0 …" at bounding box center [780, 280] width 1560 height 1058
drag, startPoint x: 1017, startPoint y: 636, endPoint x: 962, endPoint y: 636, distance: 55.0
click at [962, 636] on div "4.4% 100%" at bounding box center [1077, 623] width 240 height 29
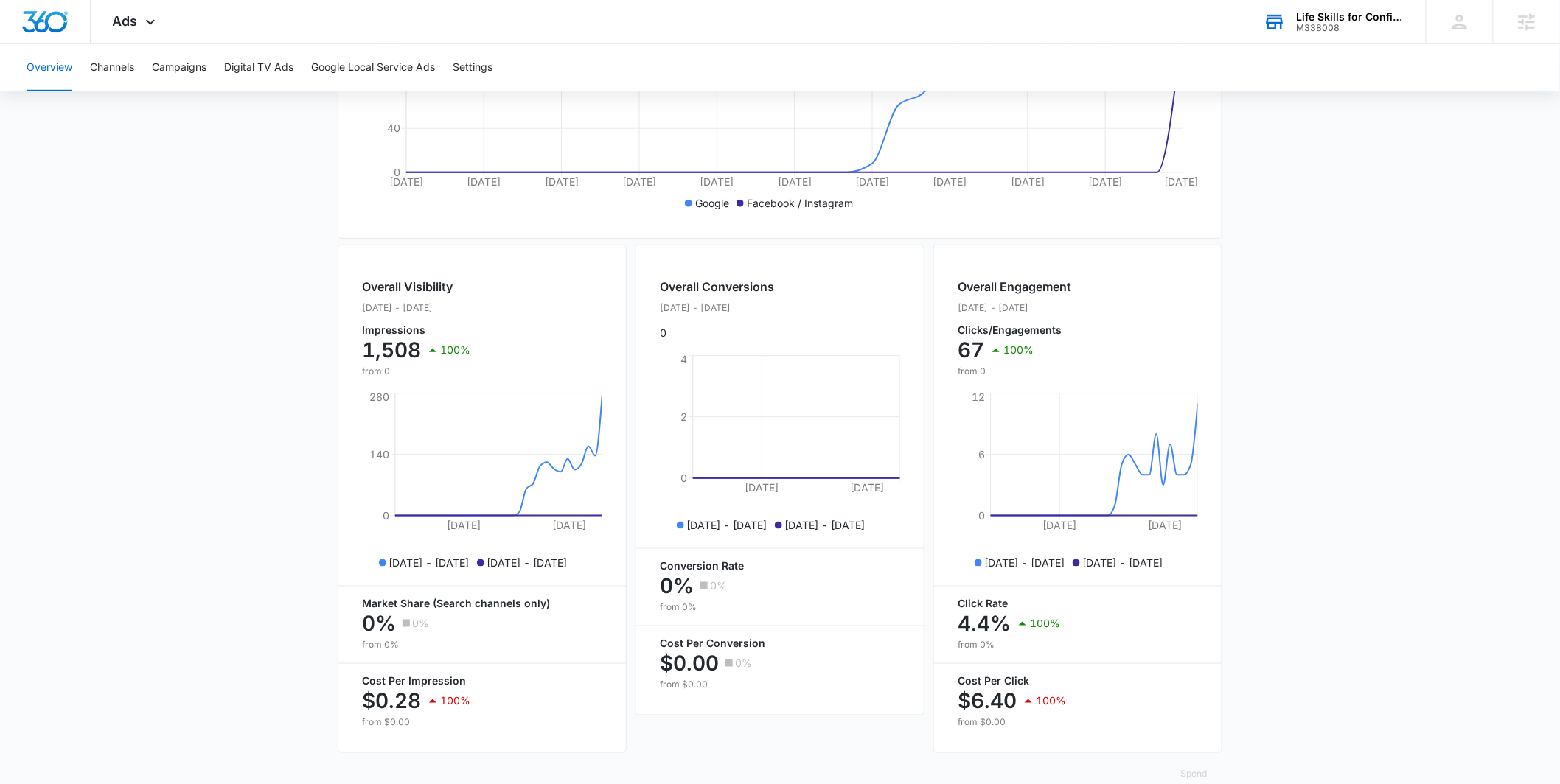
click at [255, 524] on main "Overview Filters 09/14/2025 10/14/2025 Overall Results Impressions 1.5k 100% 0 …" at bounding box center [780, 280] width 1560 height 1058
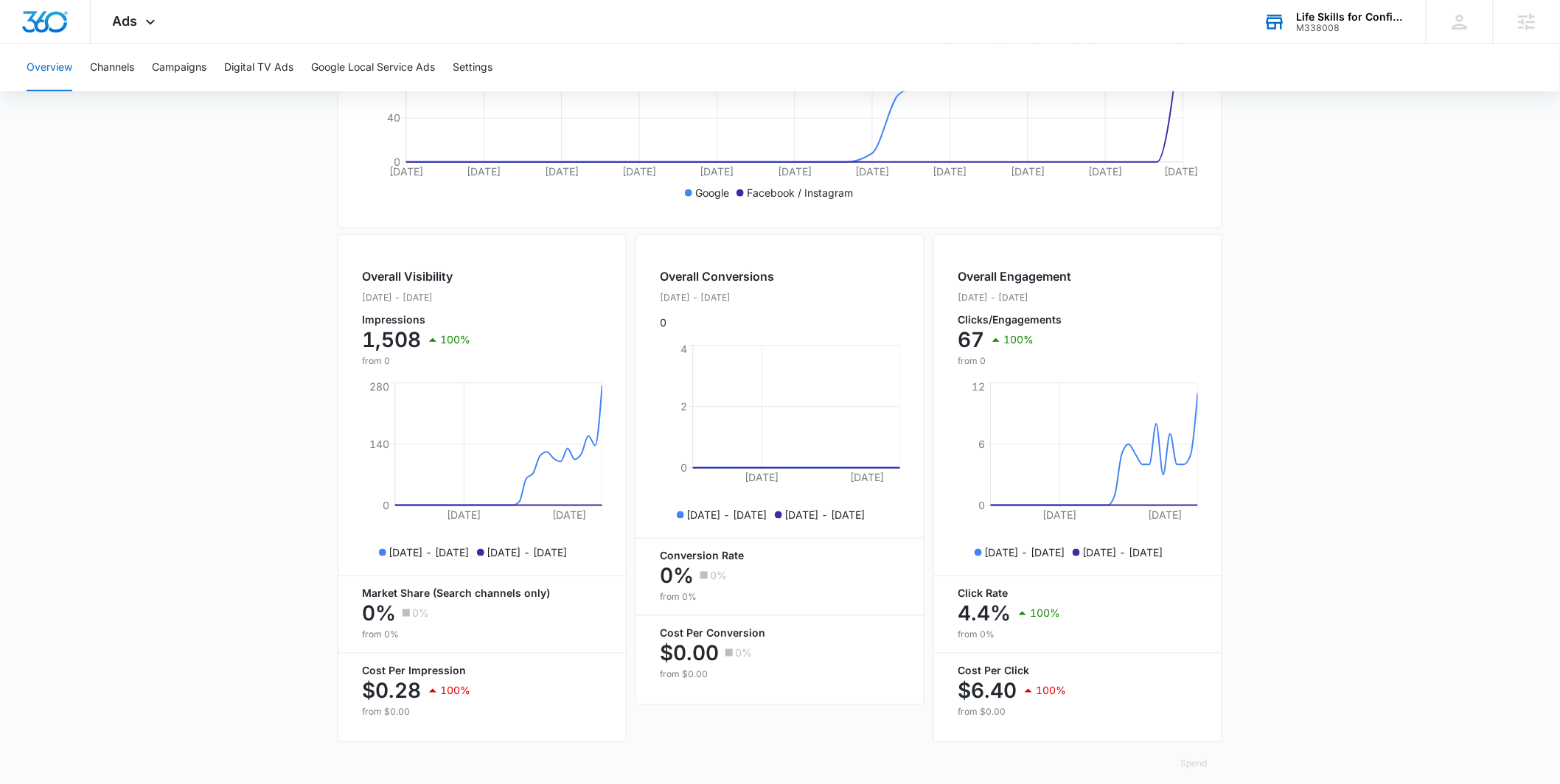
scroll to position [424, 0]
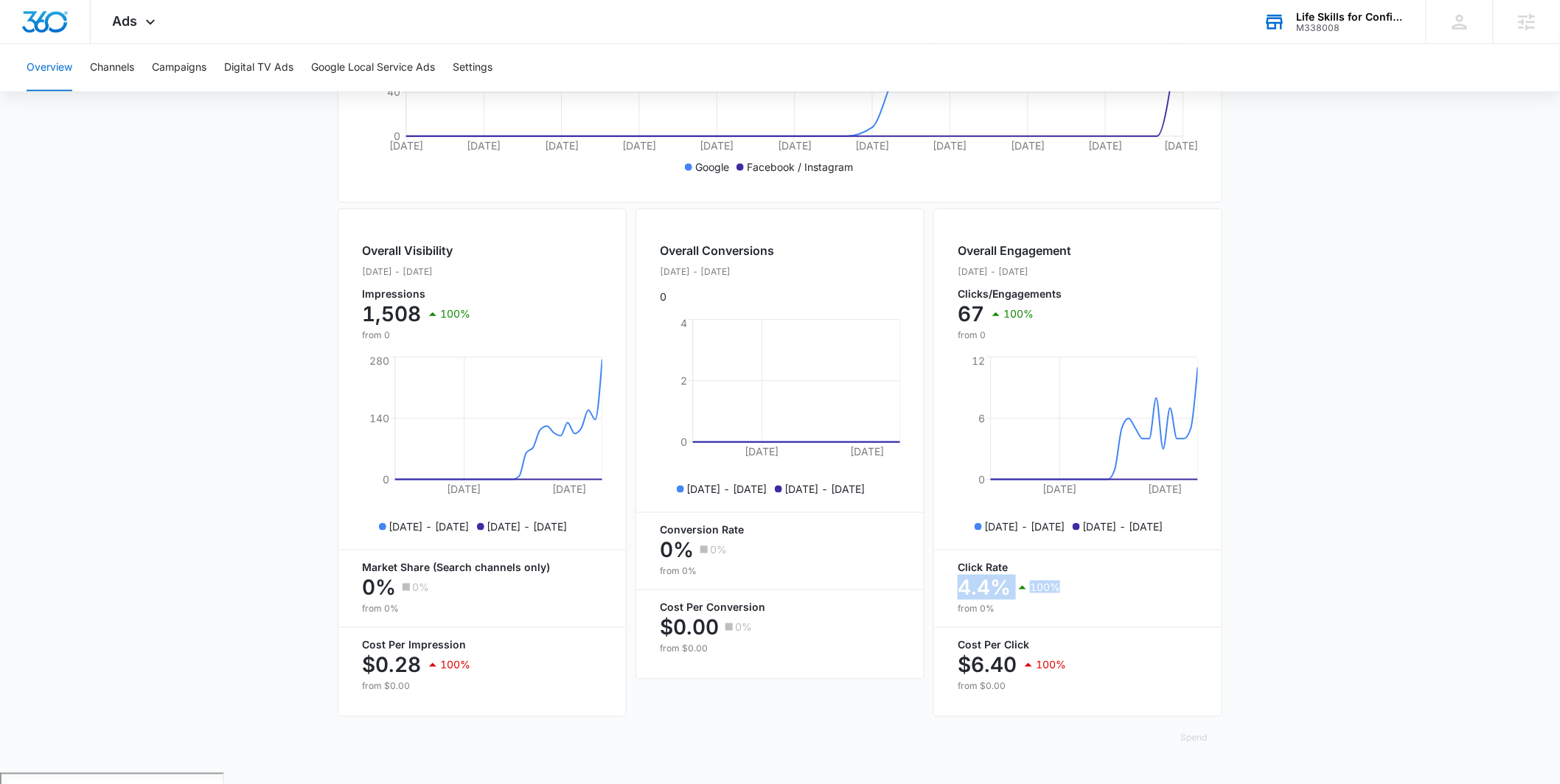
drag, startPoint x: 955, startPoint y: 599, endPoint x: 1048, endPoint y: 604, distance: 93.1
click at [1048, 604] on div "Overall Engagement Sep. 14 - Oct. 14, 2025 Clicks/Engagements 67 100% from 0 Se…" at bounding box center [1077, 462] width 289 height 509
drag, startPoint x: 1034, startPoint y: 601, endPoint x: 1017, endPoint y: 601, distance: 17.0
click at [1034, 593] on p "100%" at bounding box center [1045, 587] width 30 height 10
drag, startPoint x: 951, startPoint y: 597, endPoint x: 1013, endPoint y: 598, distance: 62.0
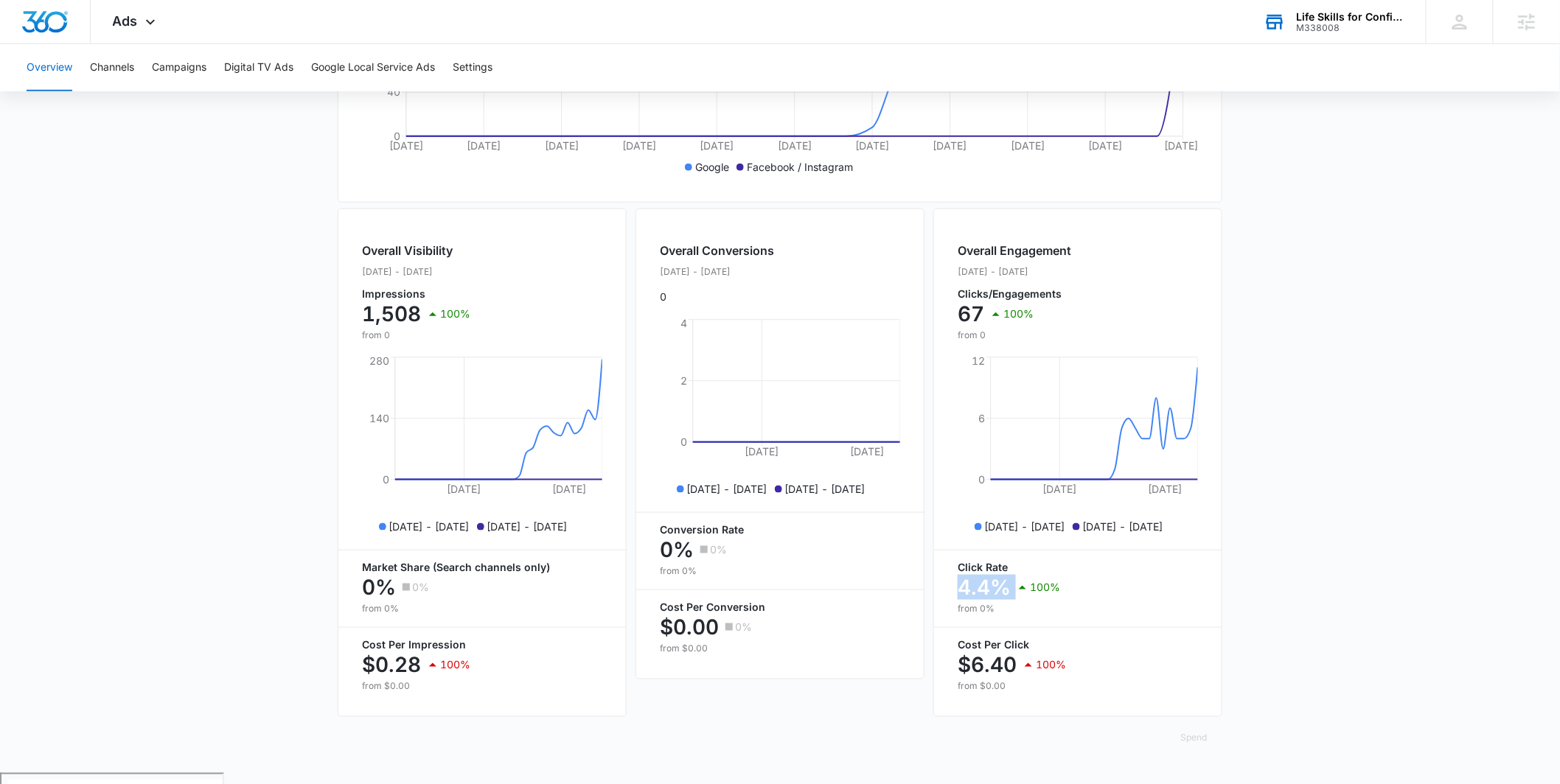
click at [1013, 597] on div "Overall Engagement Sep. 14 - Oct. 14, 2025 Clicks/Engagements 67 100% from 0 Se…" at bounding box center [1077, 462] width 289 height 509
click at [253, 517] on main "Overview Filters 09/14/2025 10/14/2025 Overall Results Impressions 1.5k 100% 0 …" at bounding box center [780, 244] width 1560 height 1058
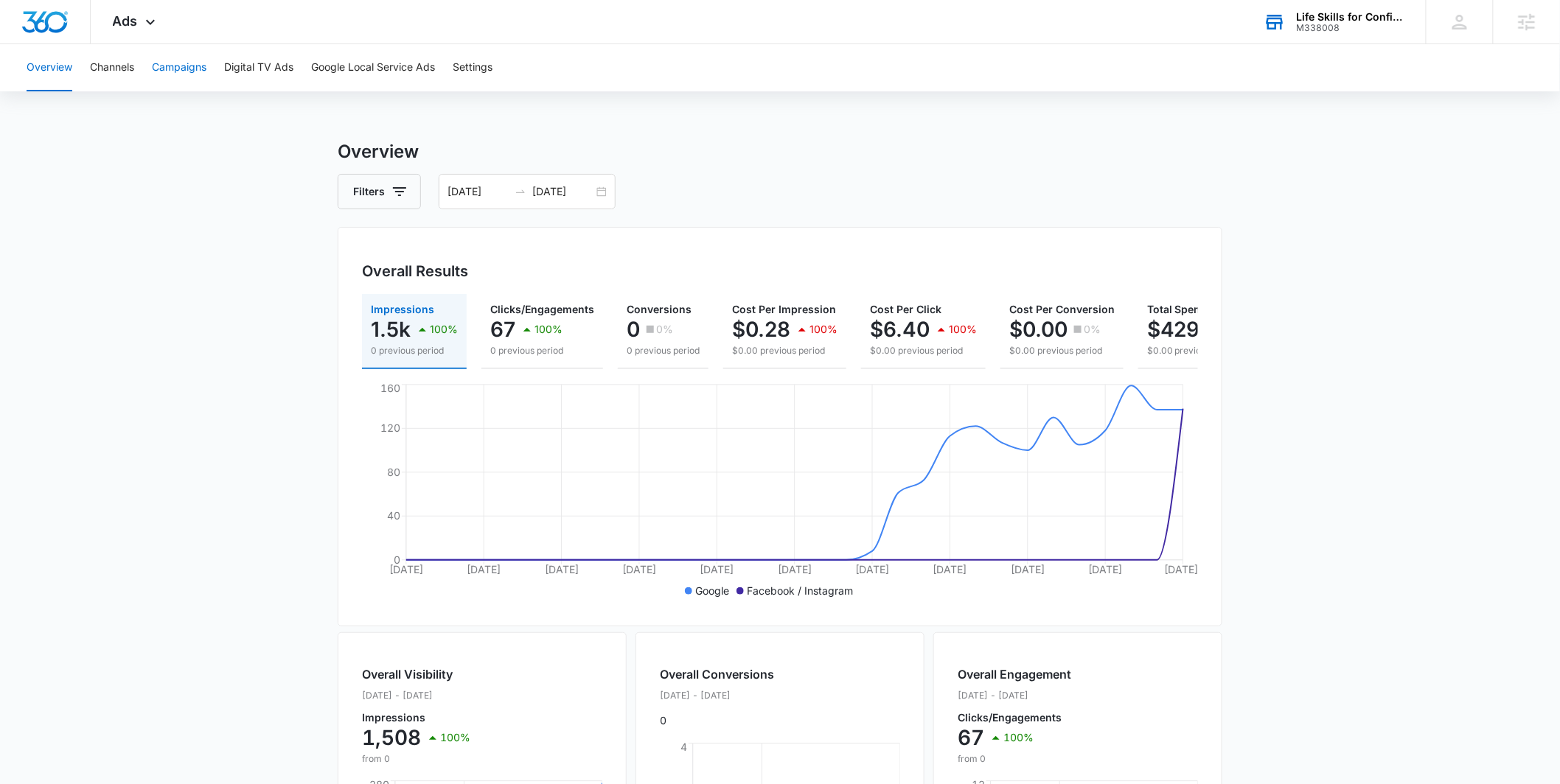
click at [177, 62] on button "Campaigns" at bounding box center [179, 68] width 55 height 48
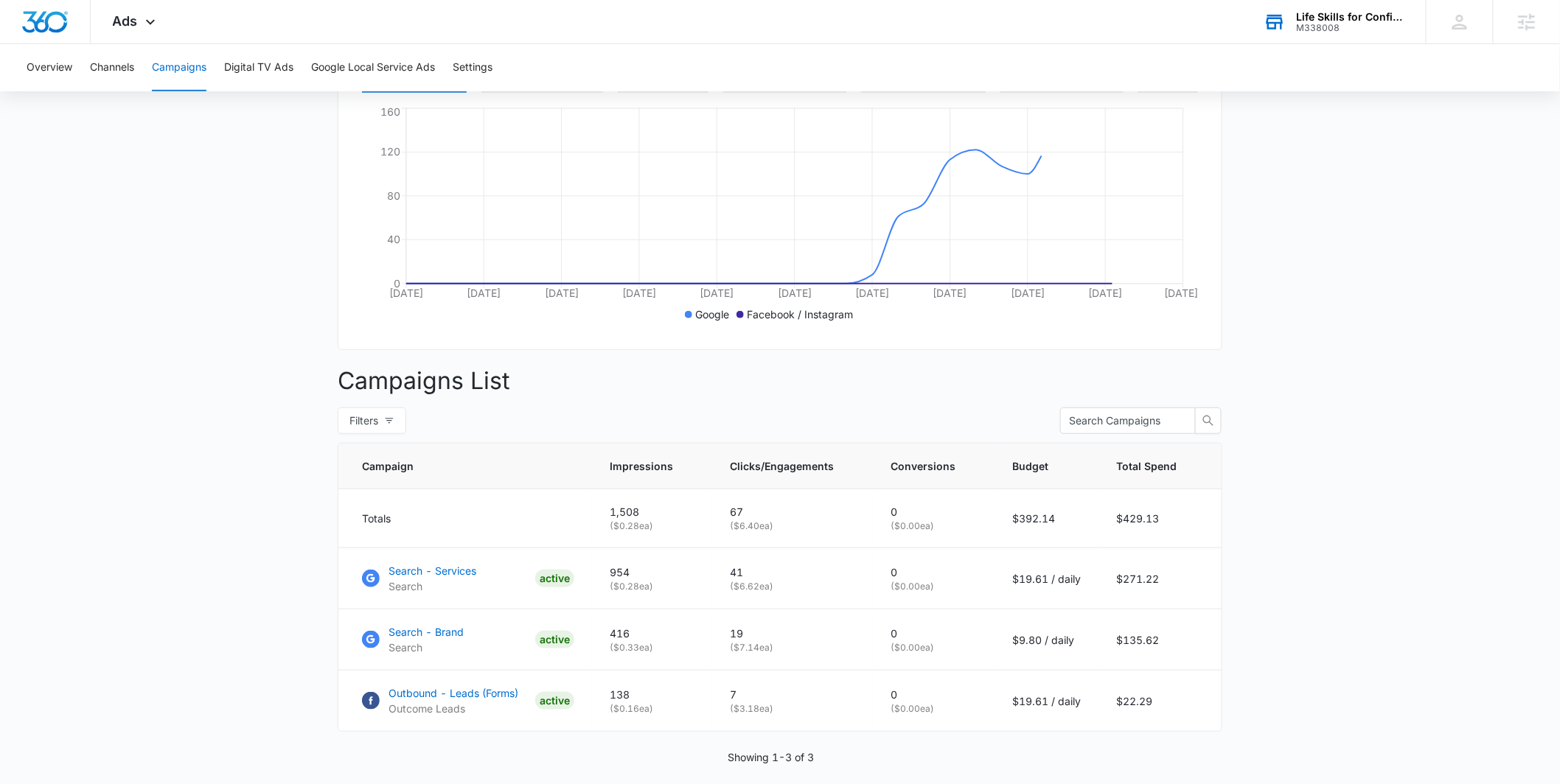
scroll to position [340, 0]
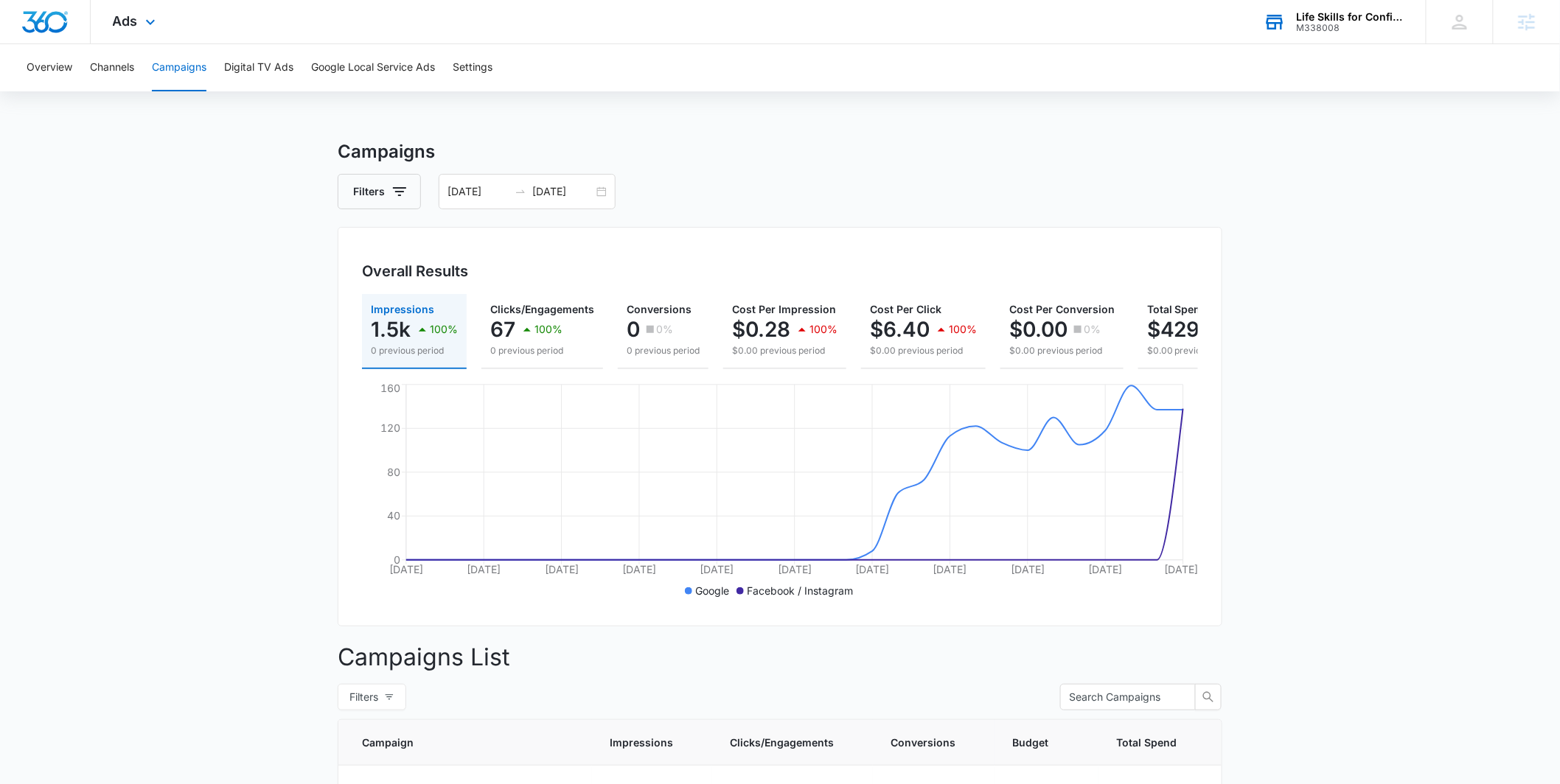
click at [1266, 32] on icon at bounding box center [1275, 22] width 22 height 22
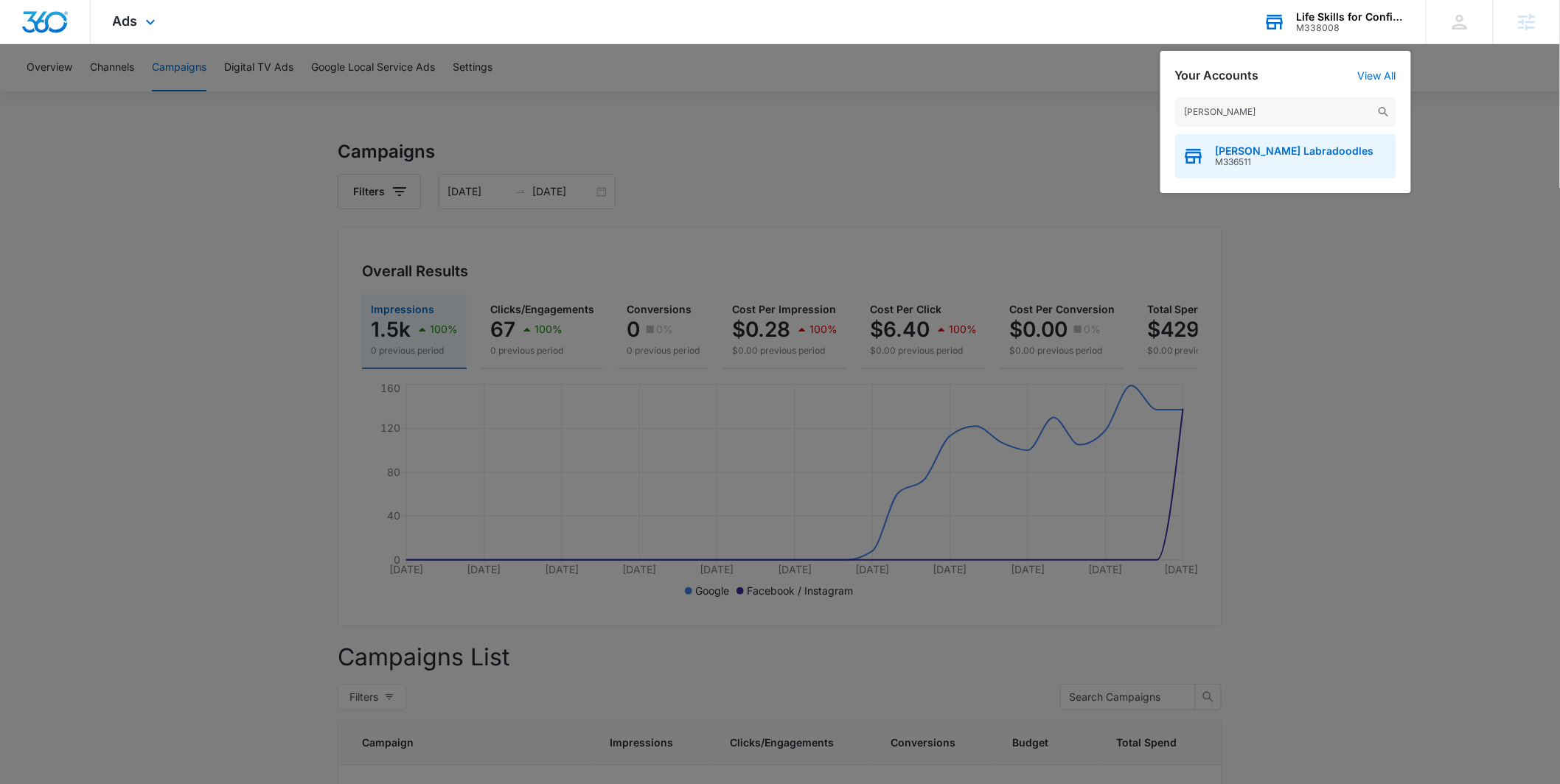
type input "[PERSON_NAME]"
click at [1215, 139] on div "[PERSON_NAME] Labradoodles M336511" at bounding box center [1286, 156] width 221 height 44
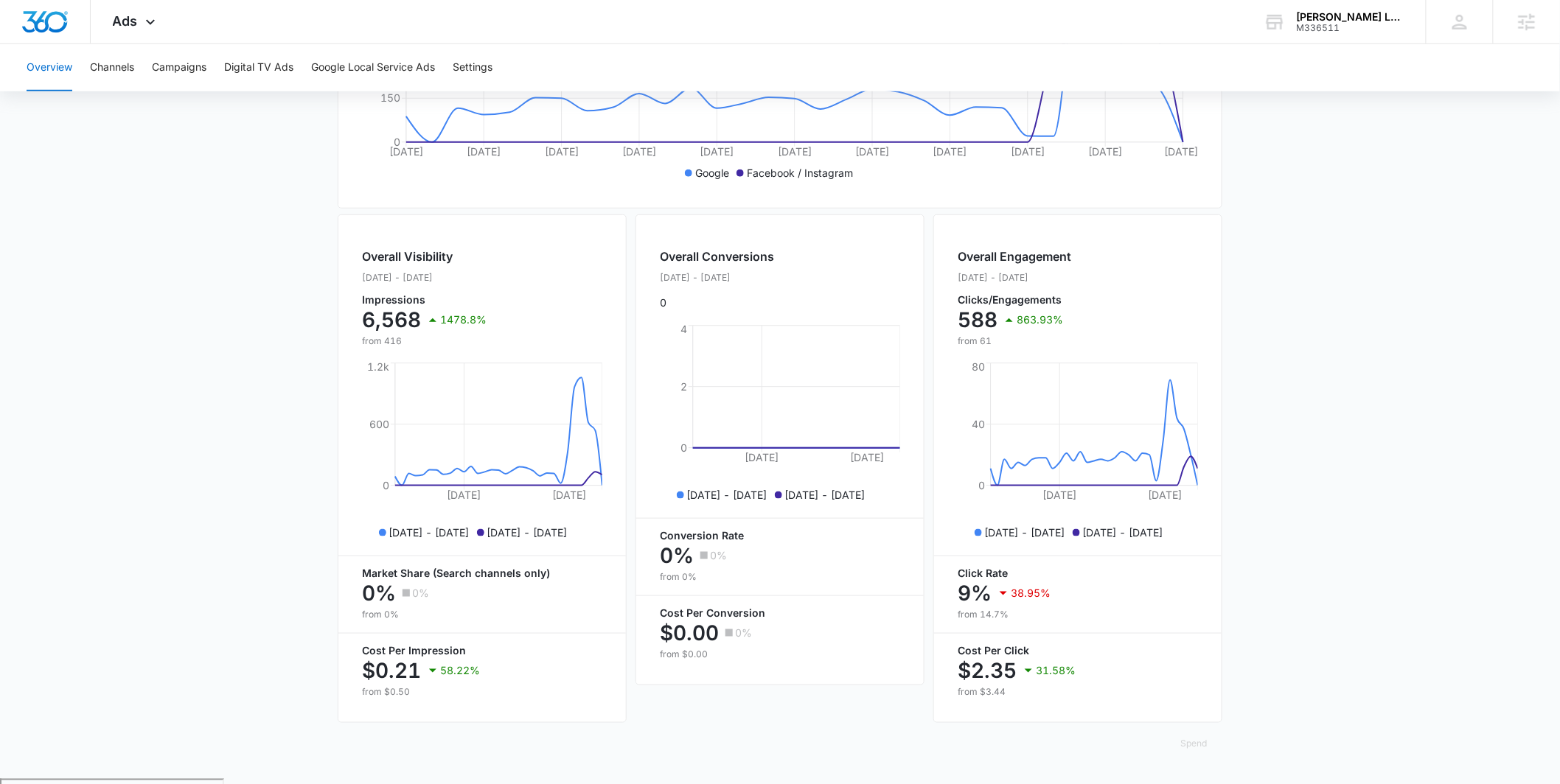
scroll to position [424, 0]
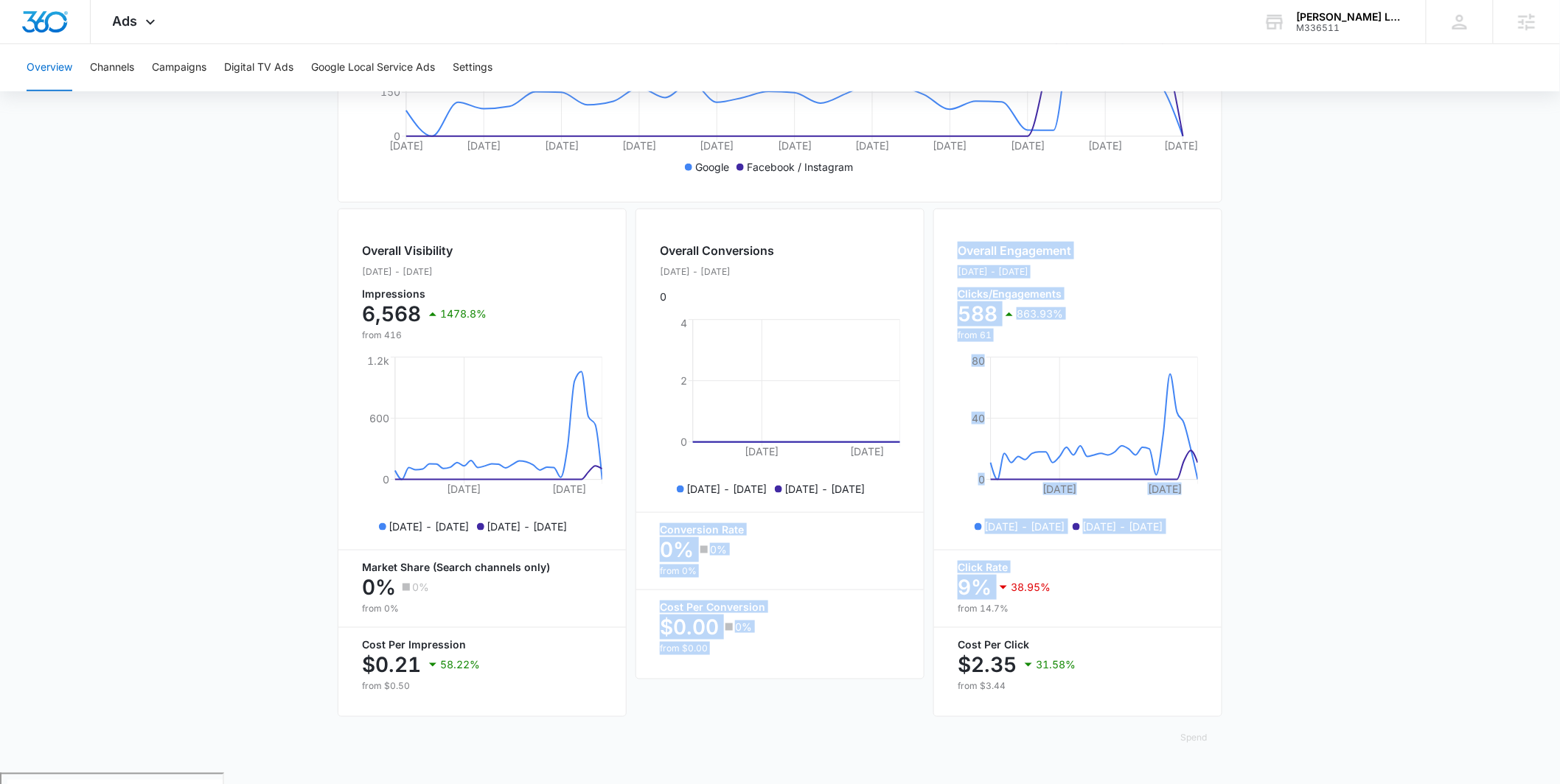
drag, startPoint x: 1003, startPoint y: 601, endPoint x: 925, endPoint y: 591, distance: 78.6
click at [925, 591] on div "Overall Visibility [DATE] - [DATE] Impressions 6,568 1478.8% from 416 [DATE] [D…" at bounding box center [780, 462] width 885 height 514
click at [175, 502] on main "Overview Filters [DATE] [DATE] Overall Results Impressions 6.6k 1478.8% 416 pre…" at bounding box center [780, 244] width 1560 height 1058
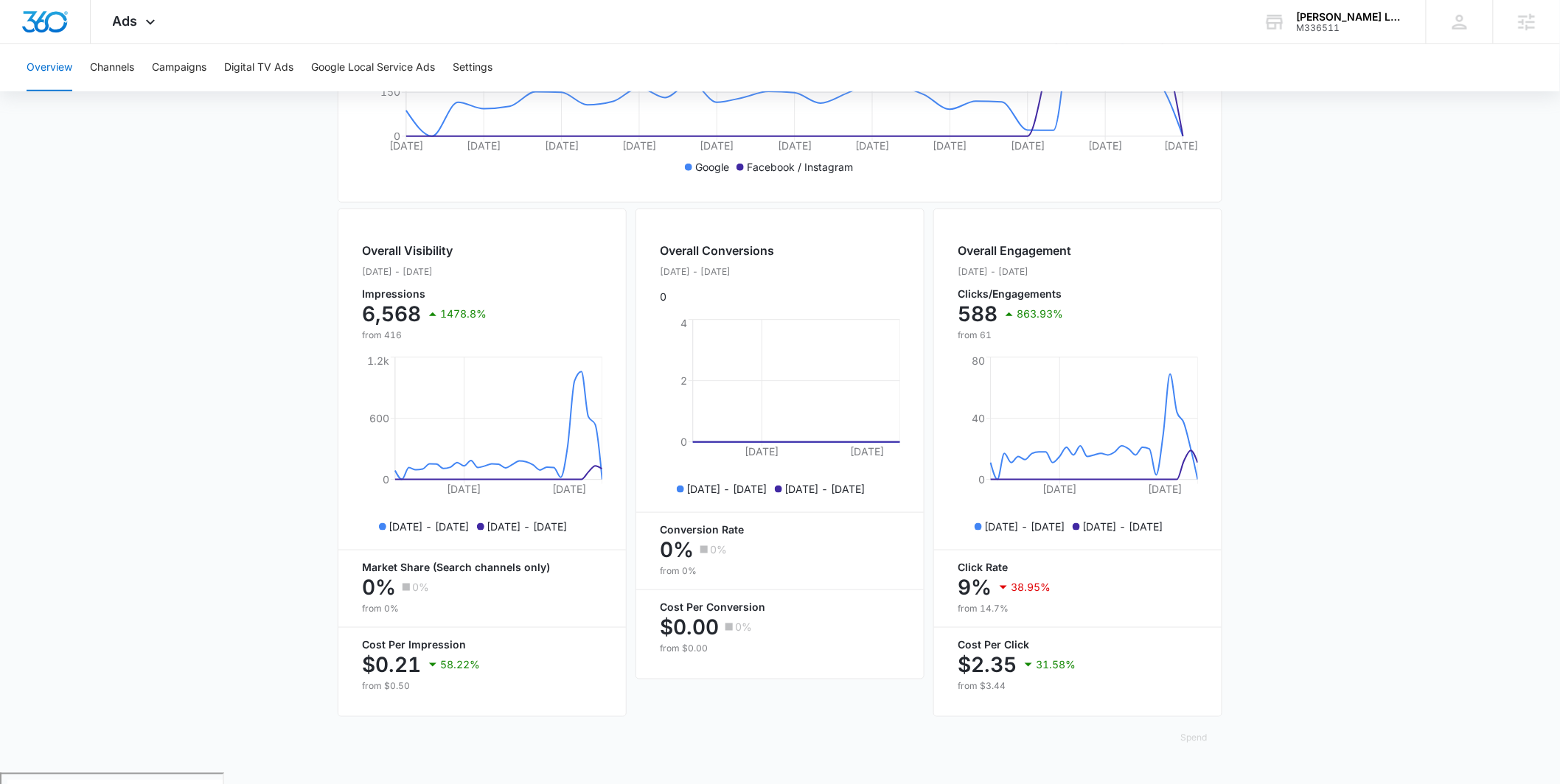
scroll to position [0, 0]
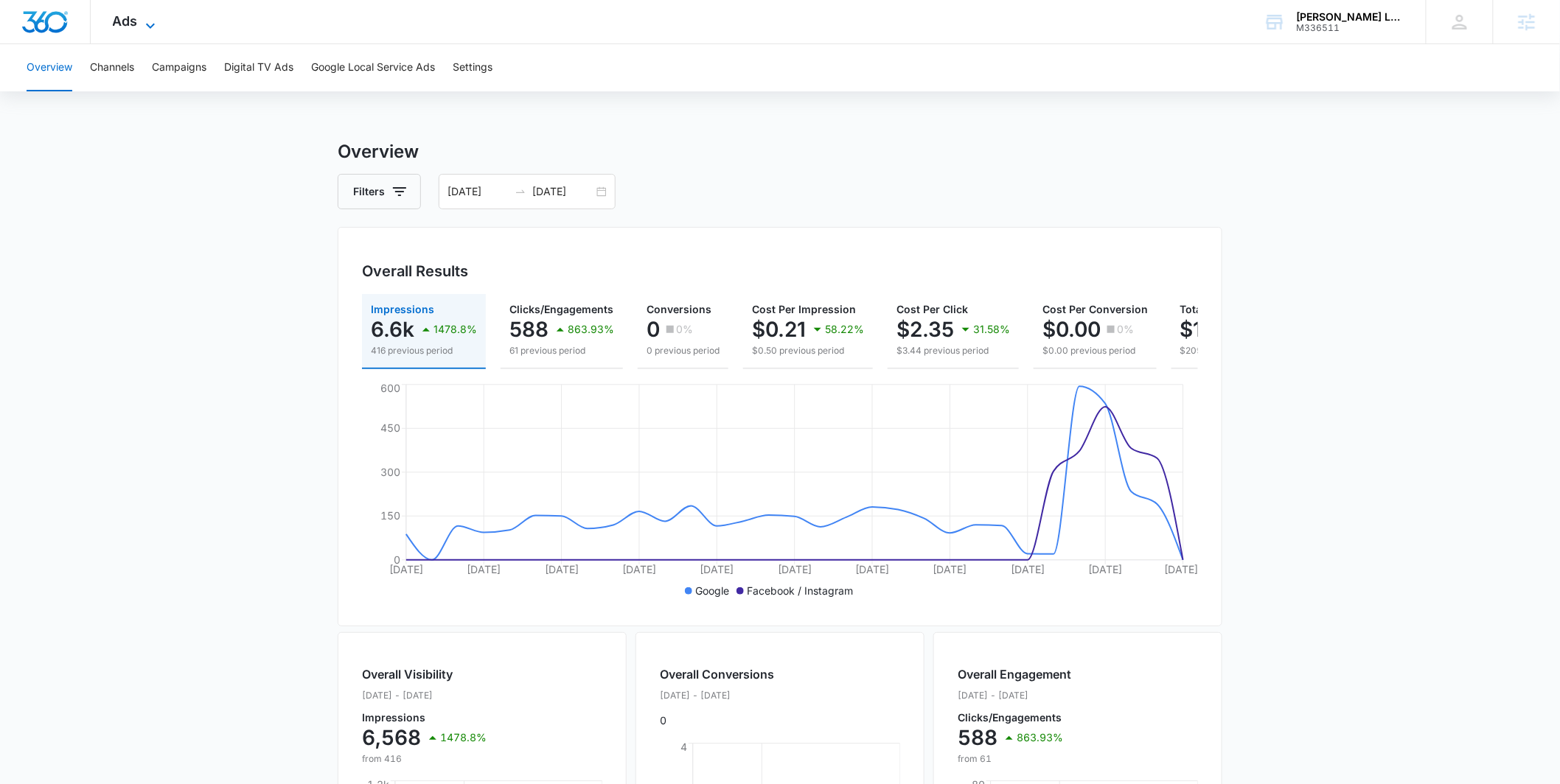
click at [149, 18] on icon at bounding box center [150, 26] width 17 height 17
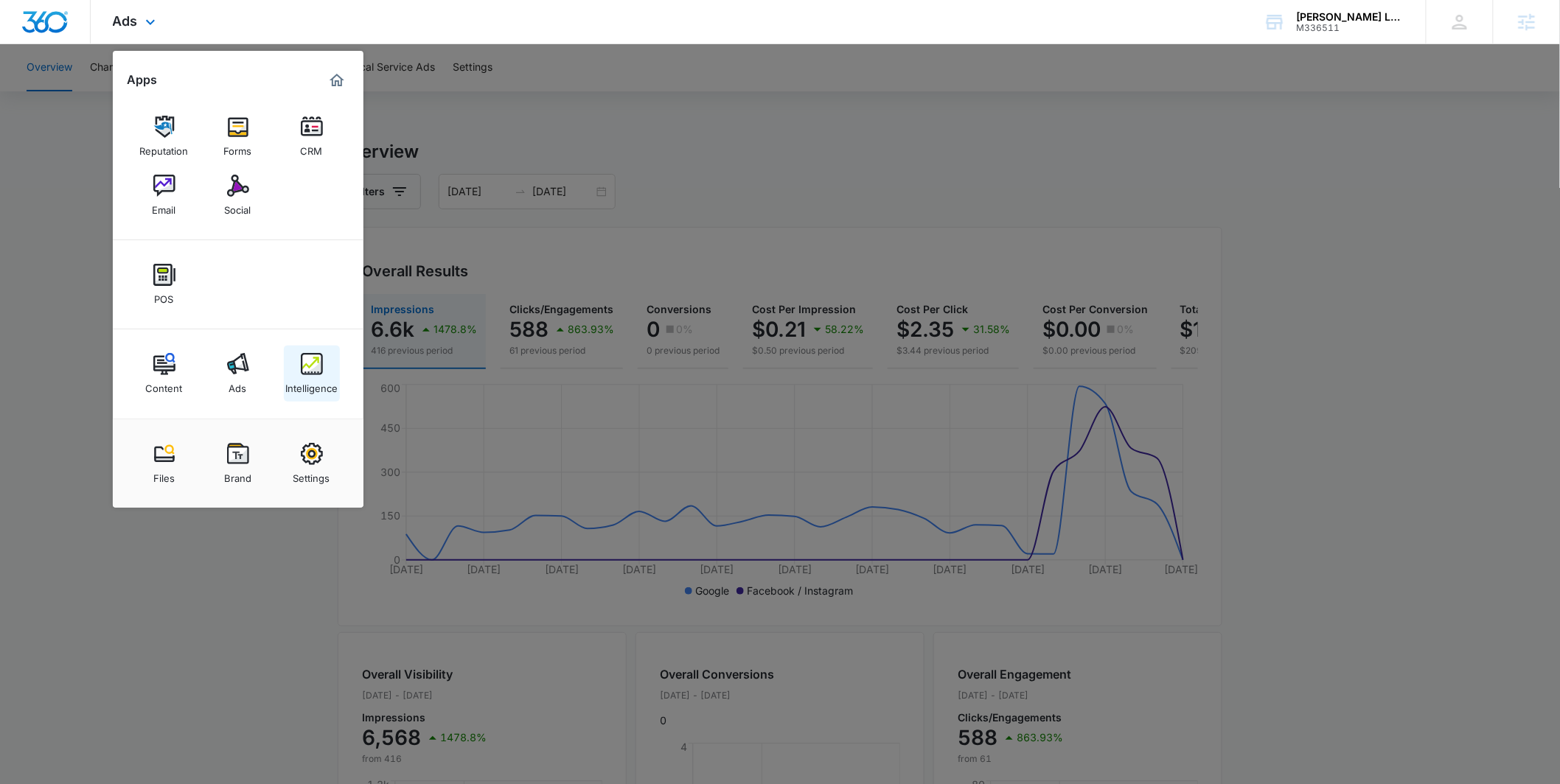
click at [309, 363] on img at bounding box center [312, 364] width 22 height 22
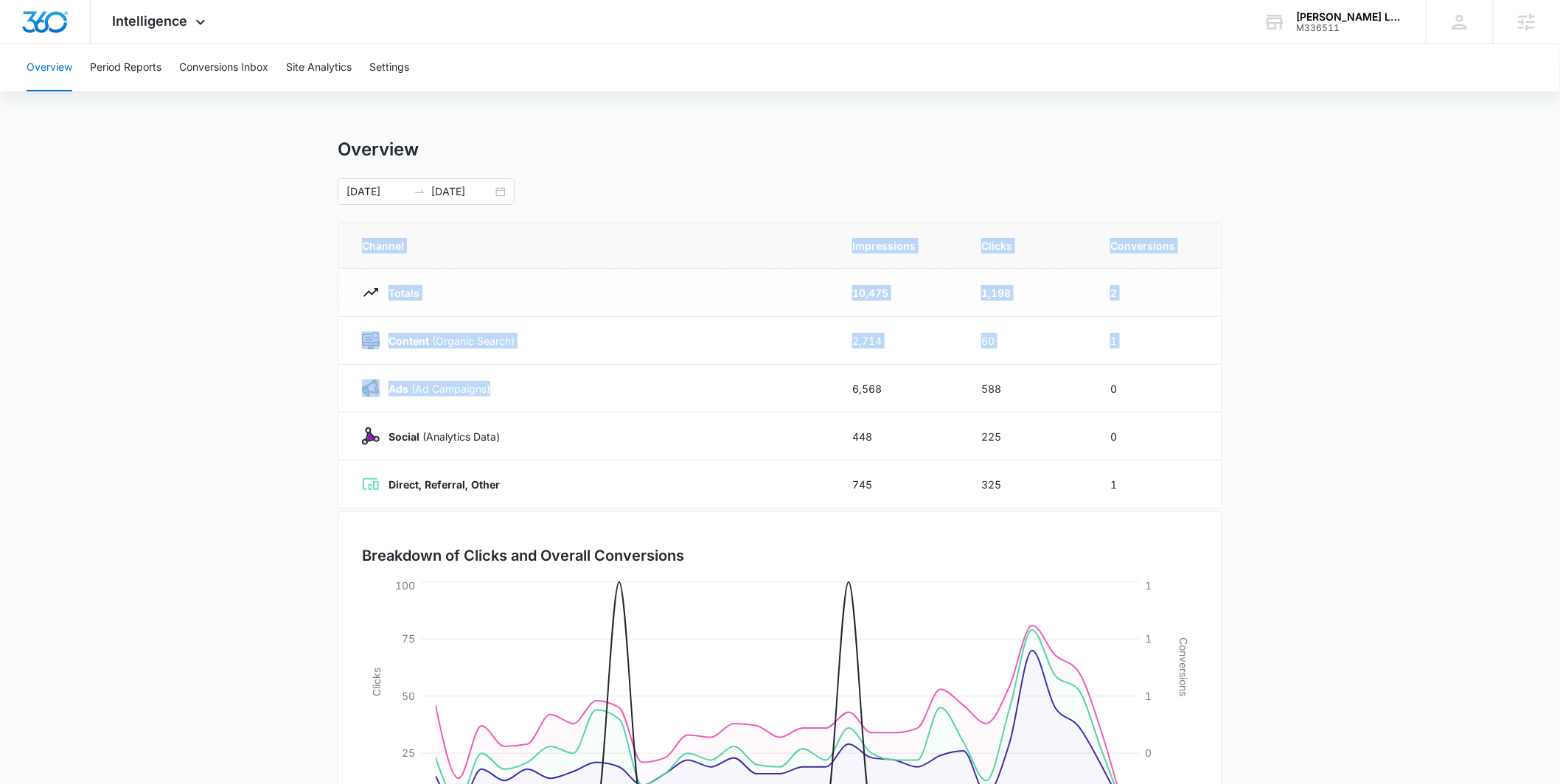
drag, startPoint x: 795, startPoint y: 396, endPoint x: 1286, endPoint y: 394, distance: 491.0
click at [1284, 394] on main "Overview [DATE] [DATE] Channel Impressions Clicks Conversions Totals 10,475 1,1…" at bounding box center [780, 525] width 1560 height 774
click at [1289, 393] on main "Overview 09/15/2025 10/15/2025 Channel Impressions Clicks Conversions Totals 10…" at bounding box center [780, 525] width 1560 height 774
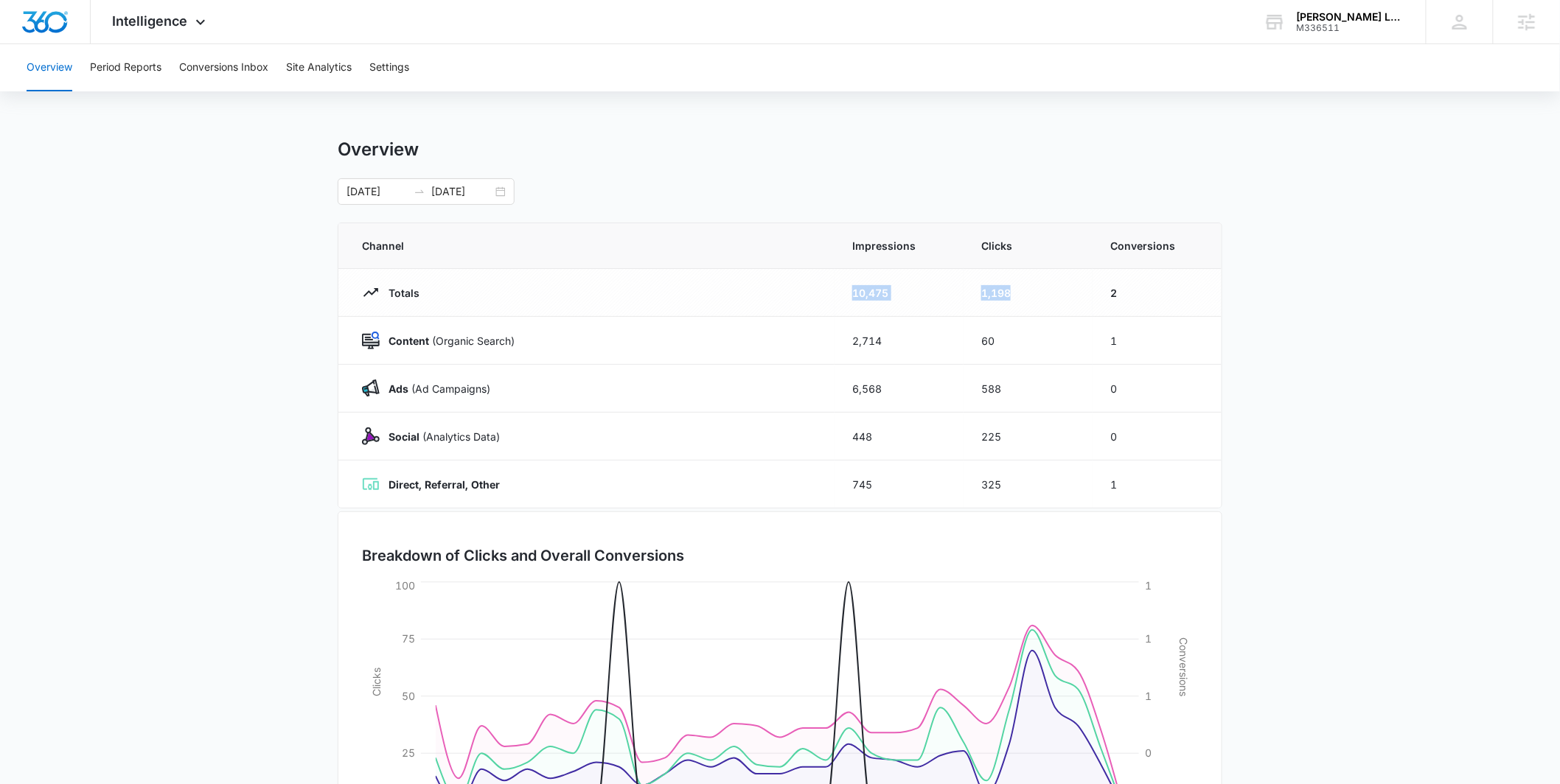
drag, startPoint x: 848, startPoint y: 293, endPoint x: 1134, endPoint y: 313, distance: 286.7
click at [1067, 310] on tr "Totals 10,475 1,198 2" at bounding box center [780, 292] width 883 height 48
click at [1325, 342] on main "Overview 09/15/2025 10/15/2025 Channel Impressions Clicks Conversions Totals 10…" at bounding box center [780, 525] width 1560 height 774
click at [200, 21] on icon at bounding box center [200, 26] width 17 height 17
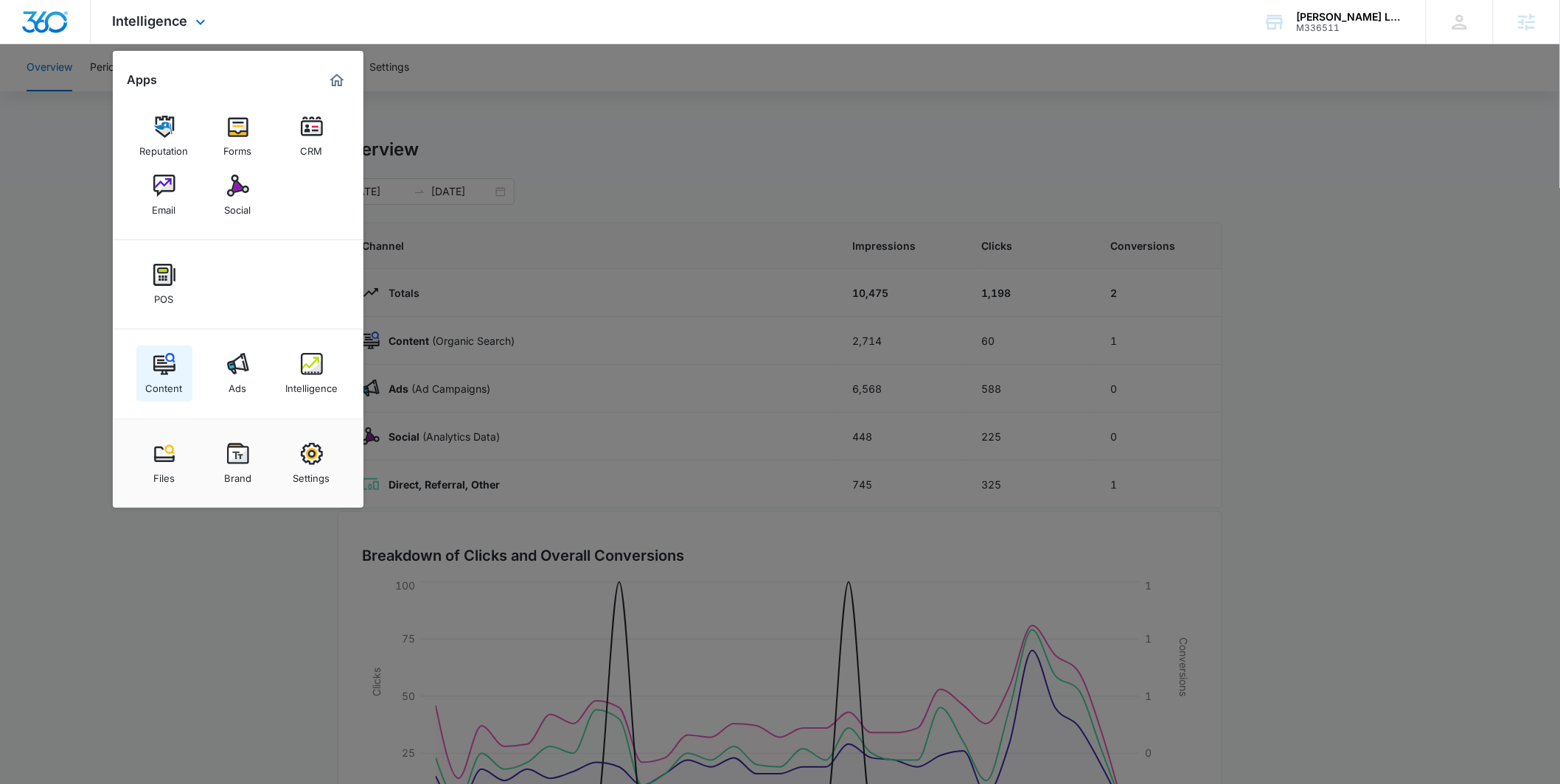
click at [179, 360] on link "Content" at bounding box center [164, 373] width 56 height 56
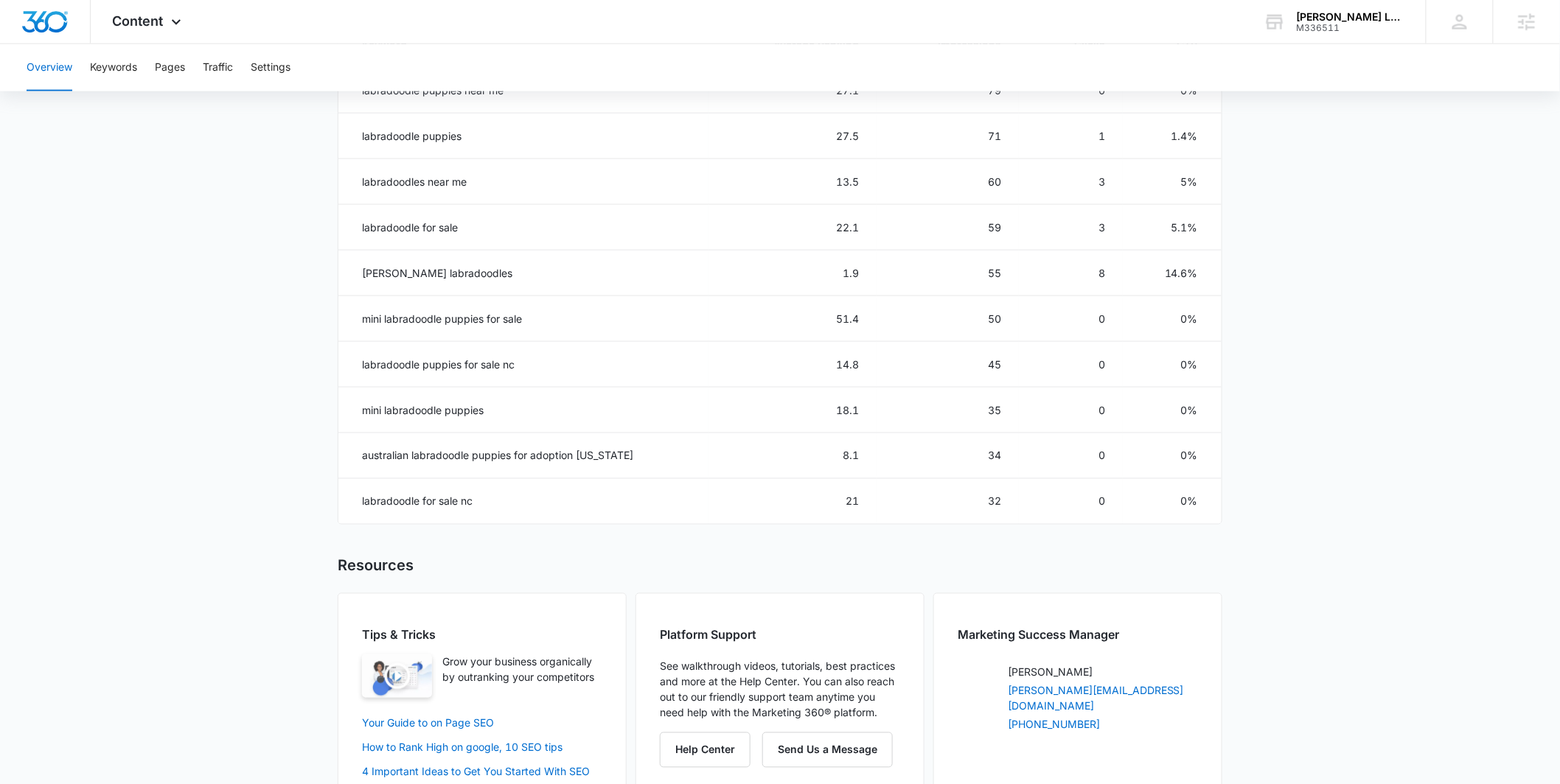
scroll to position [163, 0]
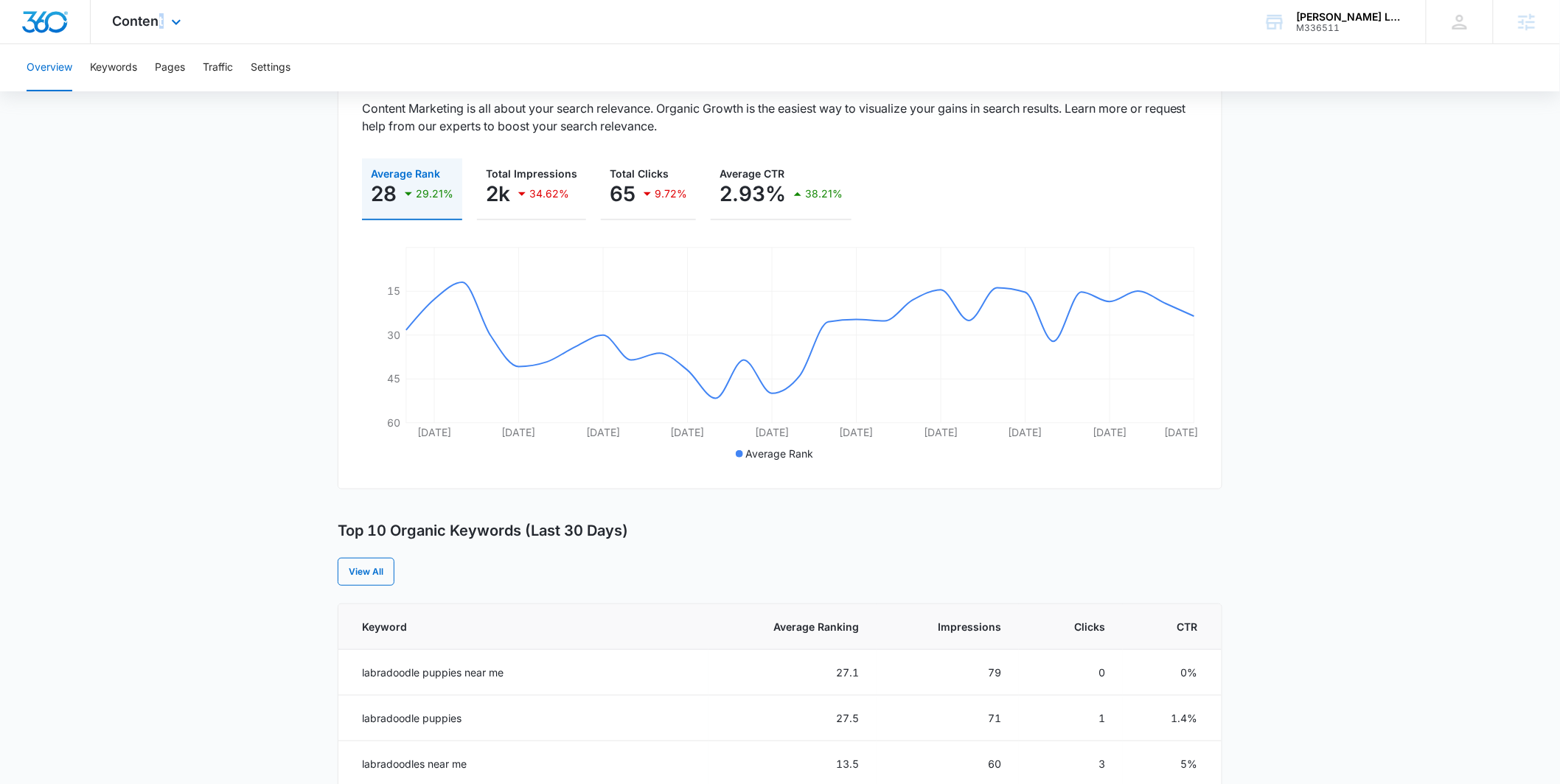
click at [160, 30] on div "Content Apps Reputation Forms CRM Email Social POS Content Ads Intelligence Fil…" at bounding box center [148, 22] width 116 height 44
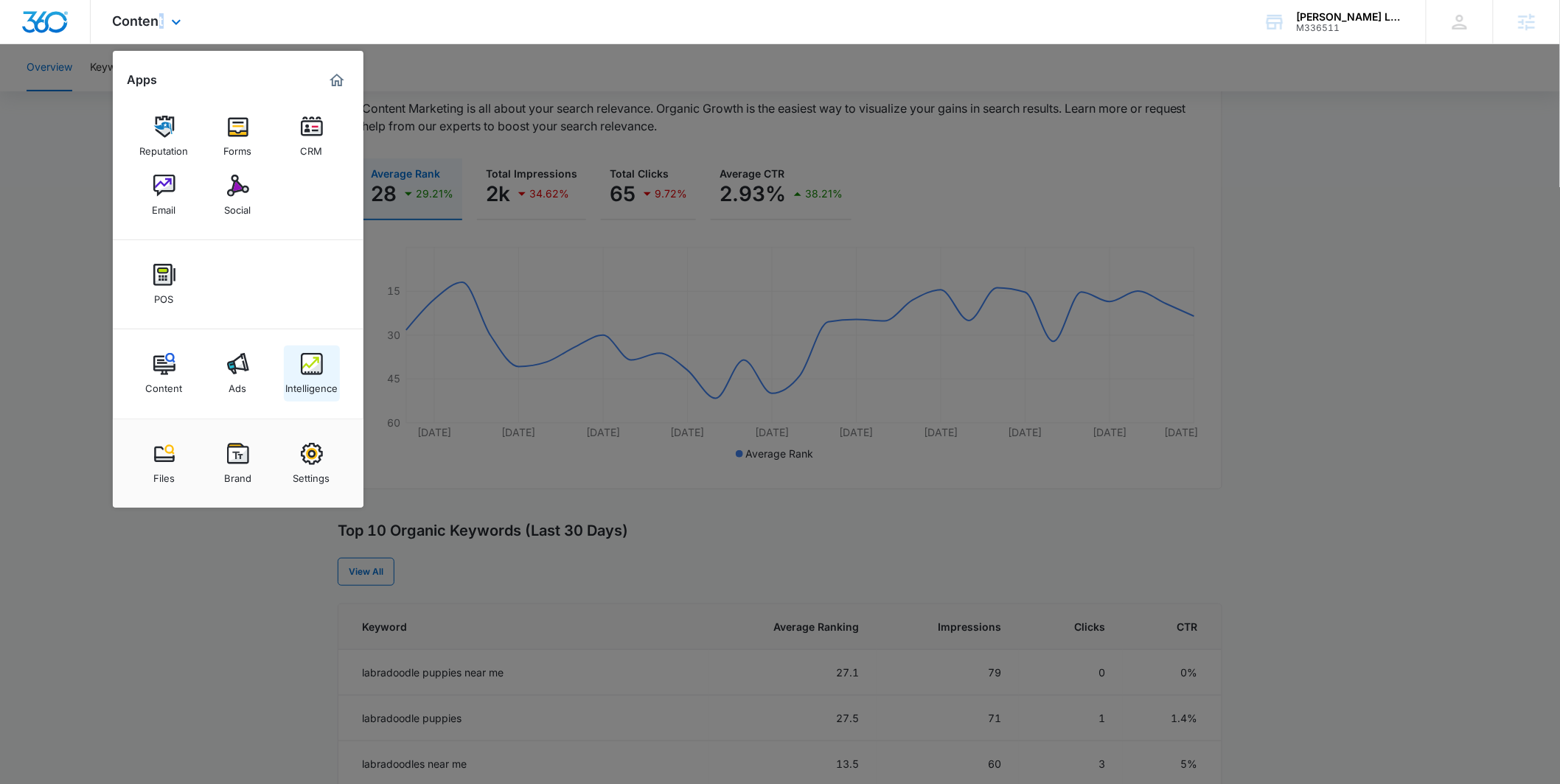
click at [315, 383] on div "Intelligence" at bounding box center [311, 385] width 52 height 19
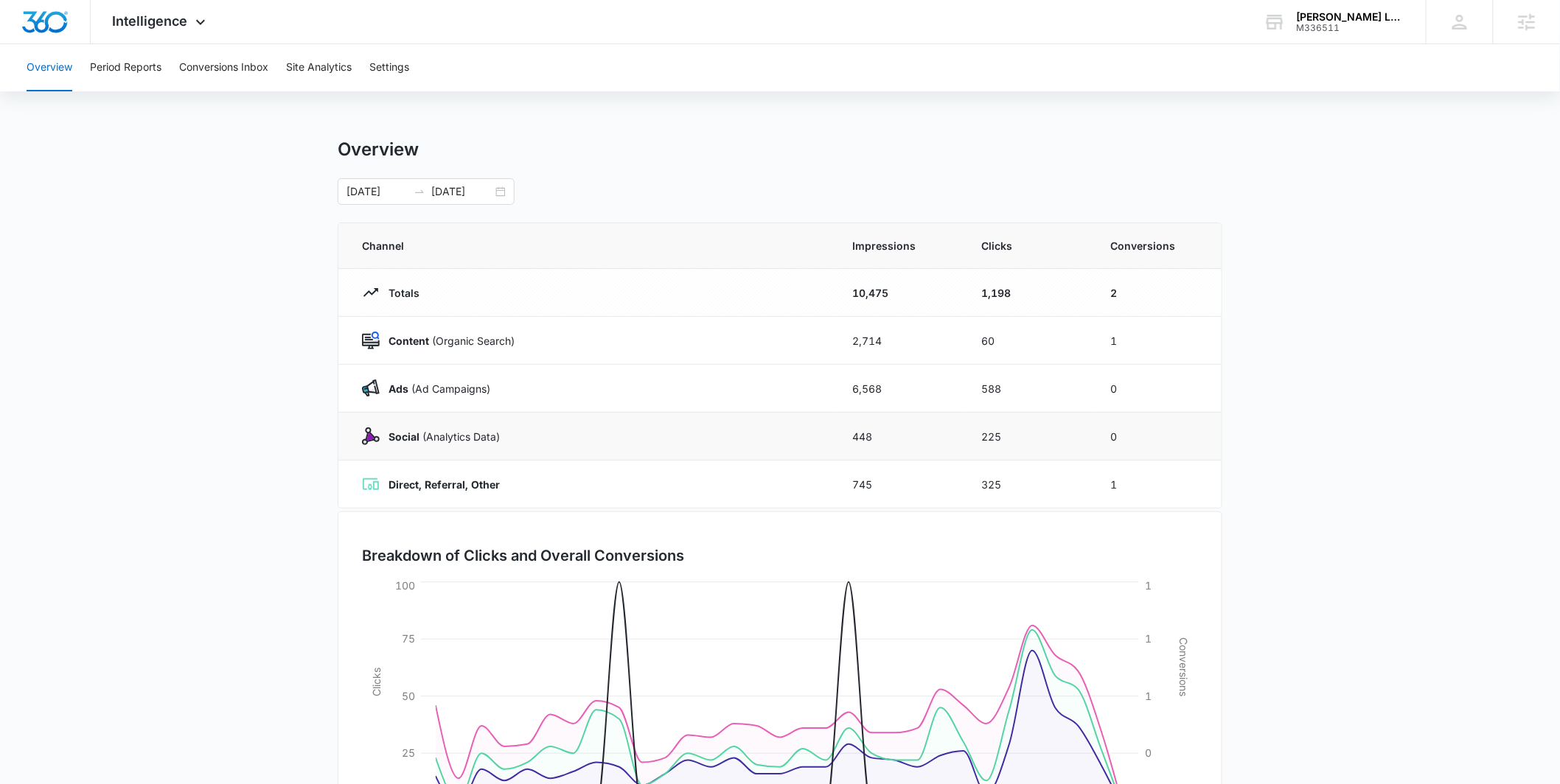
scroll to position [3, 0]
click at [152, 20] on span "Intelligence" at bounding box center [150, 21] width 75 height 16
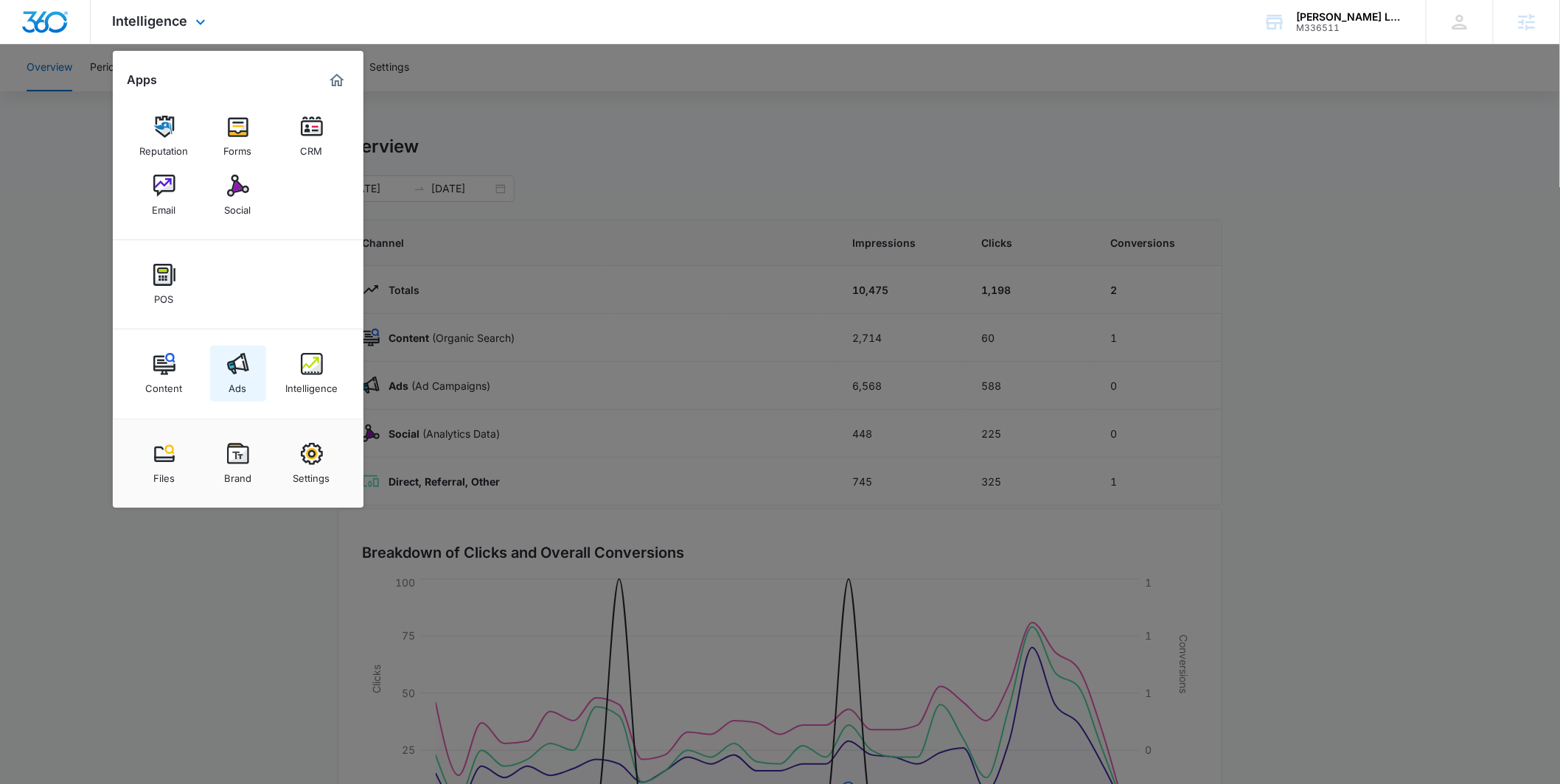
click at [227, 355] on img at bounding box center [238, 364] width 22 height 22
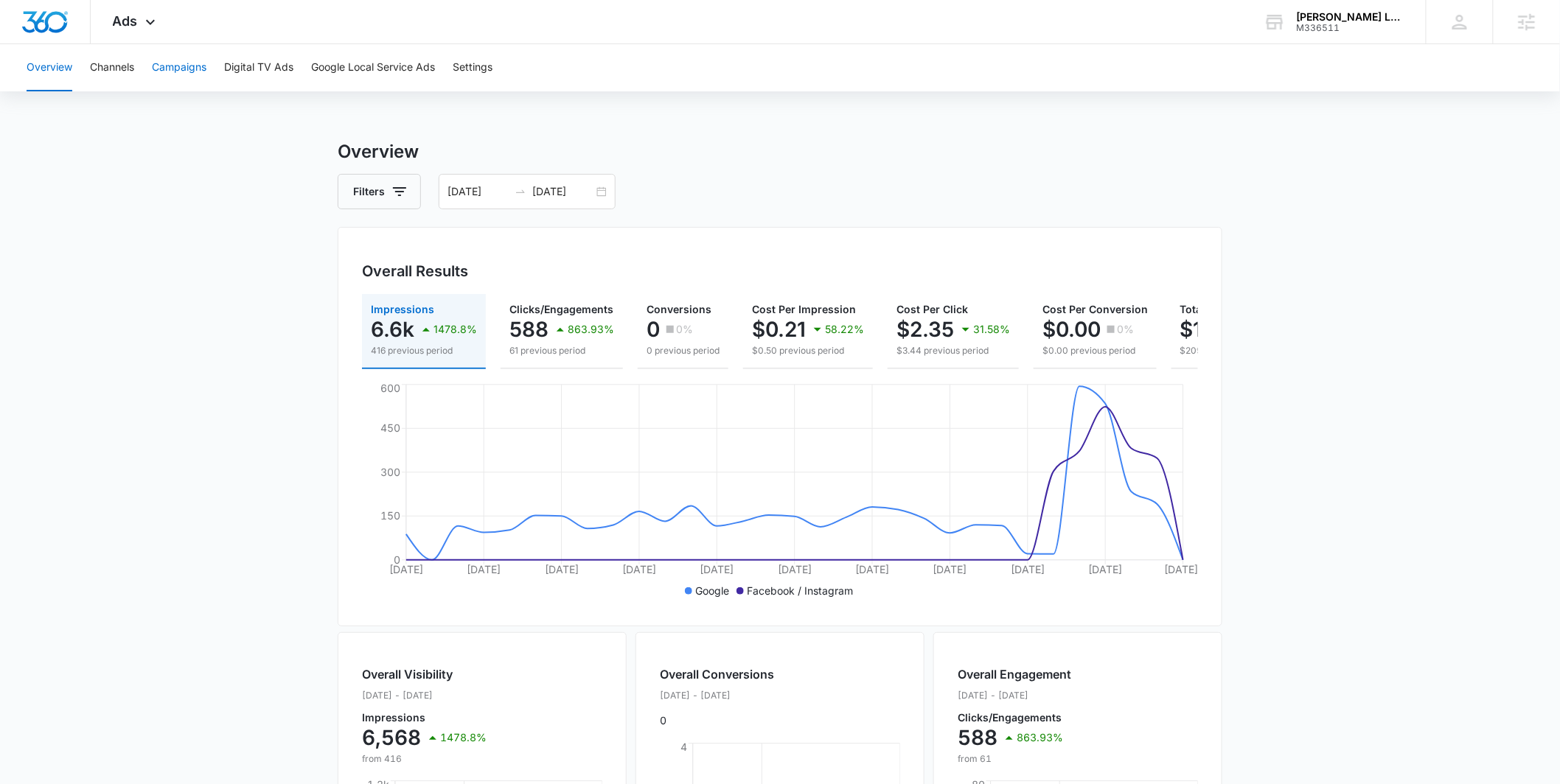
click at [186, 70] on button "Campaigns" at bounding box center [179, 68] width 55 height 48
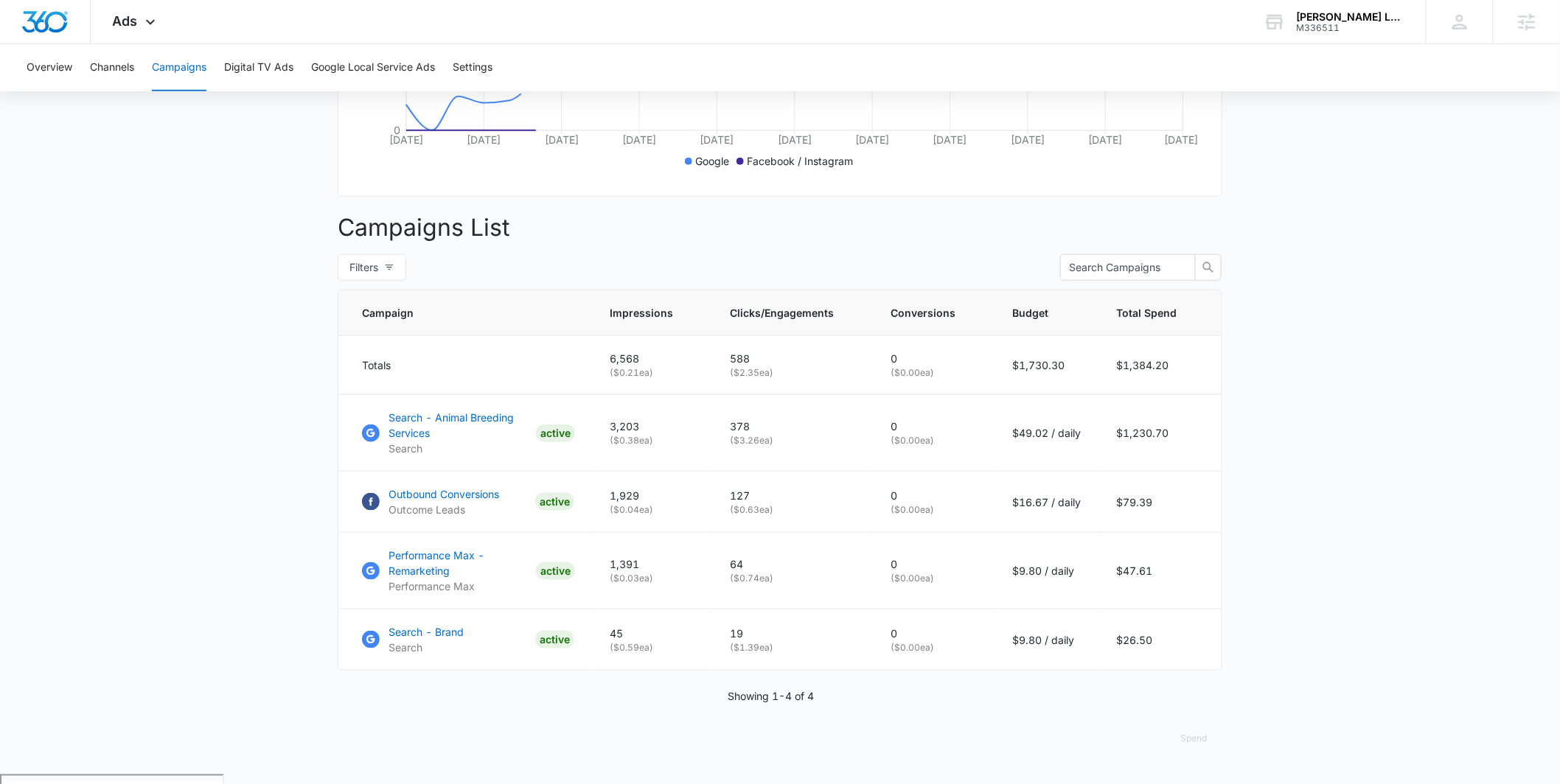
scroll to position [432, 0]
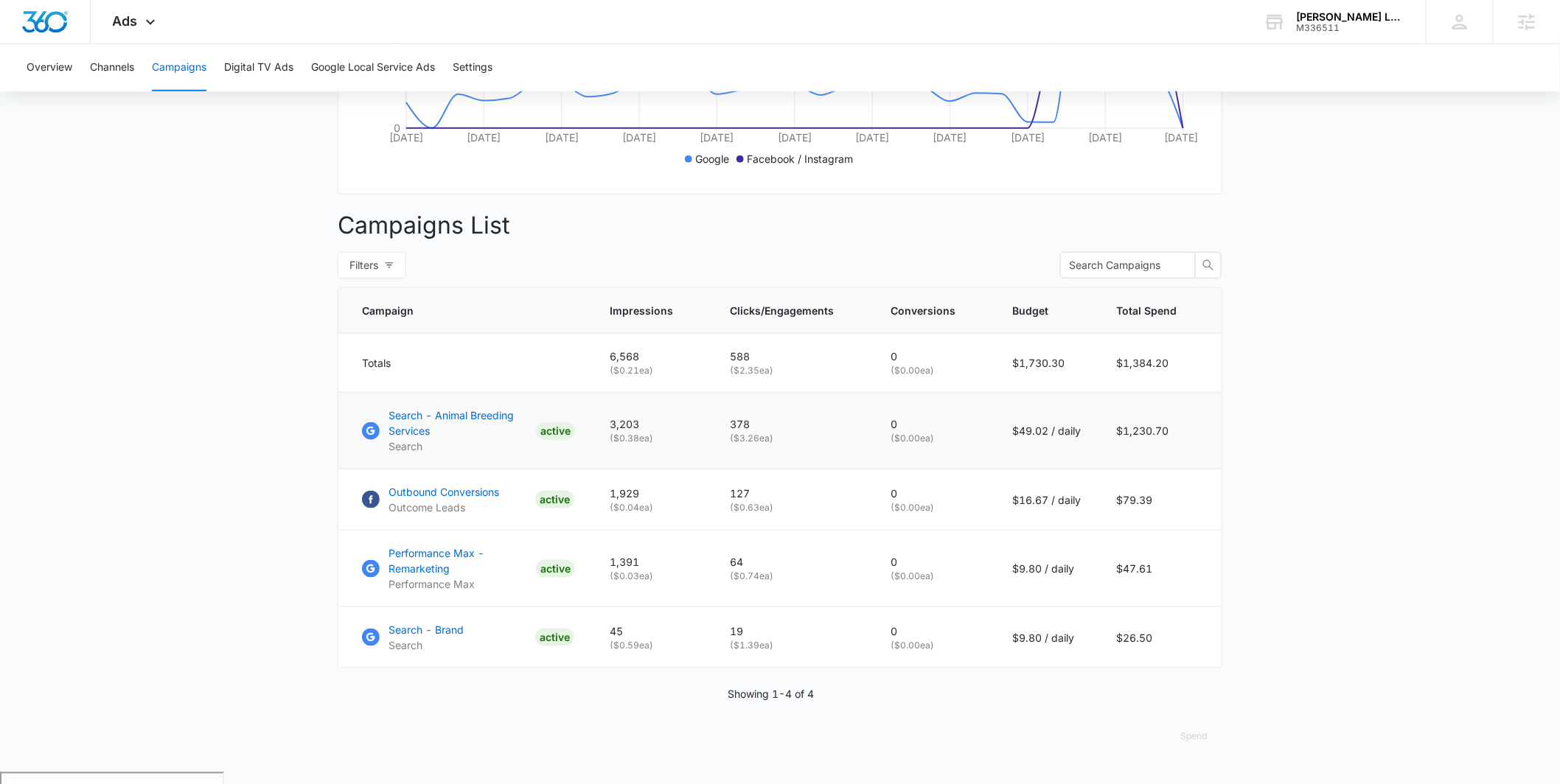
drag, startPoint x: 977, startPoint y: 447, endPoint x: 1087, endPoint y: 444, distance: 110.0
click at [1087, 444] on tr "Search - Animal Breeding Services Search ACTIVE 3,203 ( $0.38 ea) 378 ( $3.26 e…" at bounding box center [780, 431] width 883 height 77
drag, startPoint x: 1008, startPoint y: 510, endPoint x: 1157, endPoint y: 503, distance: 149.2
click at [1157, 503] on tr "Outbound Conversions Outcome Leads ACTIVE 1,929 ( $0.04 ea) 127 ( $0.63 ea) 0 (…" at bounding box center [780, 500] width 883 height 61
click at [1045, 508] on p "$16.67 / daily" at bounding box center [1045, 500] width 69 height 16
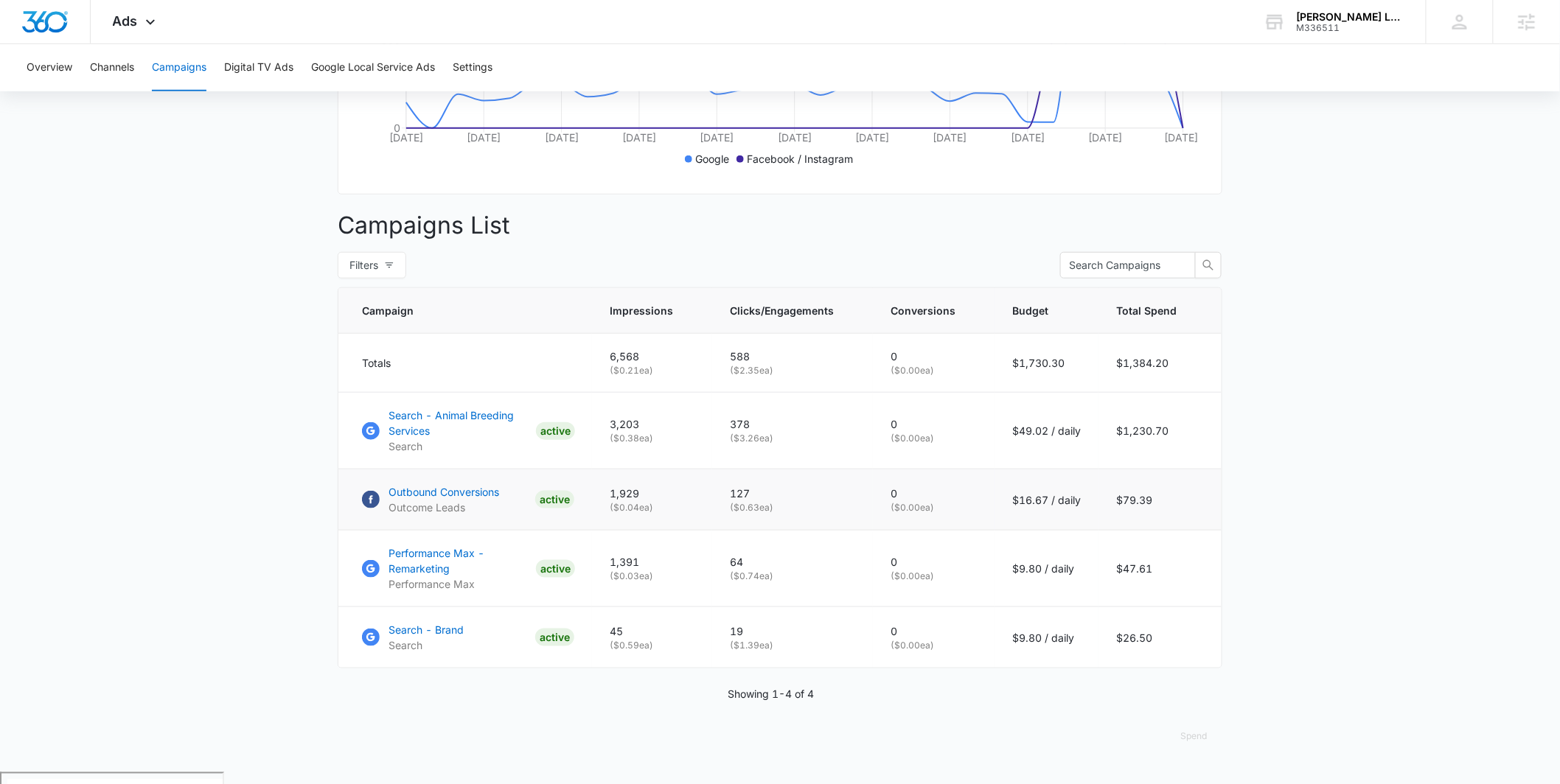
drag, startPoint x: 999, startPoint y: 514, endPoint x: 1088, endPoint y: 511, distance: 89.1
click at [1088, 511] on td "$16.67 / daily" at bounding box center [1046, 500] width 104 height 61
drag, startPoint x: 1019, startPoint y: 571, endPoint x: 1092, endPoint y: 574, distance: 73.1
click at [1092, 574] on td "$9.80 / daily" at bounding box center [1046, 569] width 104 height 77
drag, startPoint x: 974, startPoint y: 501, endPoint x: 1069, endPoint y: 504, distance: 95.0
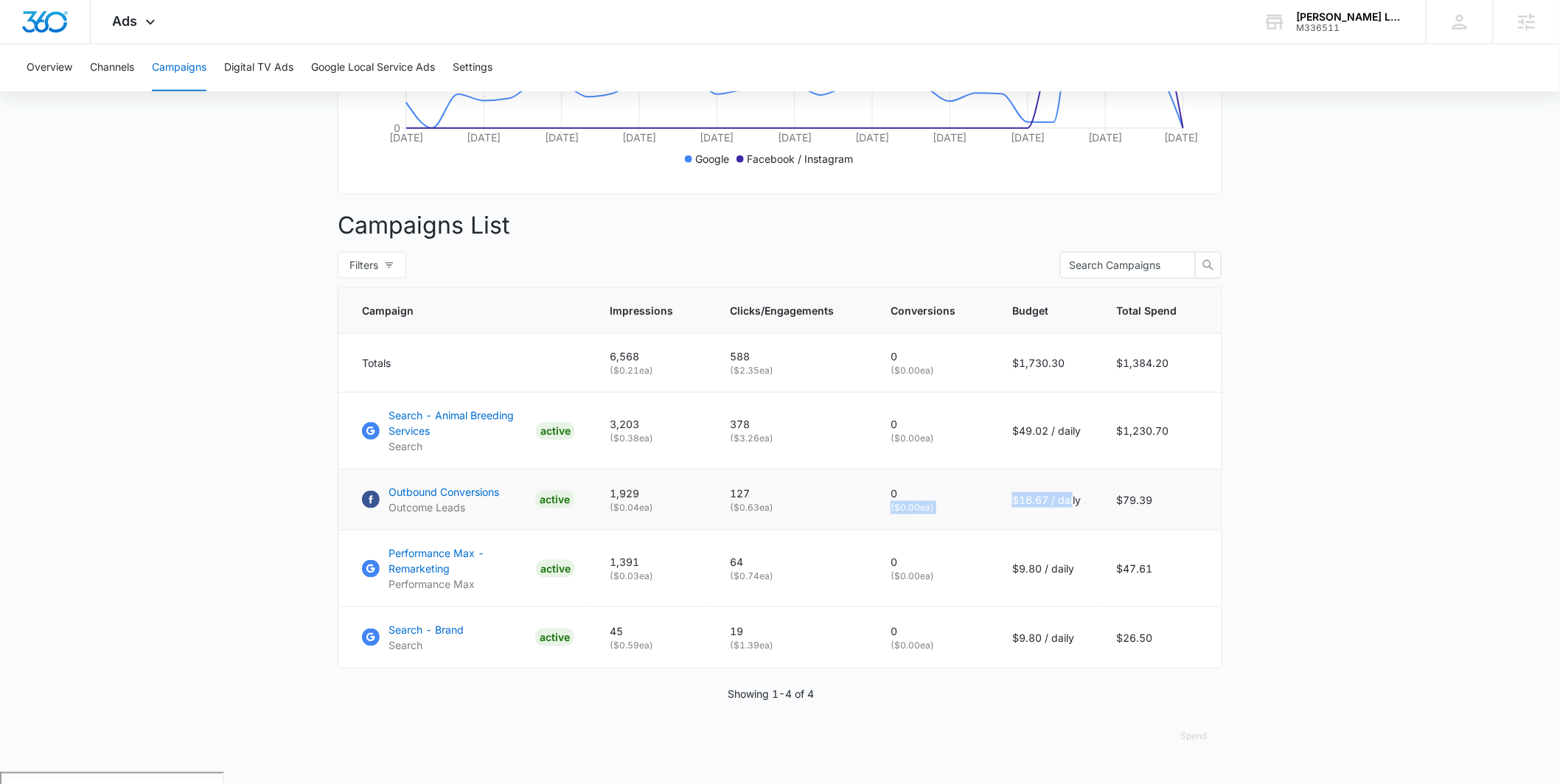
click at [1069, 504] on tr "Outbound Conversions Outcome Leads ACTIVE 1,929 ( $0.04 ea) 127 ( $0.63 ea) 0 (…" at bounding box center [780, 500] width 883 height 61
click at [236, 496] on main "Campaigns Filters 09/15/2025 10/15/2025 Overall Results Impressions 6.6k 1478.8…" at bounding box center [780, 239] width 1560 height 1065
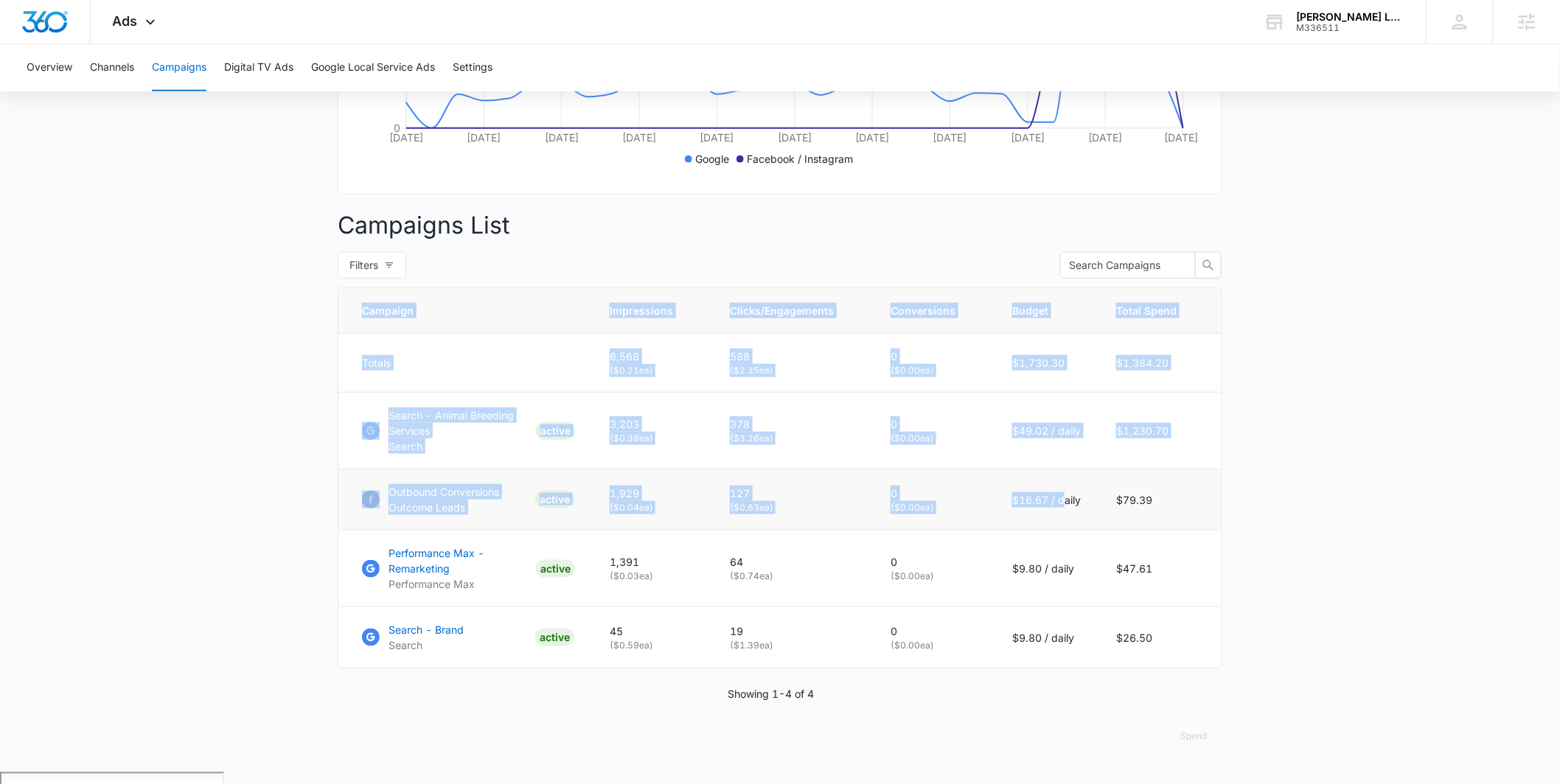
drag, startPoint x: 349, startPoint y: 509, endPoint x: 1048, endPoint y: 498, distance: 699.1
click at [1078, 506] on main "Campaigns Filters 09/15/2025 10/15/2025 Overall Results Impressions 6.6k 1478.8…" at bounding box center [780, 239] width 1560 height 1065
click at [167, 494] on main "Campaigns Filters 09/15/2025 10/15/2025 Overall Results Impressions 6.6k 1478.8…" at bounding box center [780, 239] width 1560 height 1065
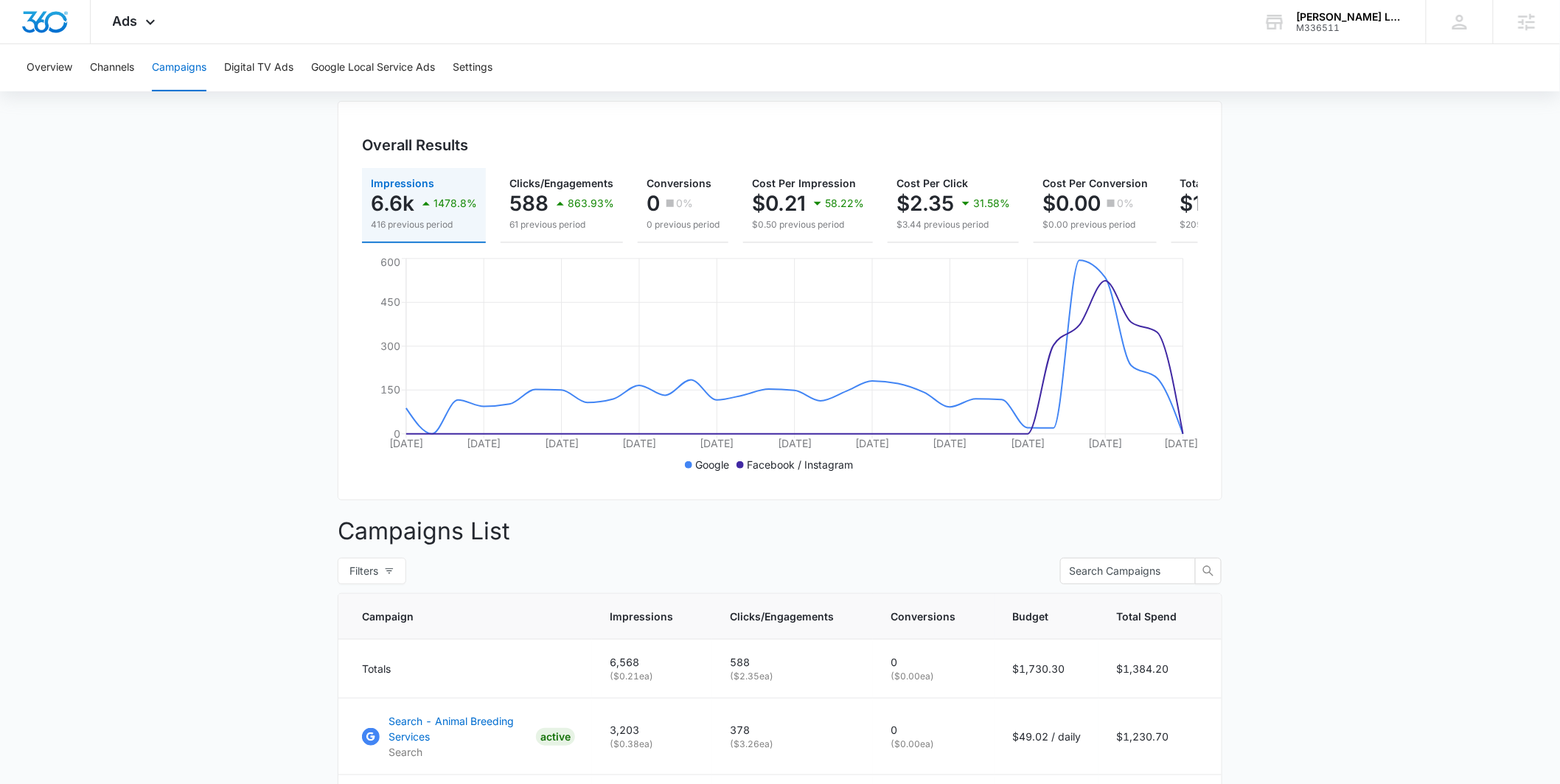
scroll to position [0, 0]
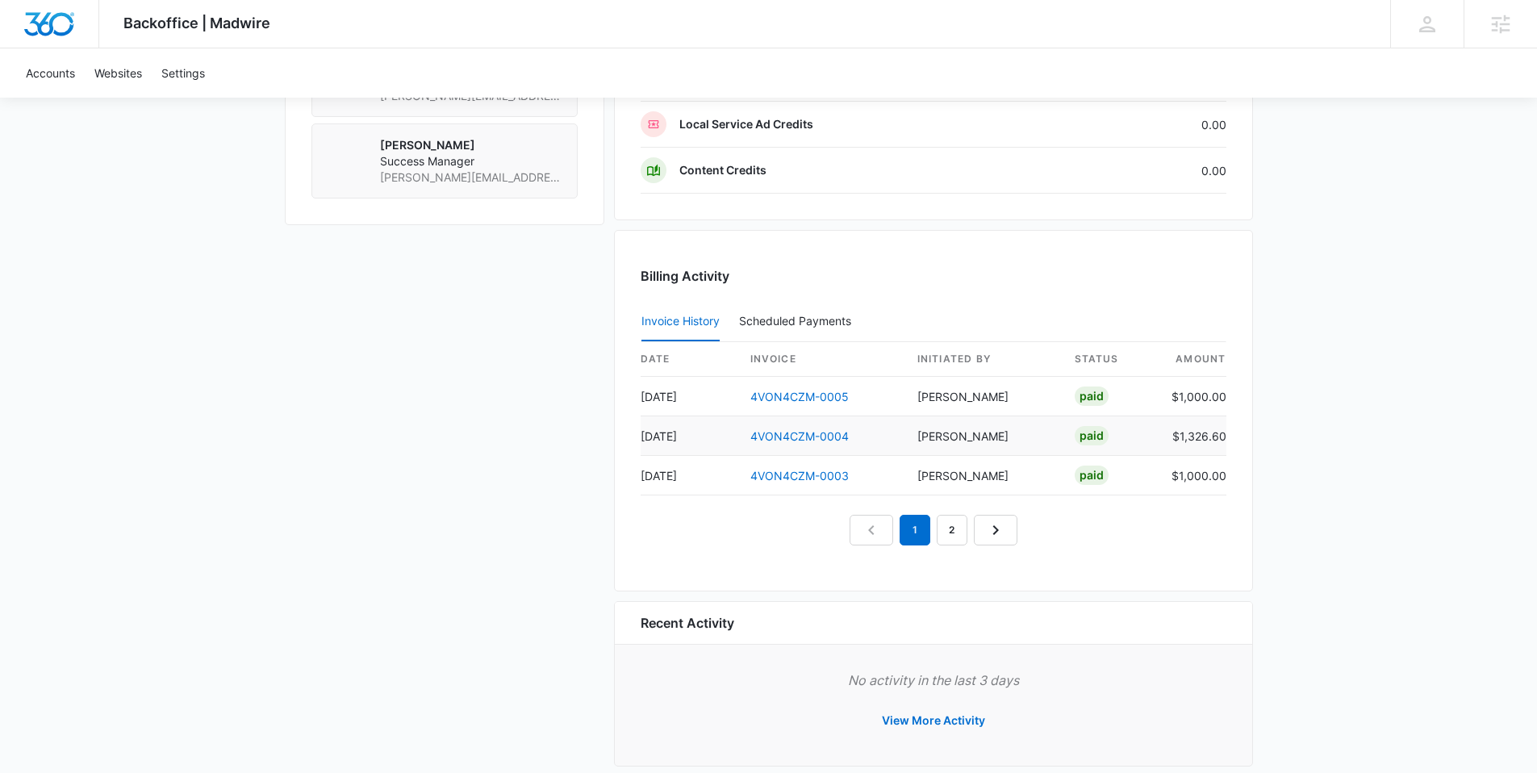
scroll to position [1446, 0]
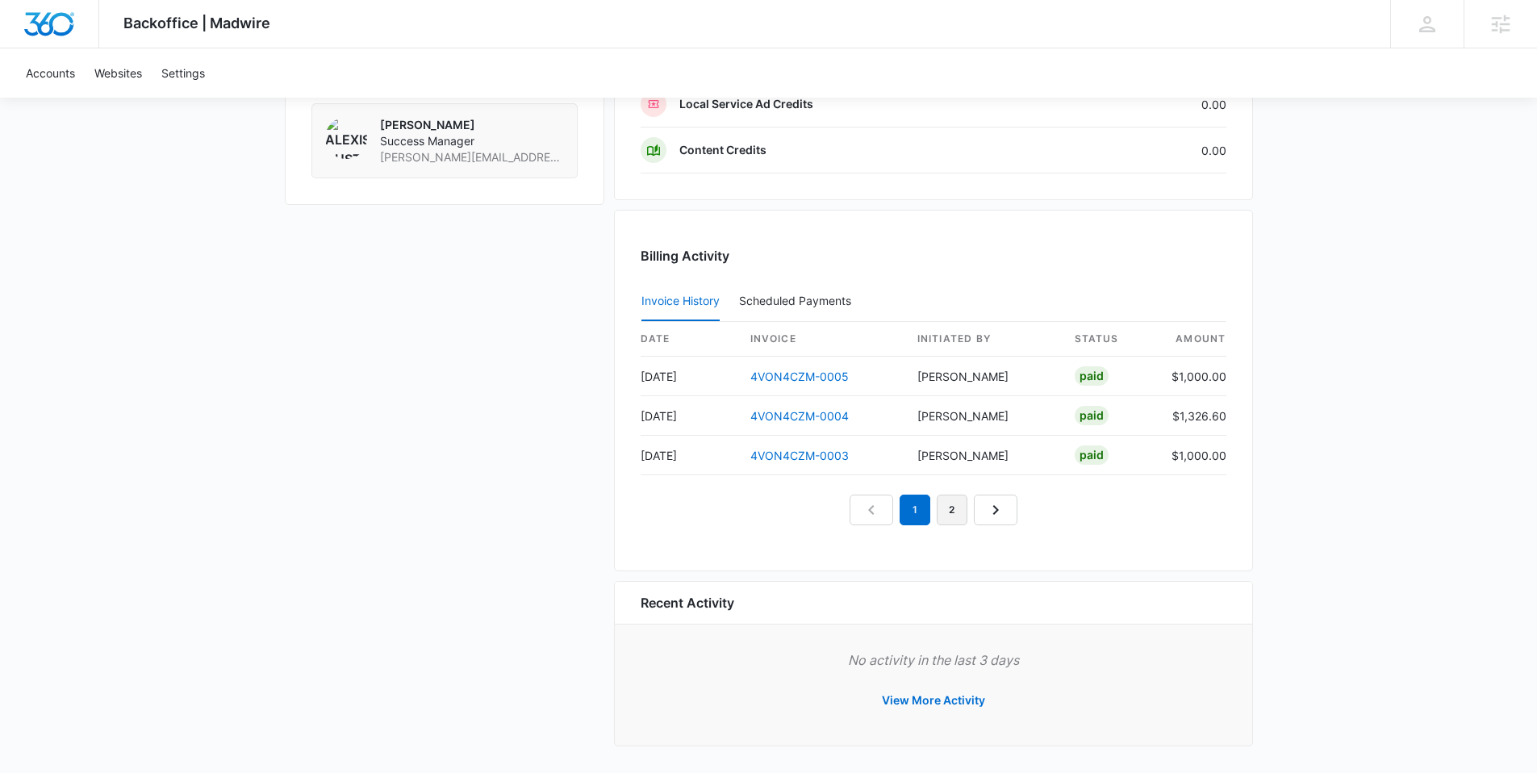
click at [945, 519] on link "2" at bounding box center [951, 509] width 31 height 31
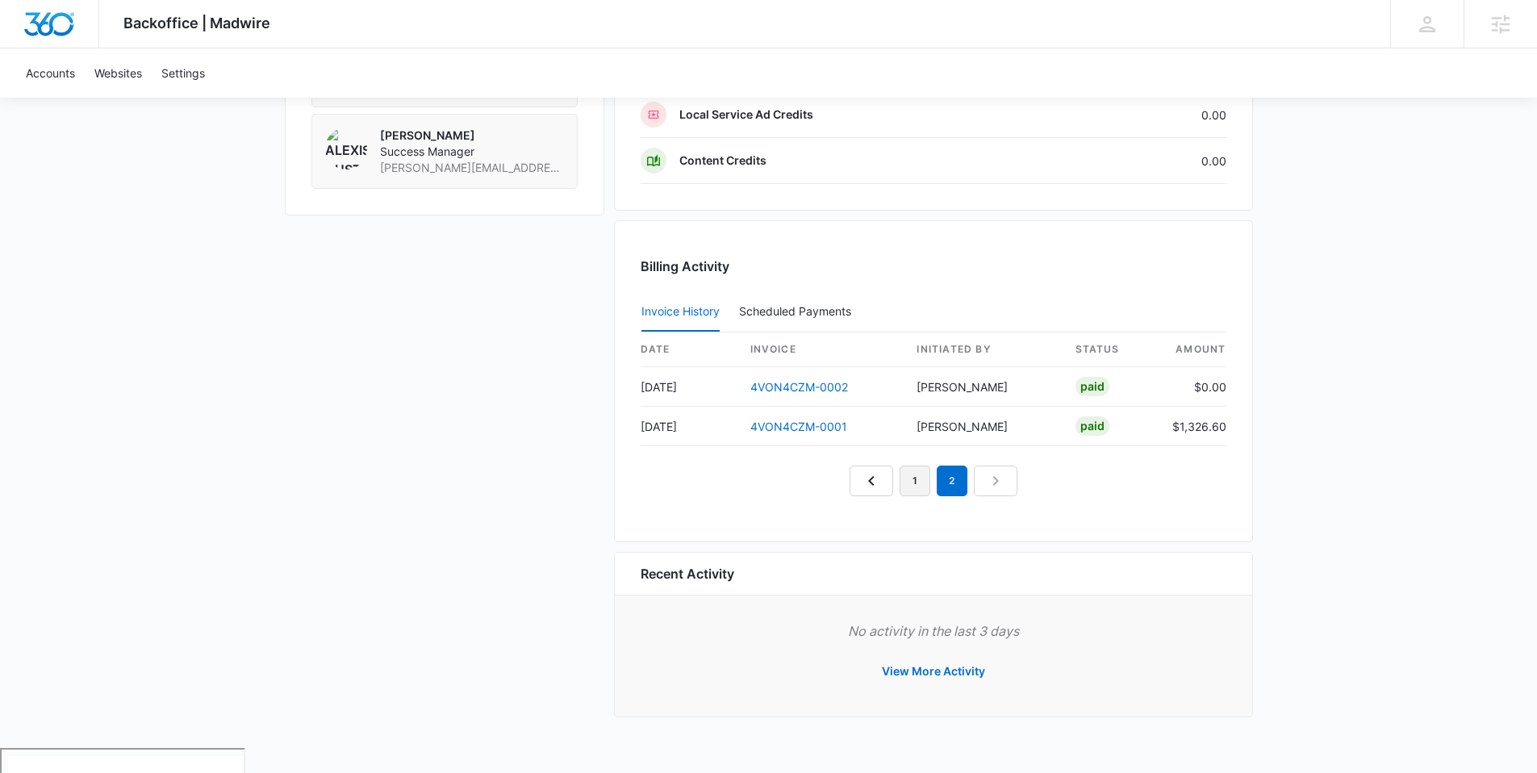
scroll to position [1411, 0]
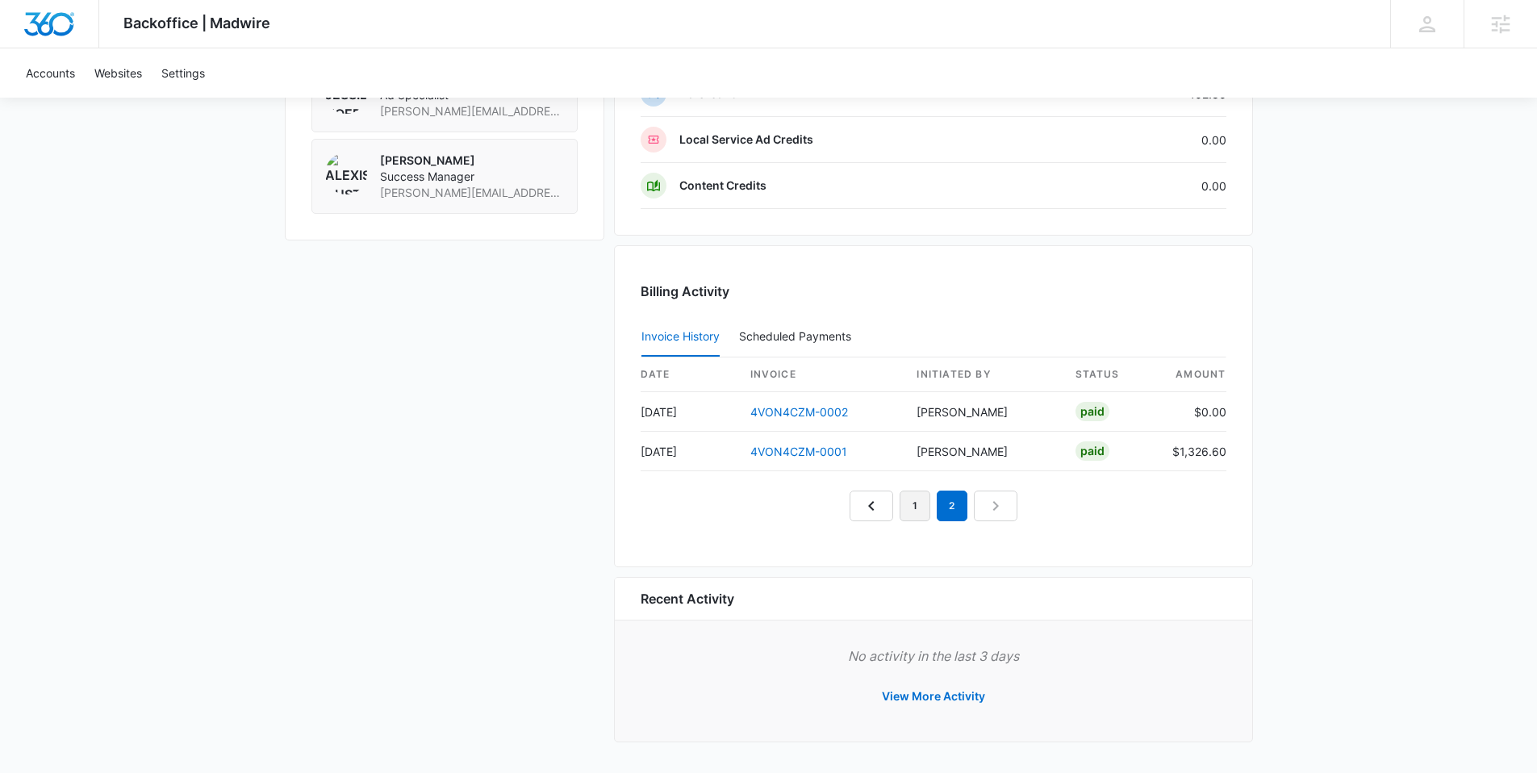
click at [909, 508] on link "1" at bounding box center [914, 505] width 31 height 31
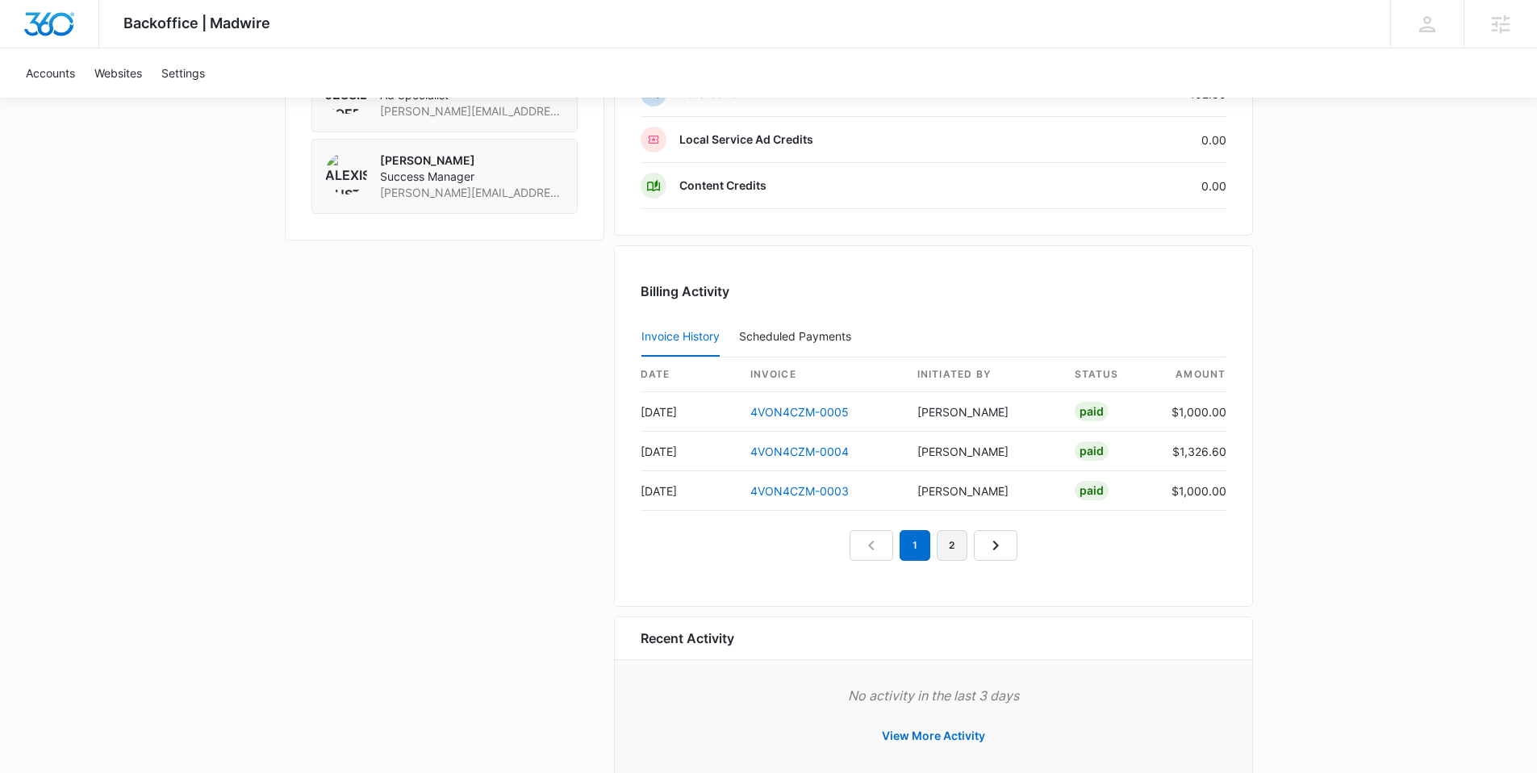
click at [945, 541] on link "2" at bounding box center [951, 545] width 31 height 31
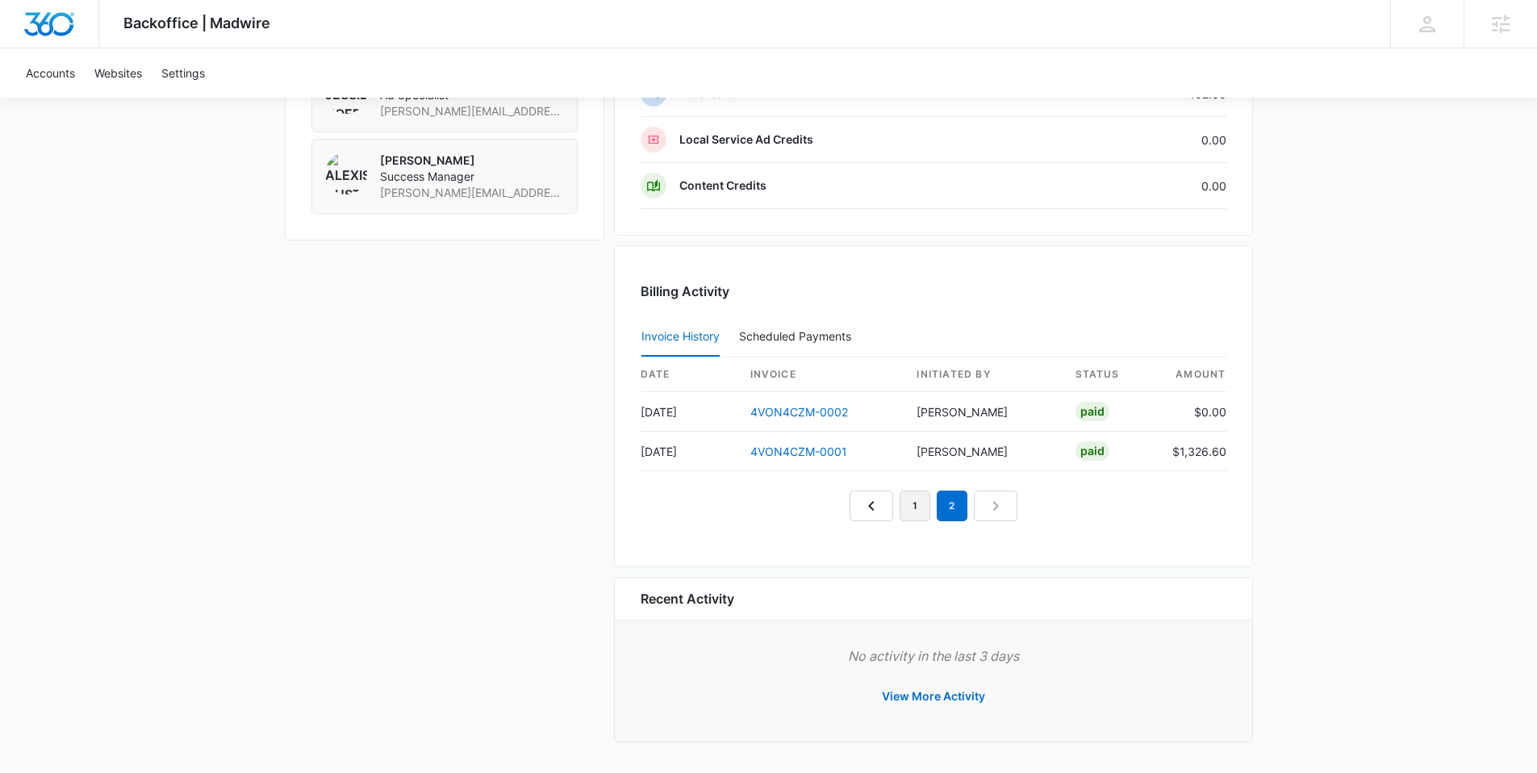
click at [914, 502] on link "1" at bounding box center [914, 505] width 31 height 31
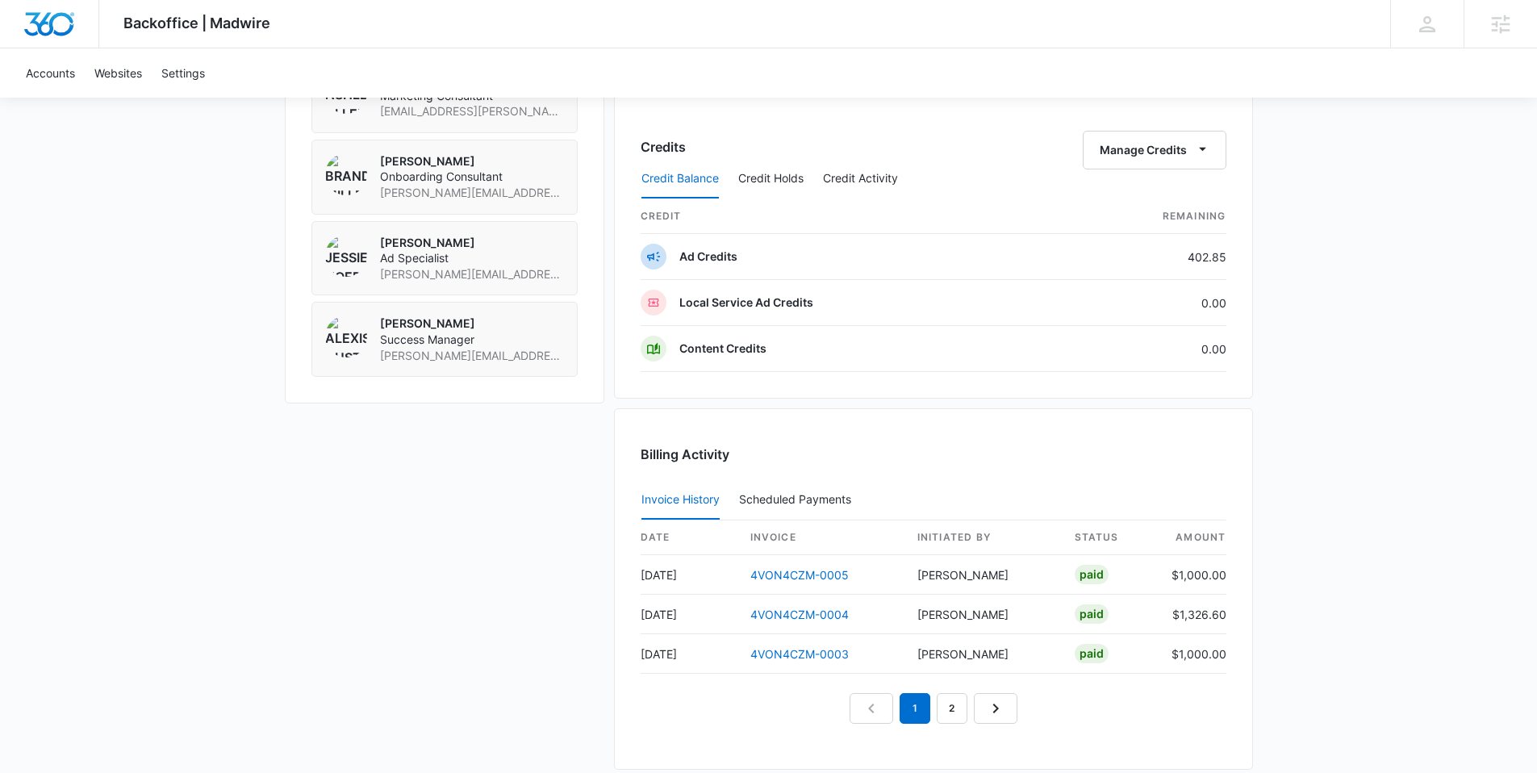
scroll to position [1450, 0]
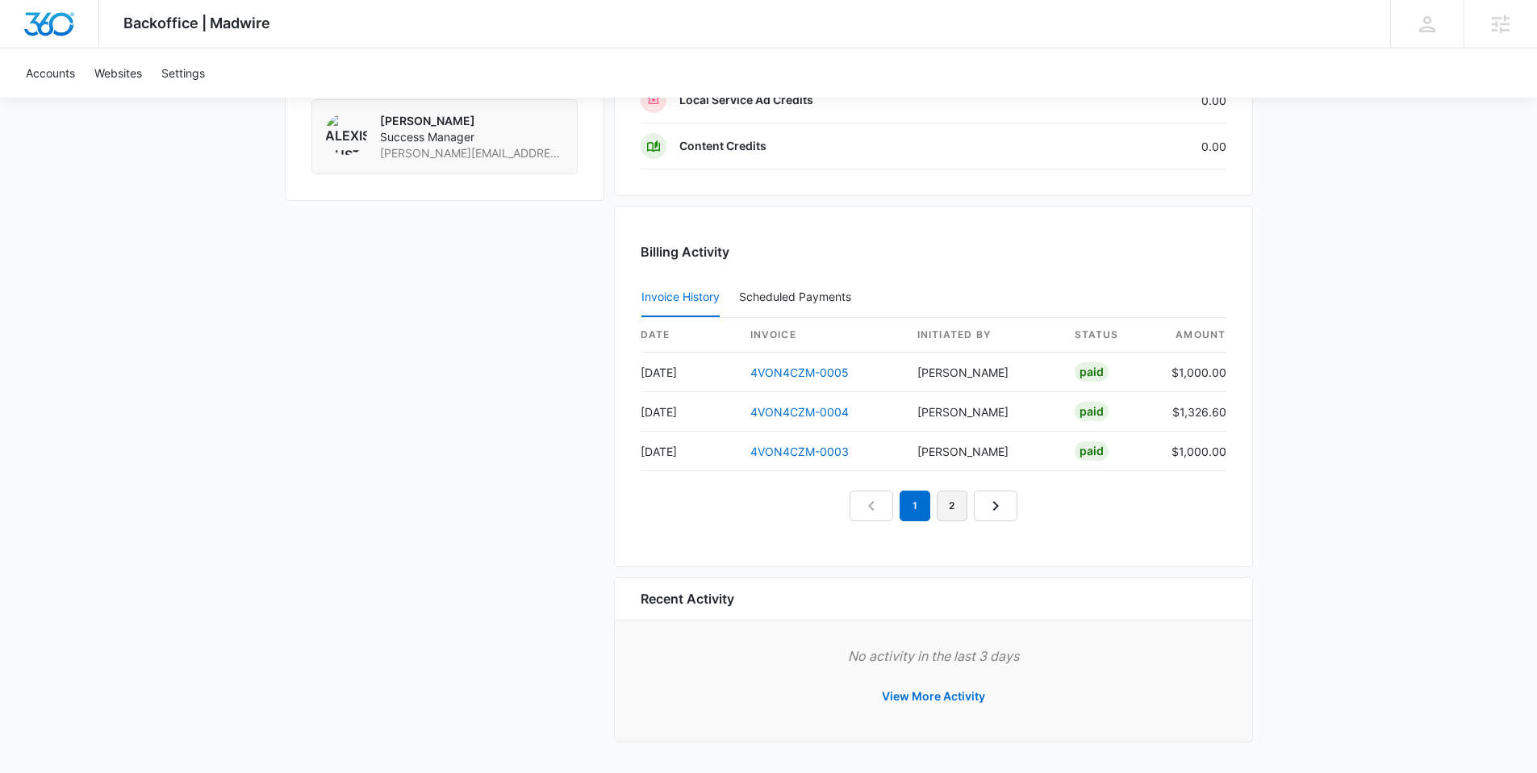
click at [956, 506] on link "2" at bounding box center [951, 505] width 31 height 31
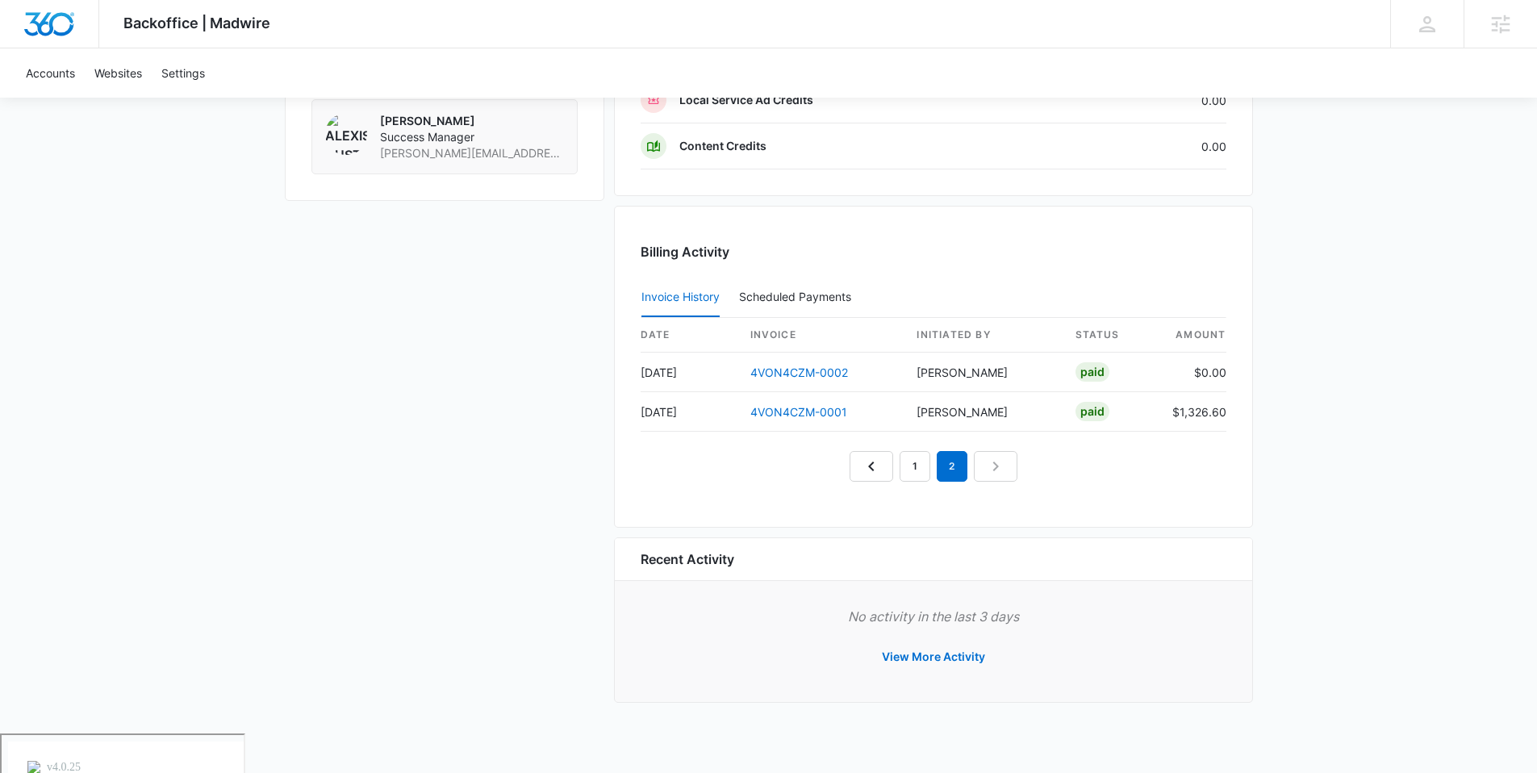
scroll to position [1411, 0]
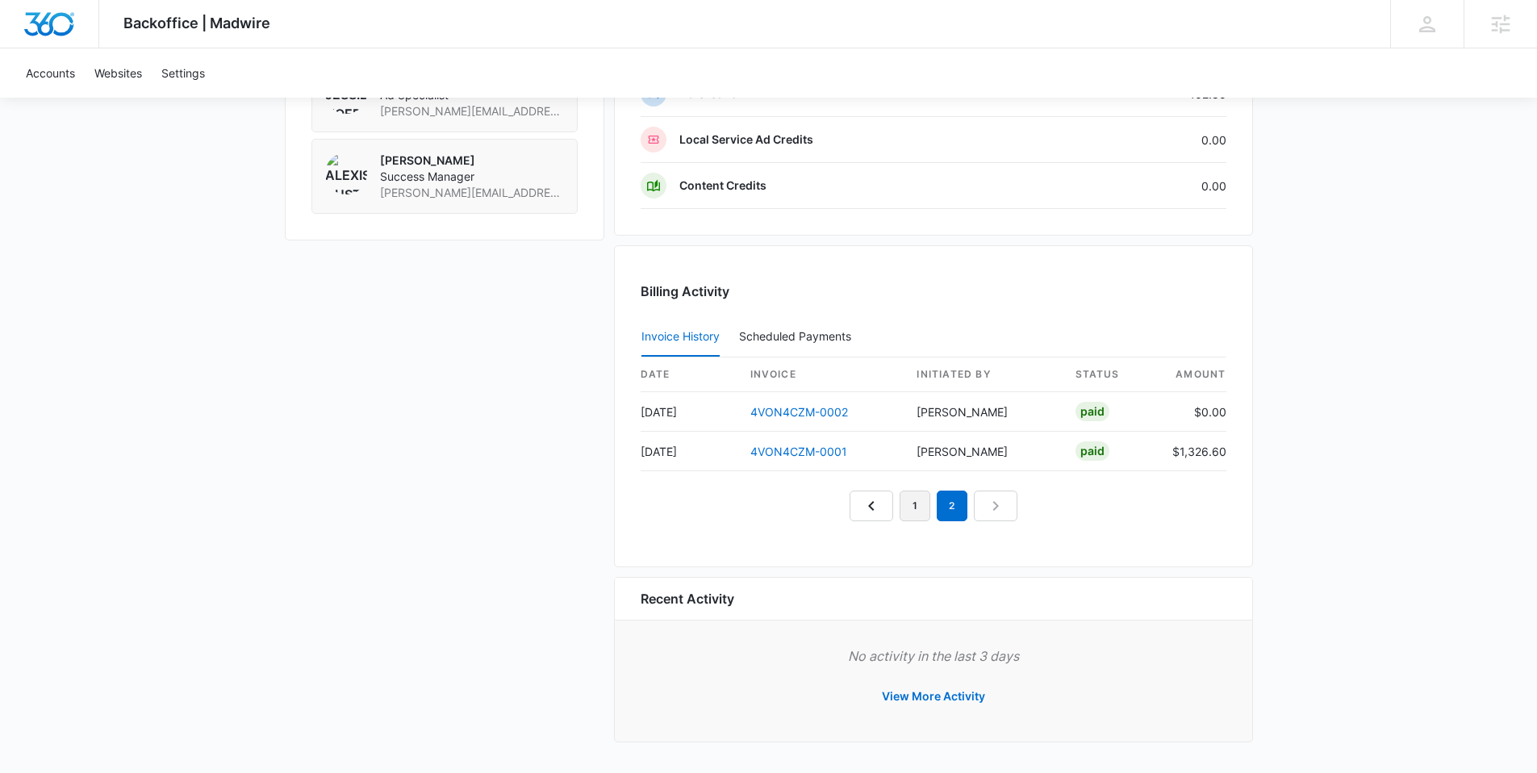
click at [906, 494] on link "1" at bounding box center [914, 505] width 31 height 31
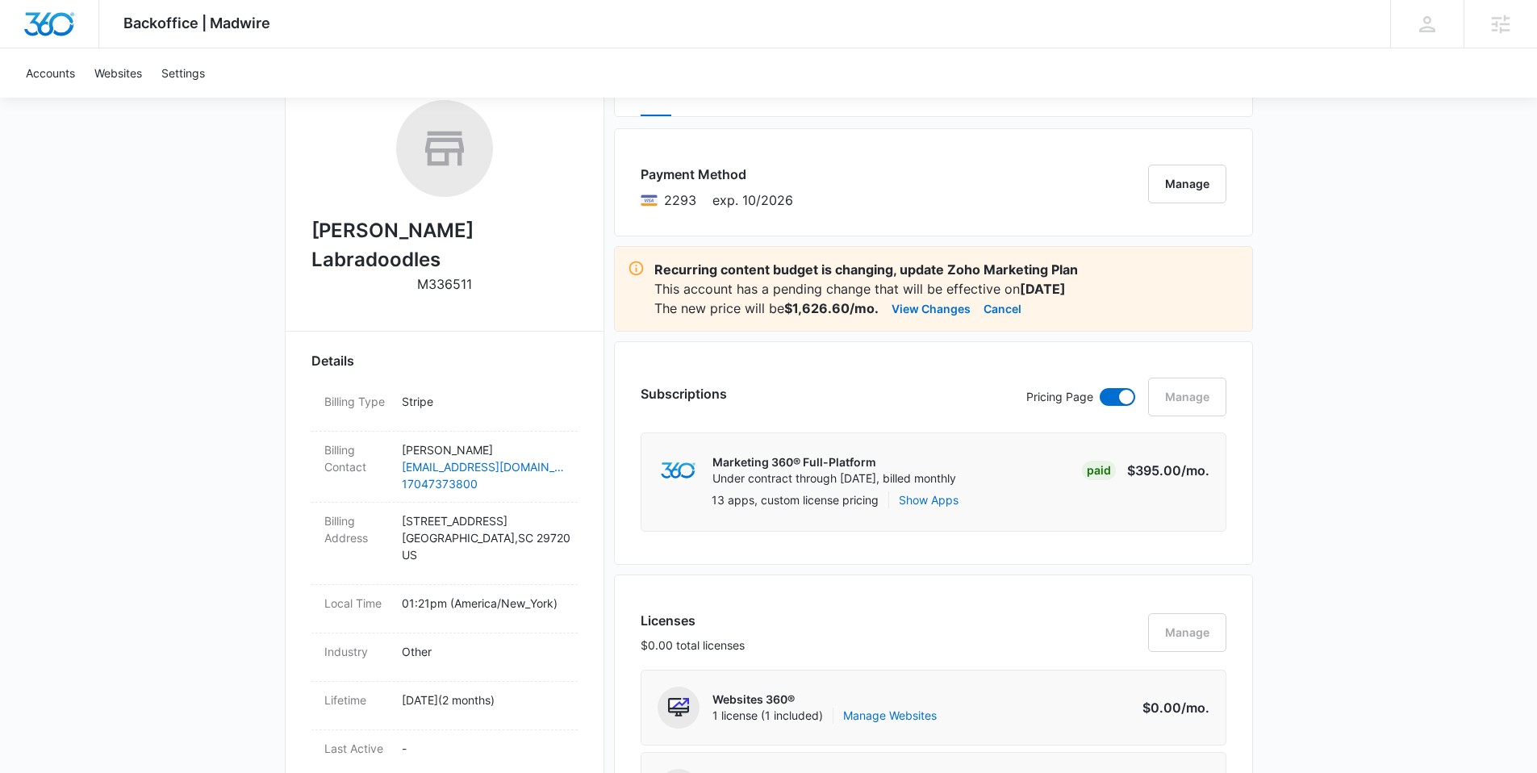
scroll to position [94, 0]
